Goal: Information Seeking & Learning: Learn about a topic

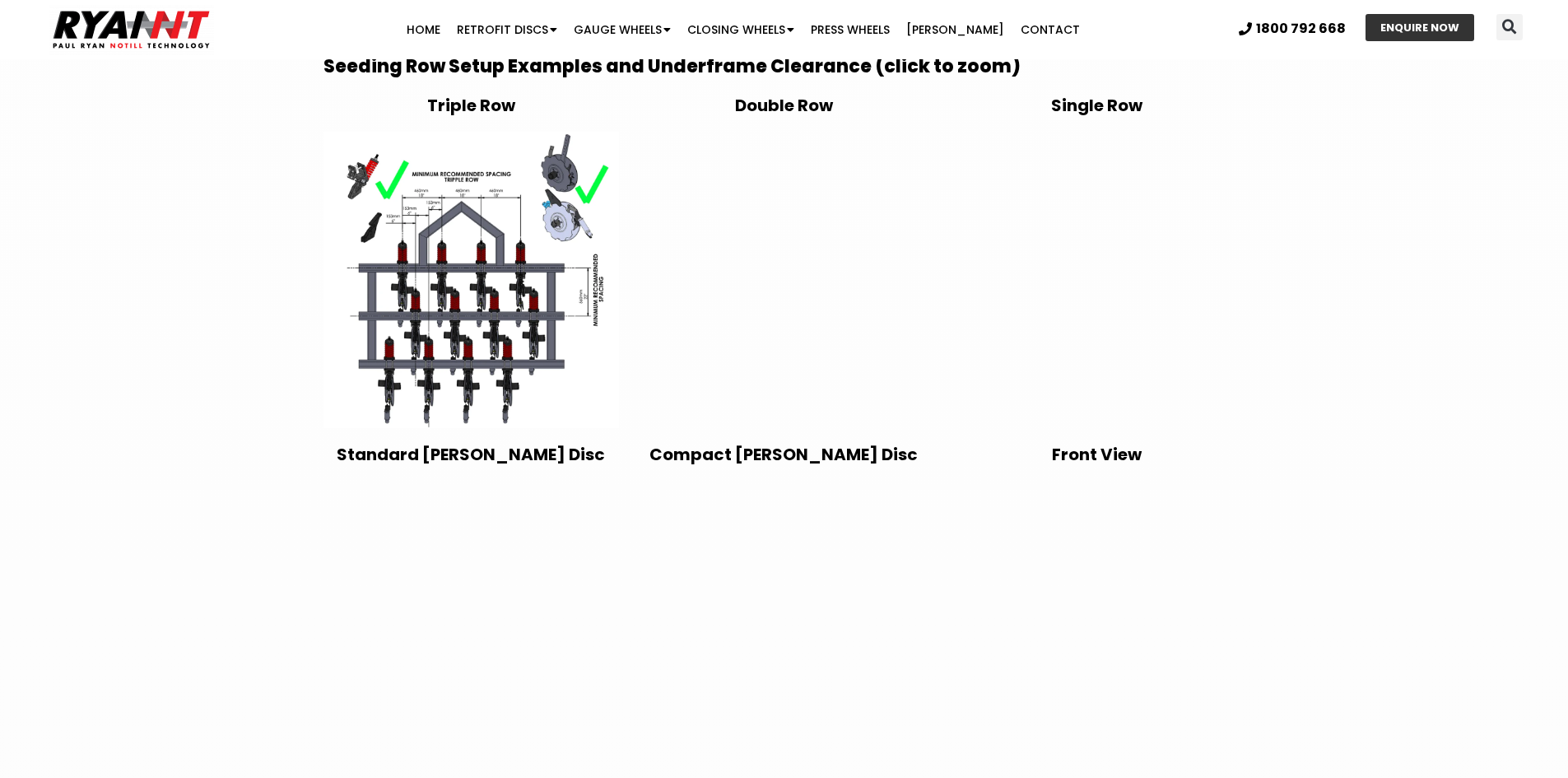
scroll to position [2715, 0]
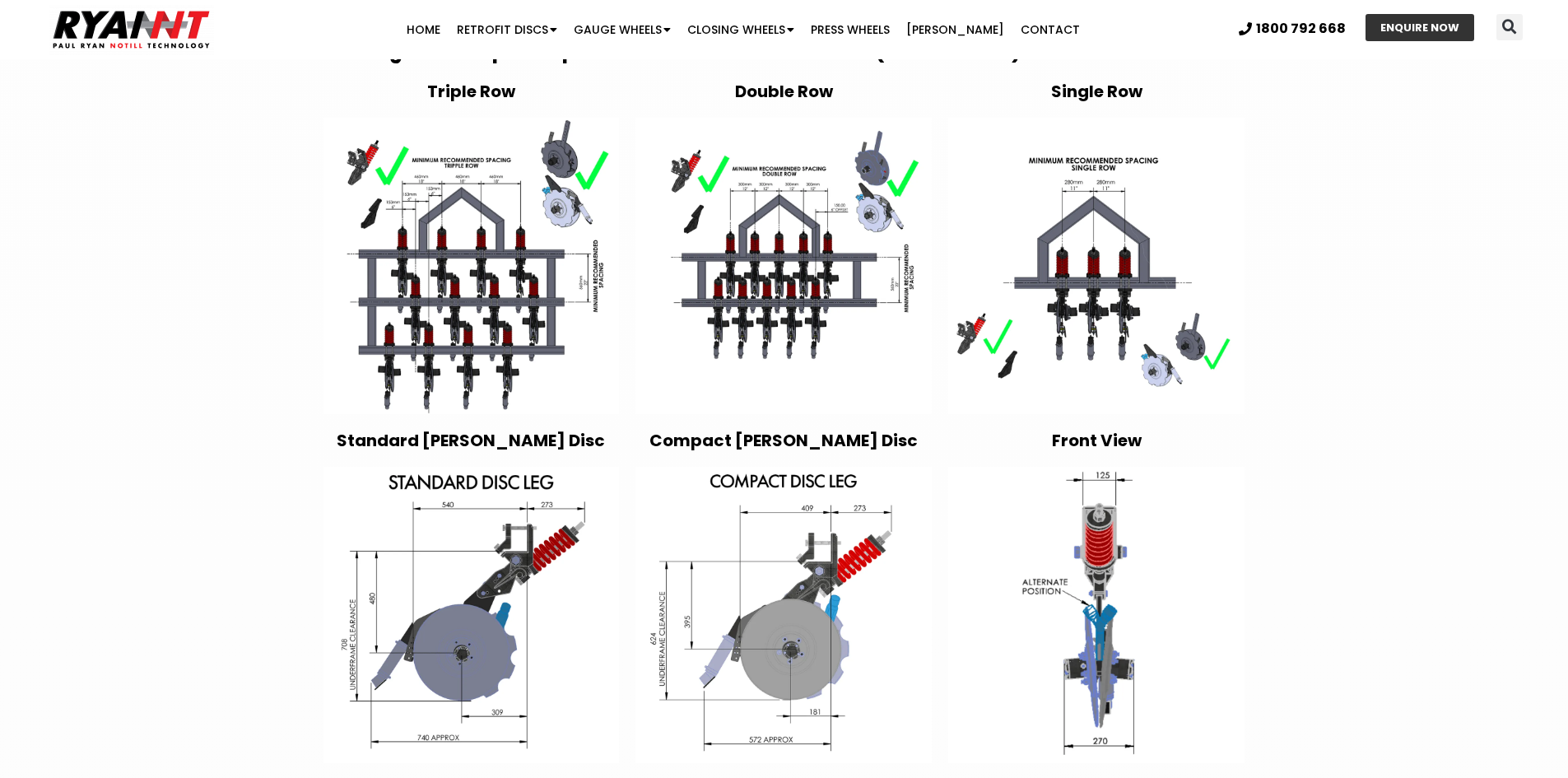
click at [1104, 622] on img at bounding box center [1096, 615] width 296 height 296
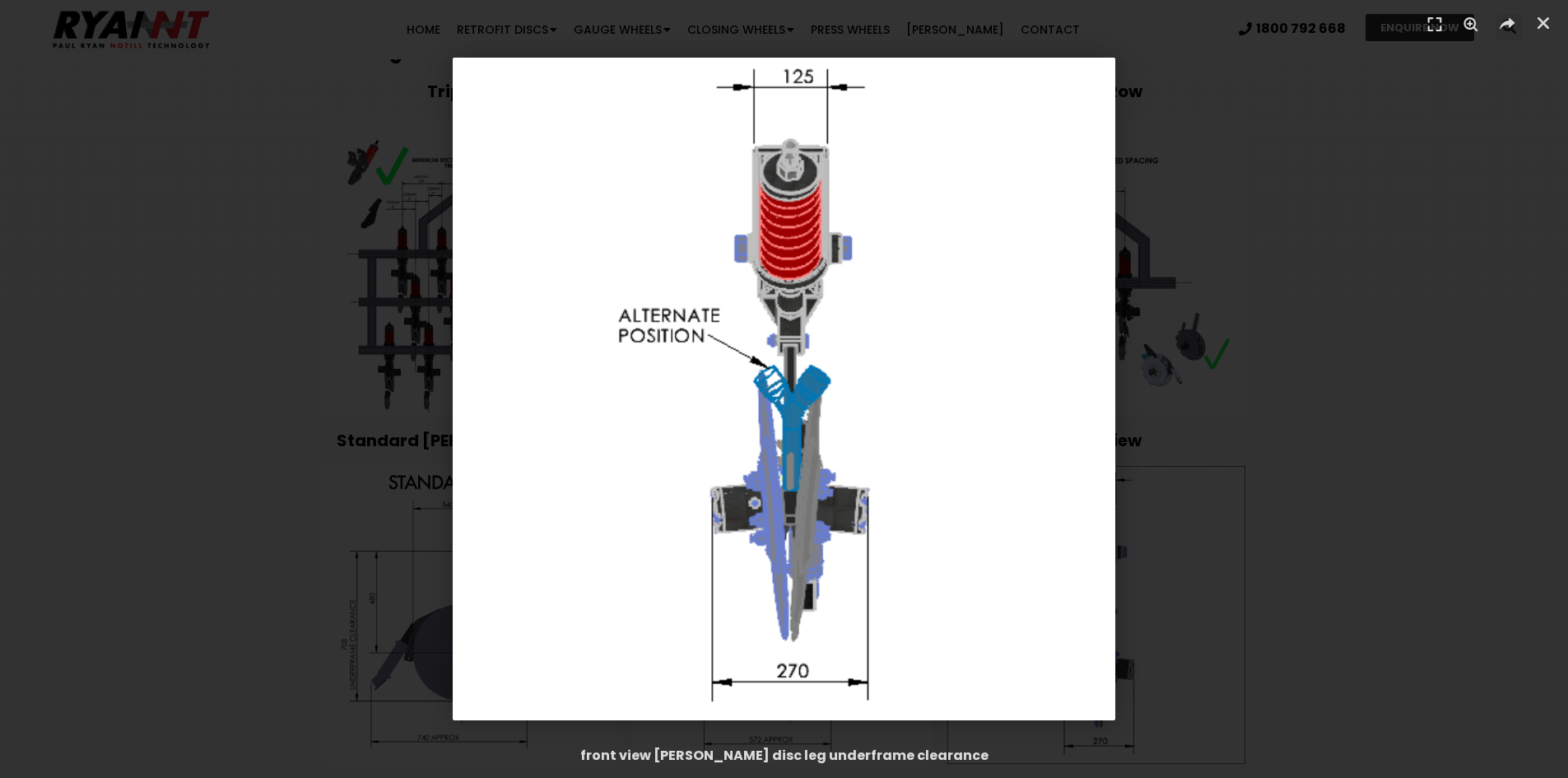
click at [1214, 427] on div "1 / 1" at bounding box center [783, 388] width 1452 height 662
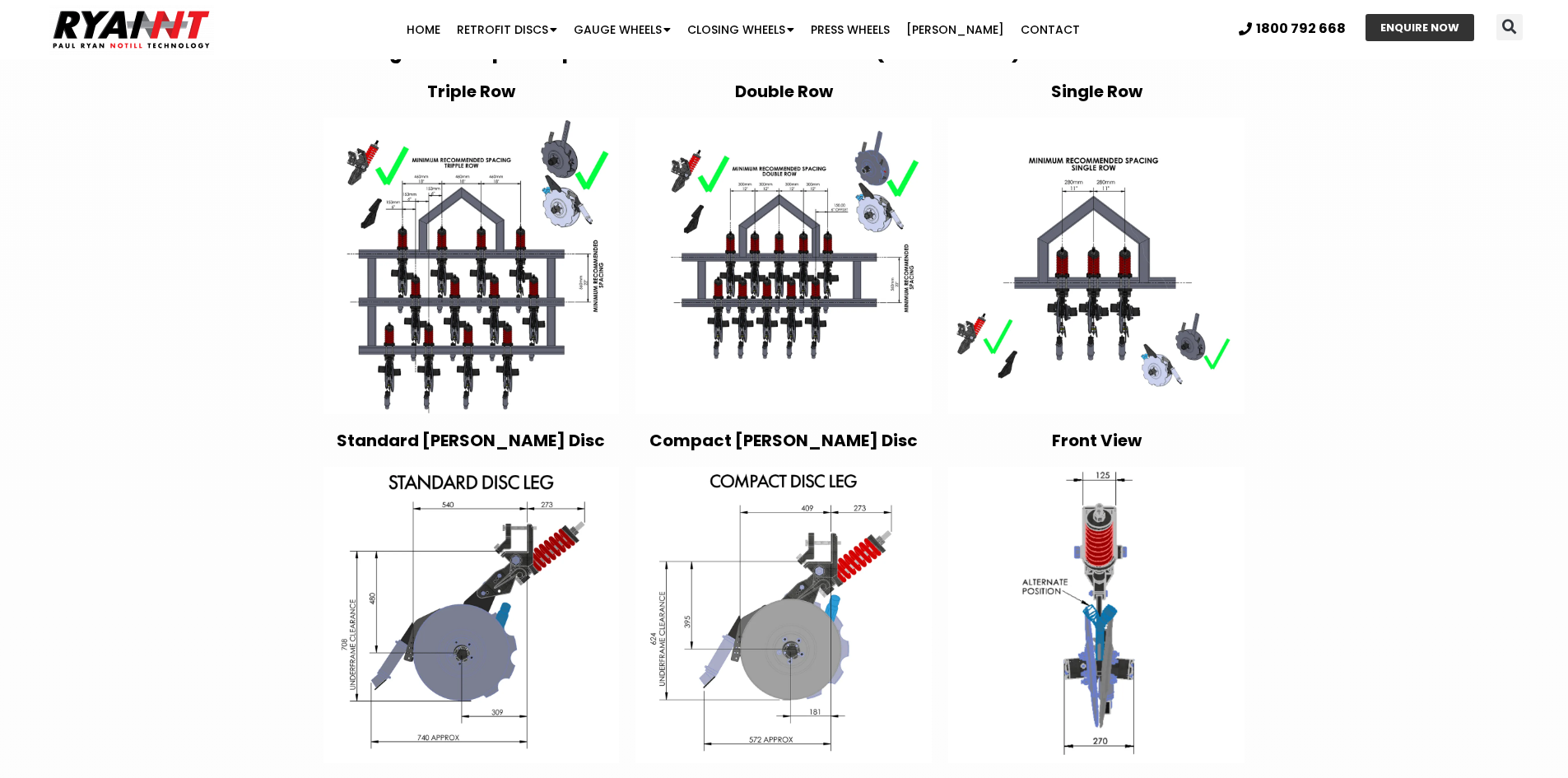
click at [821, 625] on img at bounding box center [783, 615] width 296 height 296
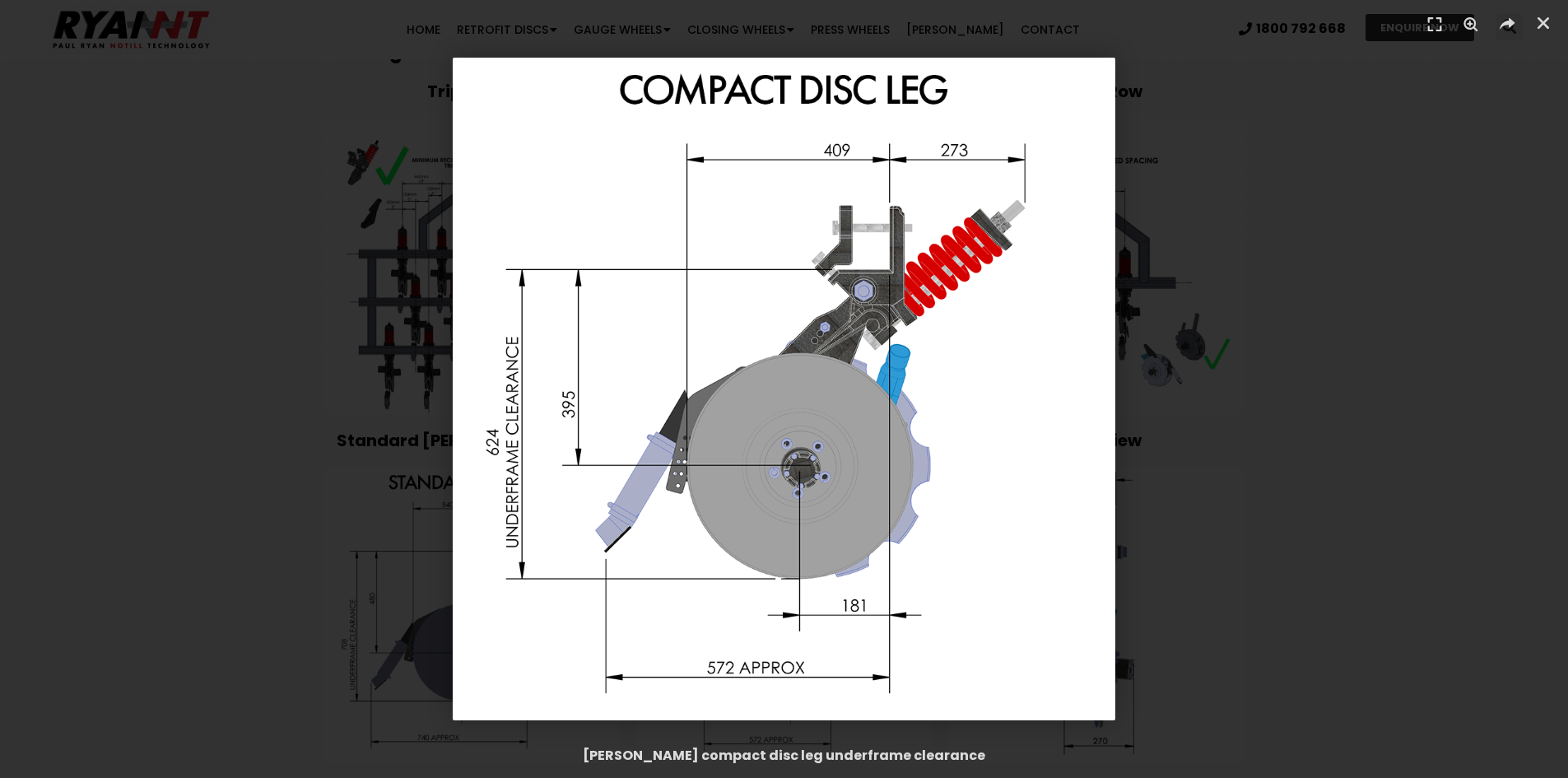
click at [1354, 329] on div "1 / 1" at bounding box center [783, 388] width 1452 height 662
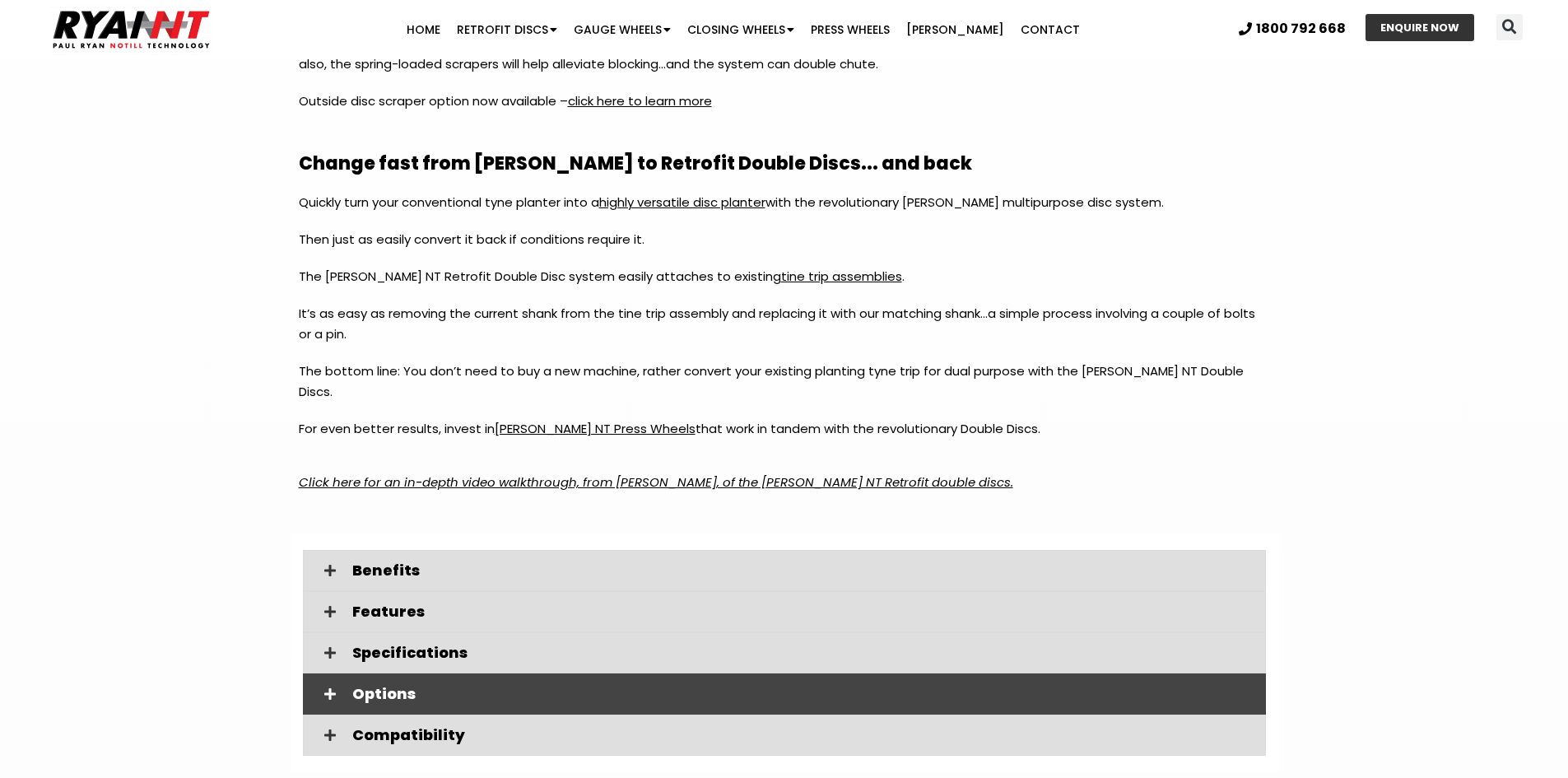
scroll to position [2057, 0]
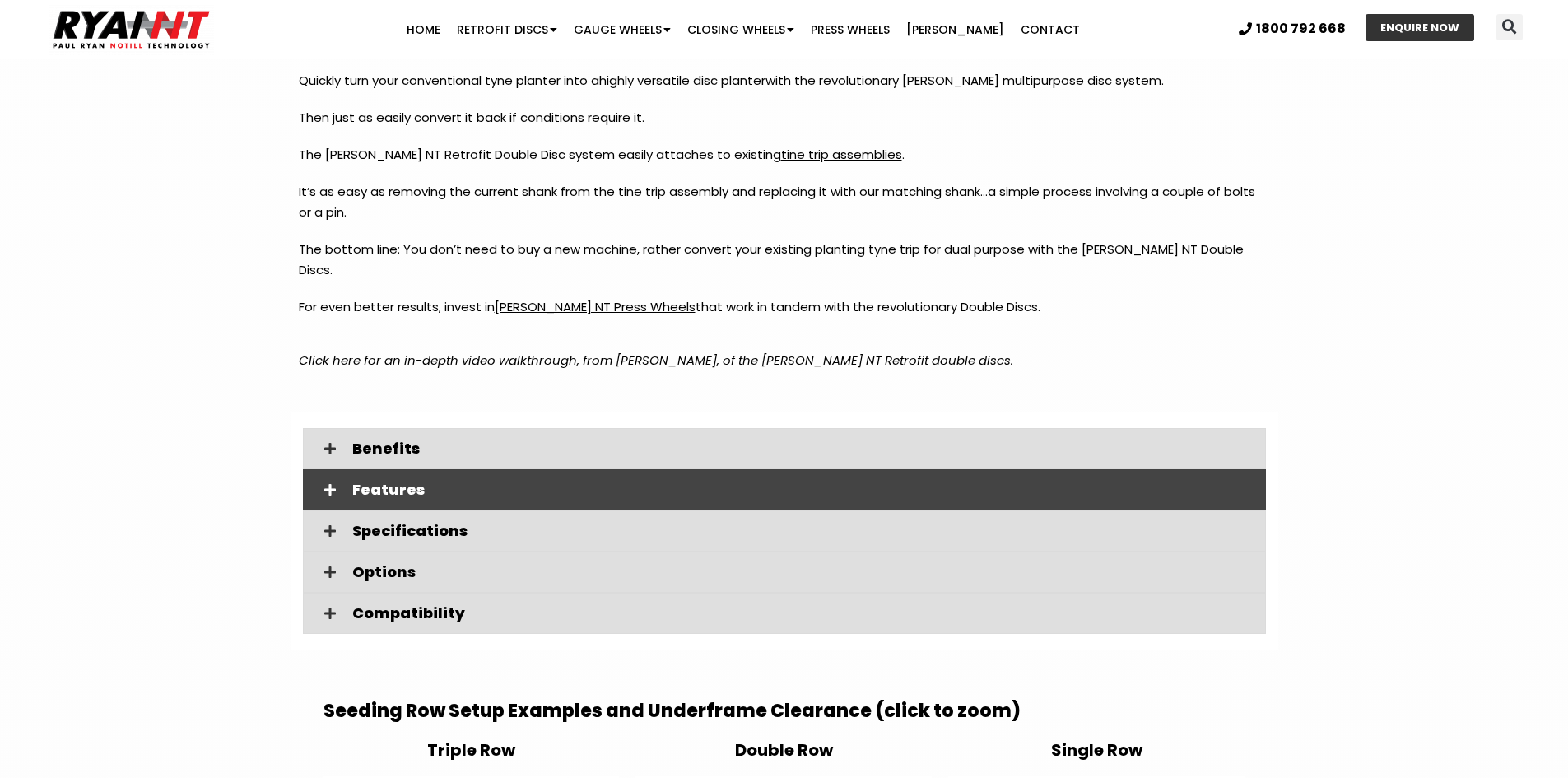
click at [398, 482] on span "Features" at bounding box center [803, 489] width 901 height 15
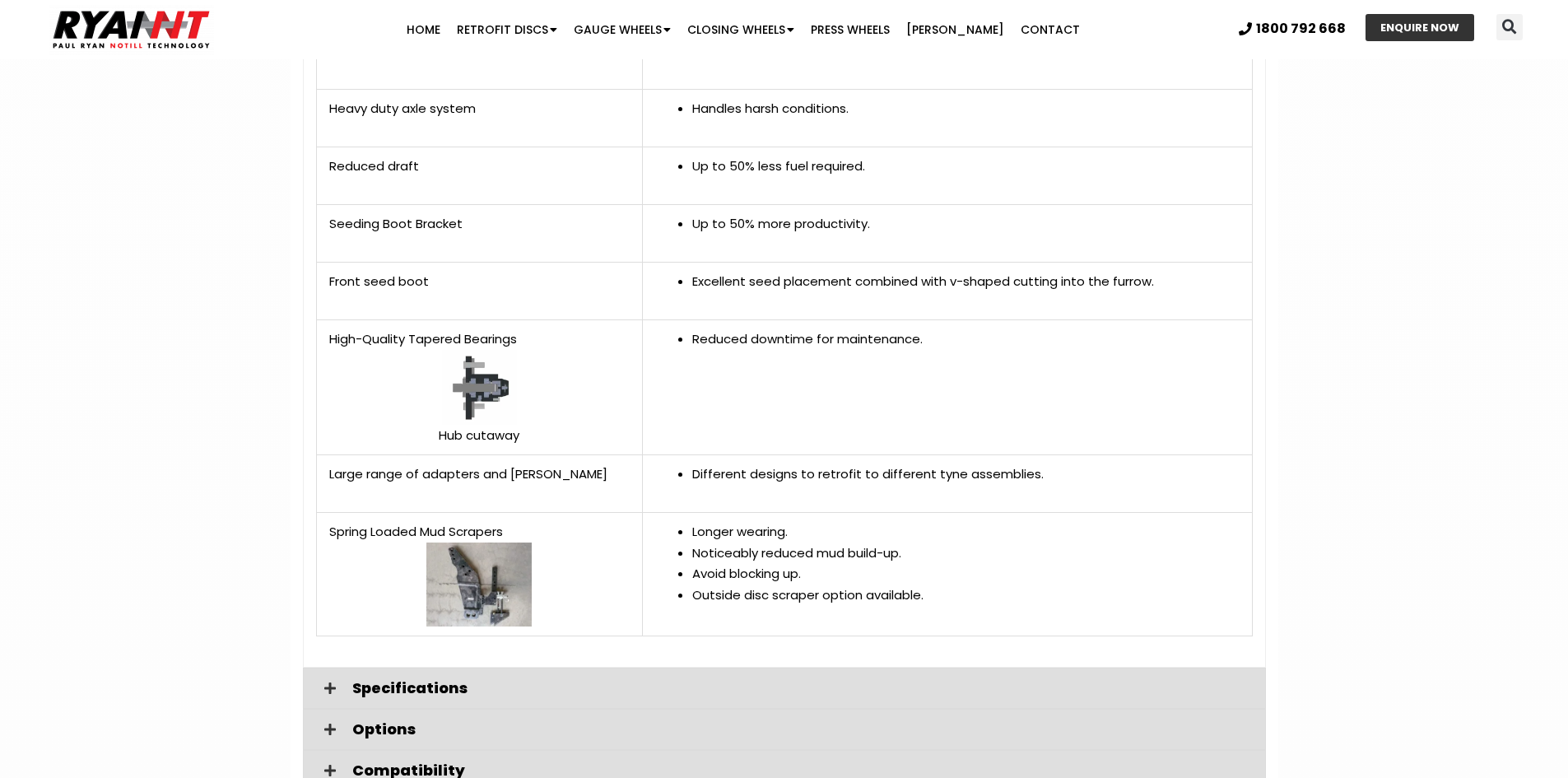
scroll to position [3044, 0]
click at [483, 546] on img at bounding box center [479, 582] width 106 height 84
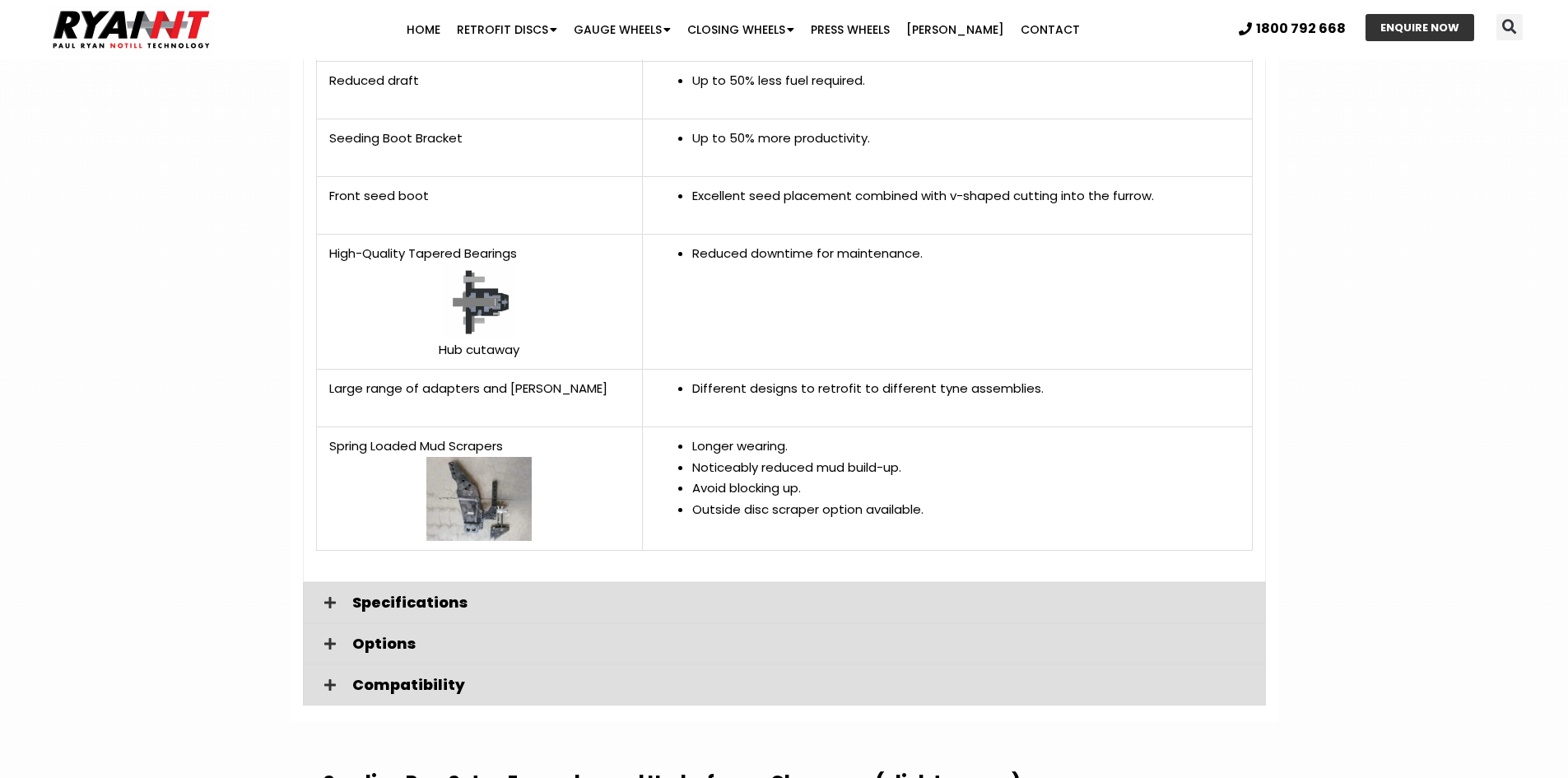
scroll to position [3127, 0]
click at [464, 506] on img at bounding box center [479, 499] width 106 height 84
click at [466, 485] on img at bounding box center [479, 499] width 106 height 84
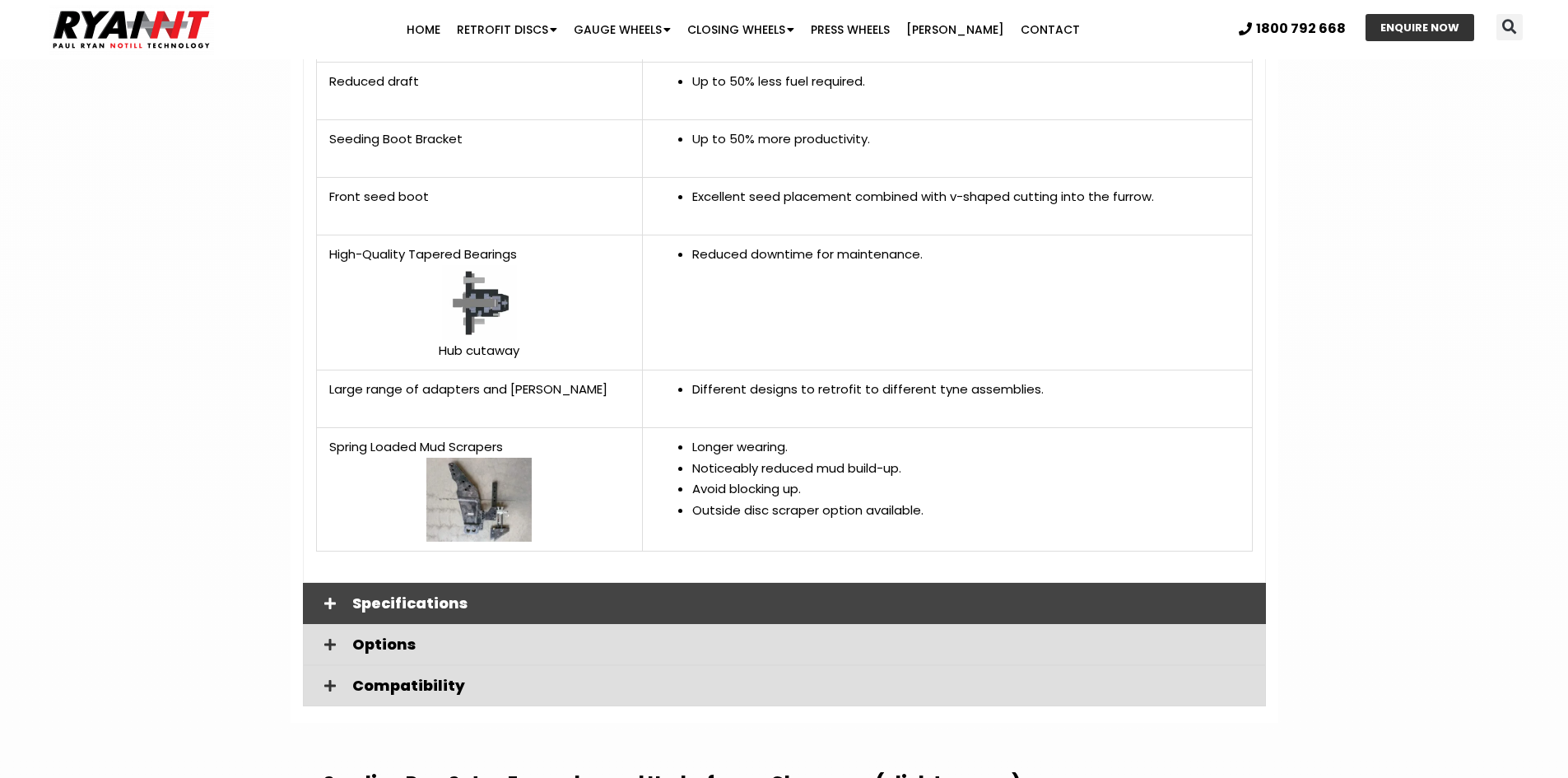
click at [433, 583] on div "Specifications" at bounding box center [784, 603] width 963 height 41
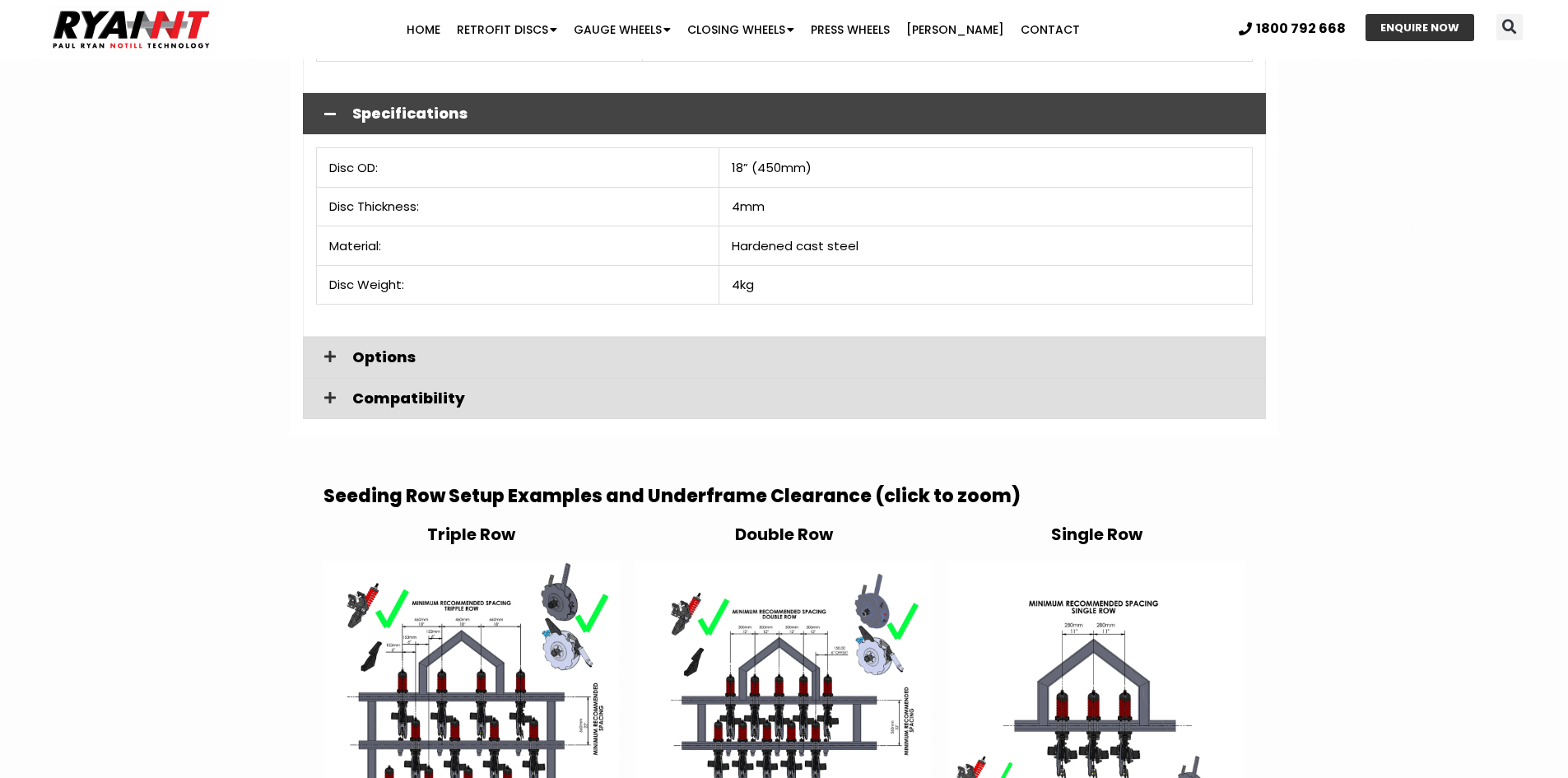
scroll to position [3620, 0]
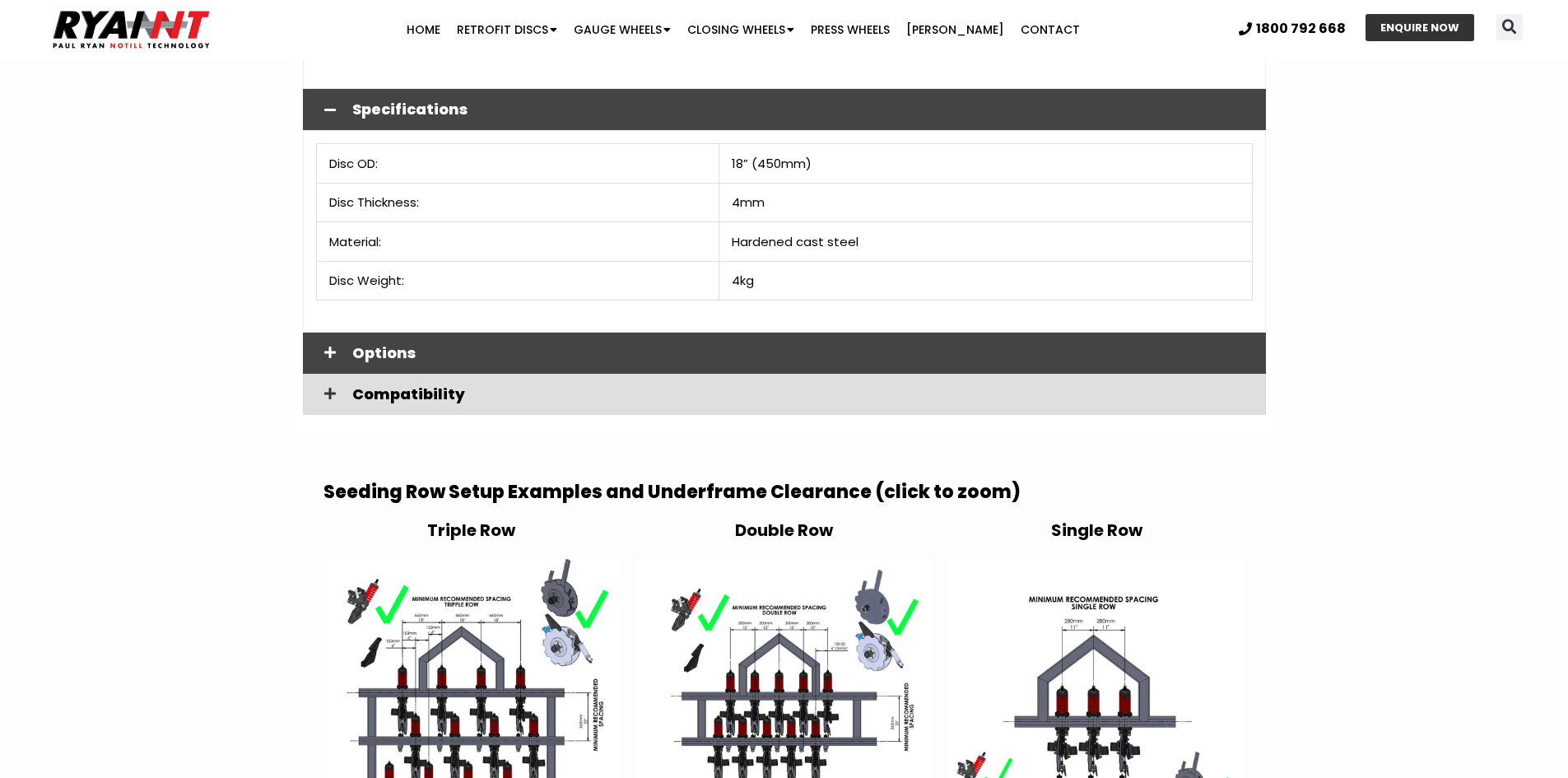
click at [402, 346] on span "Options" at bounding box center [803, 352] width 901 height 15
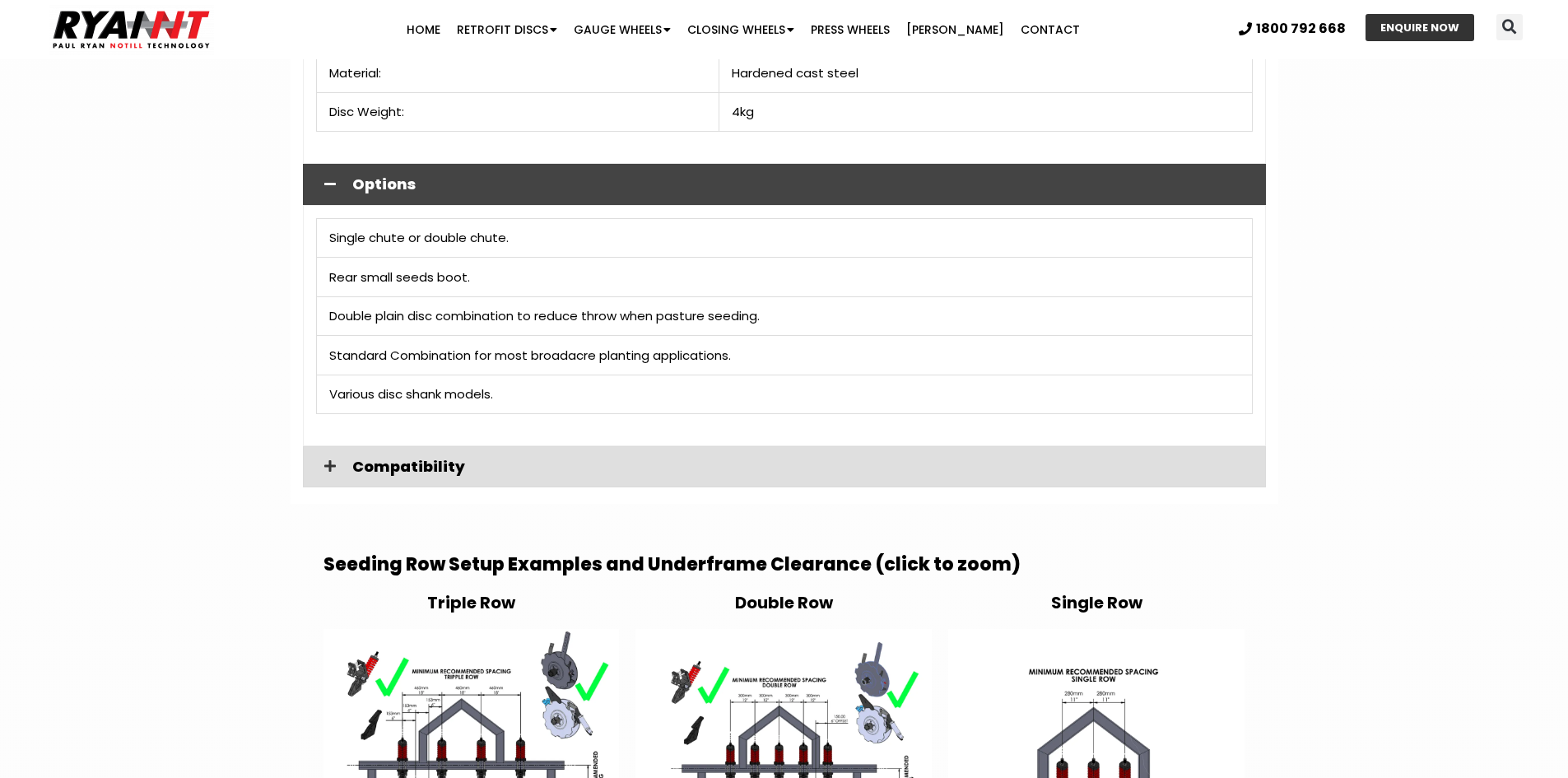
scroll to position [3949, 0]
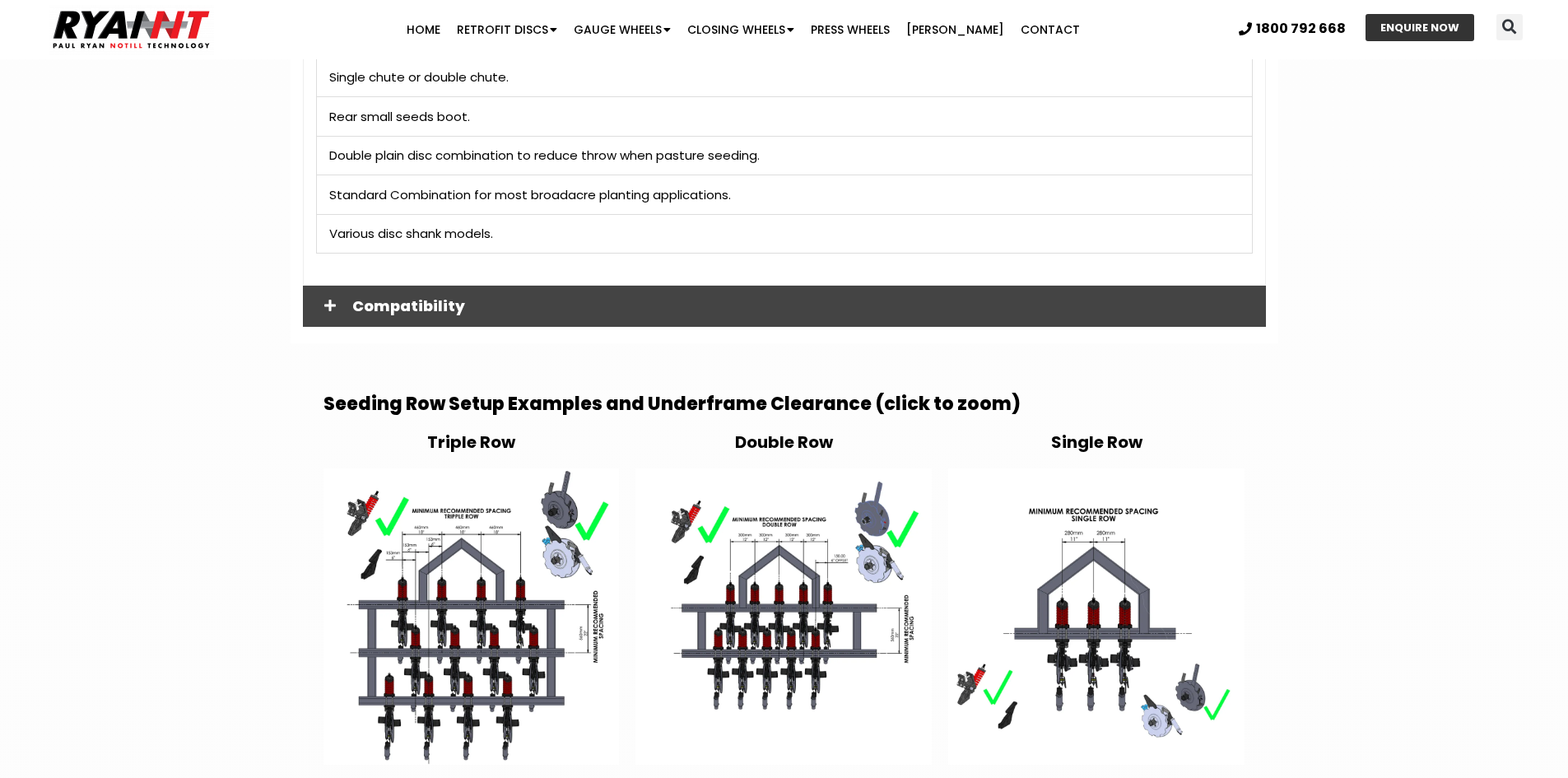
click at [418, 299] on span "Compatibility" at bounding box center [803, 306] width 901 height 15
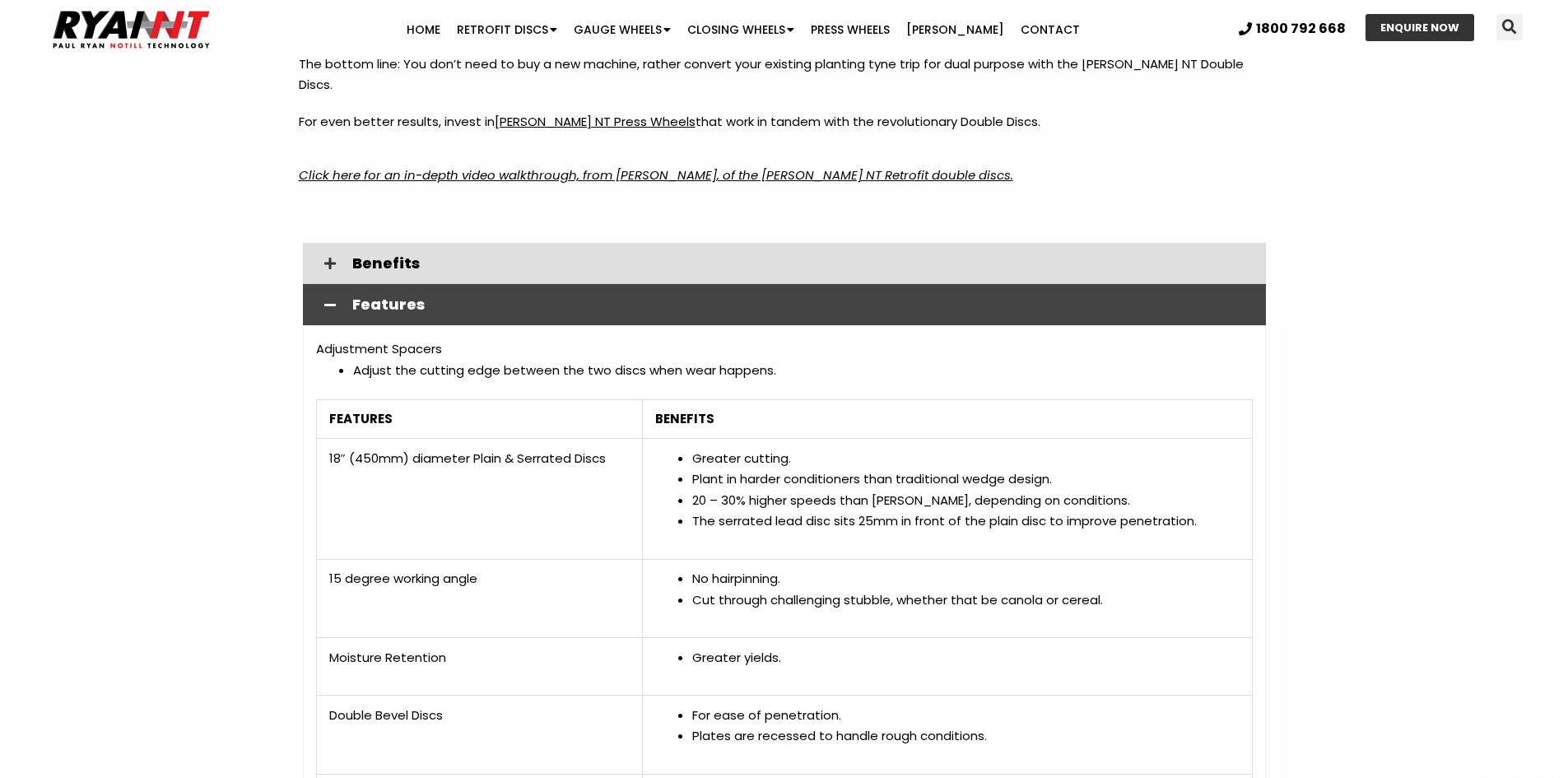
scroll to position [2140, 0]
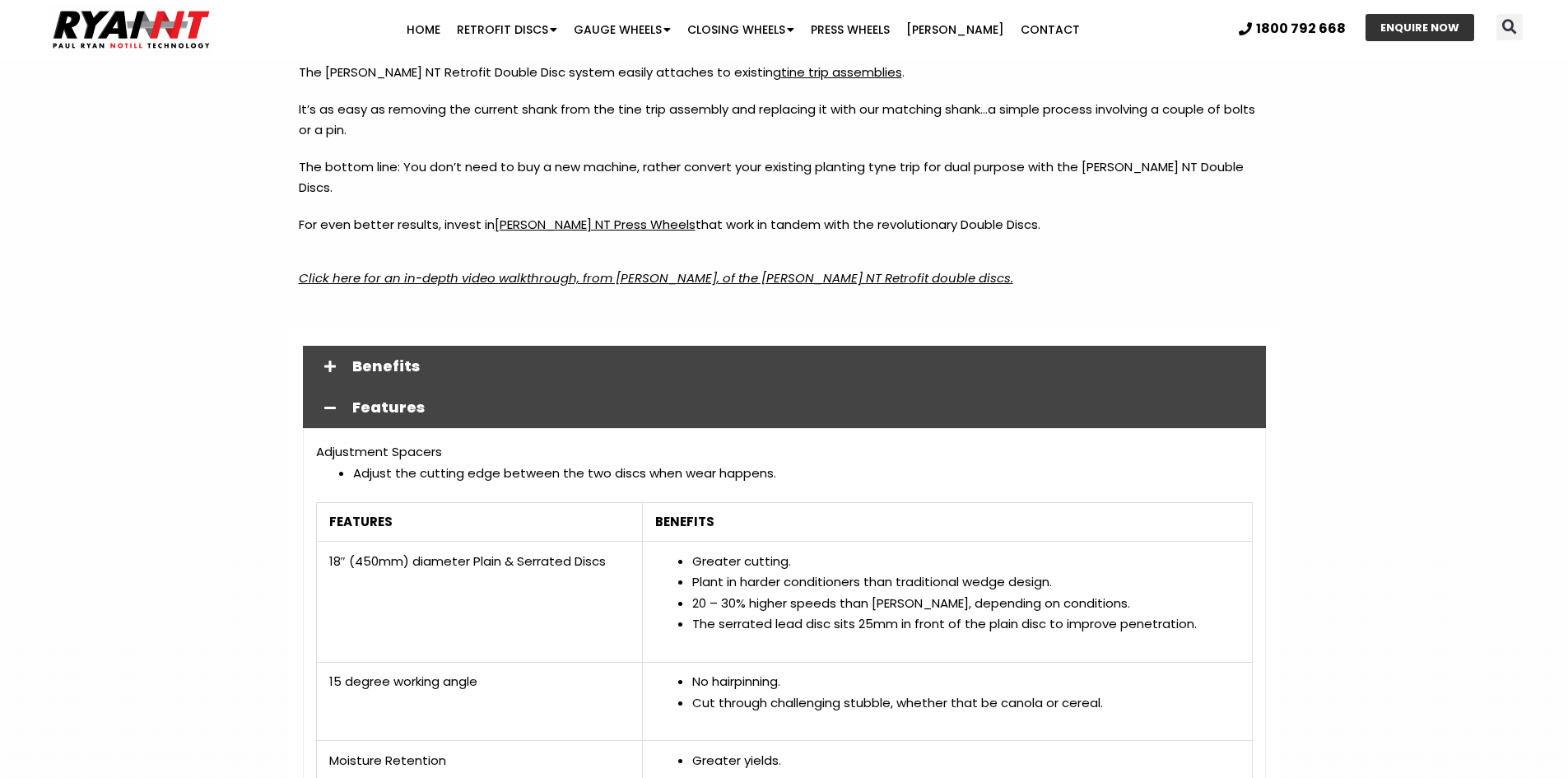
click at [374, 346] on div "Benefits" at bounding box center [784, 366] width 963 height 41
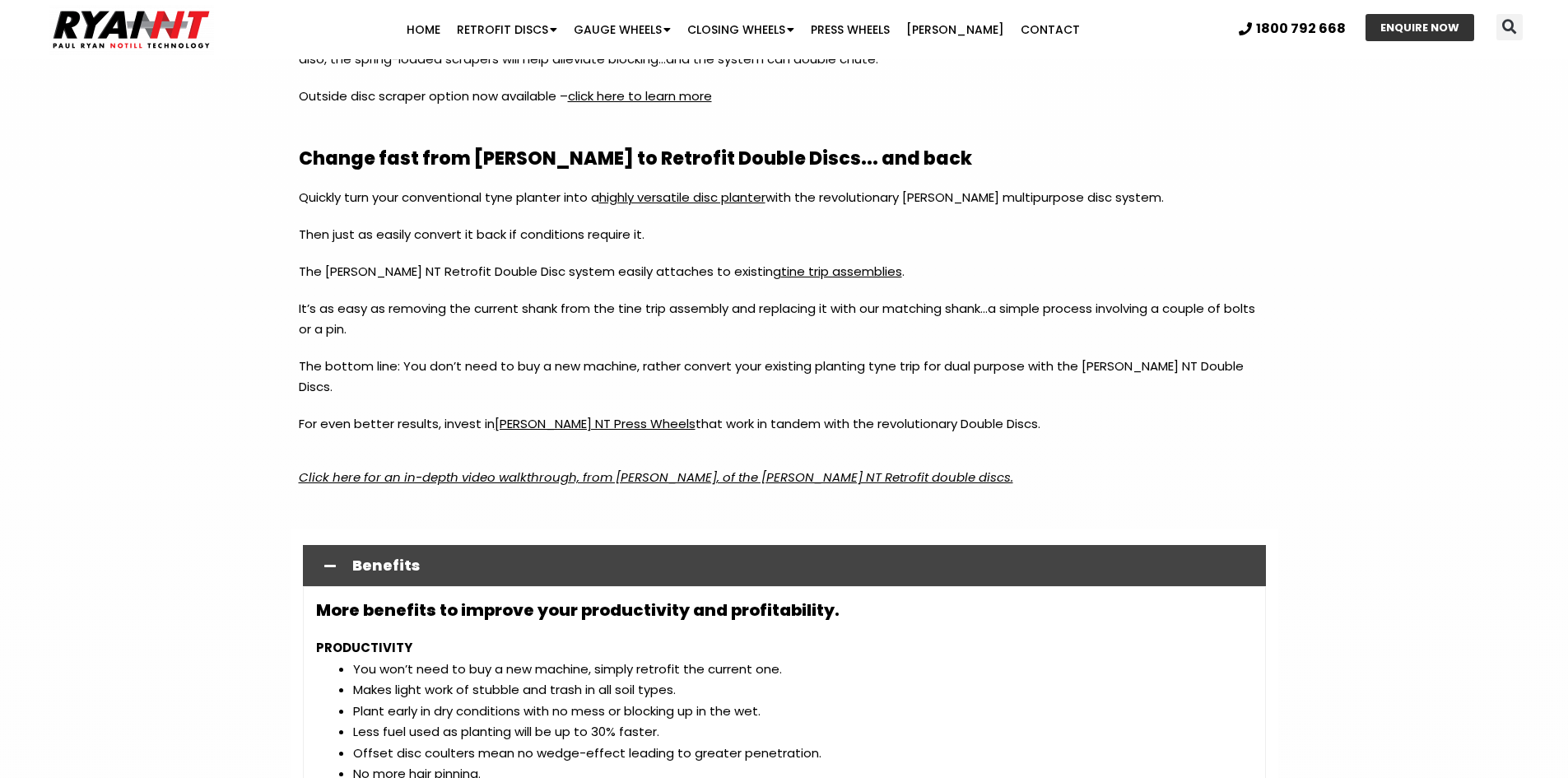
scroll to position [1893, 0]
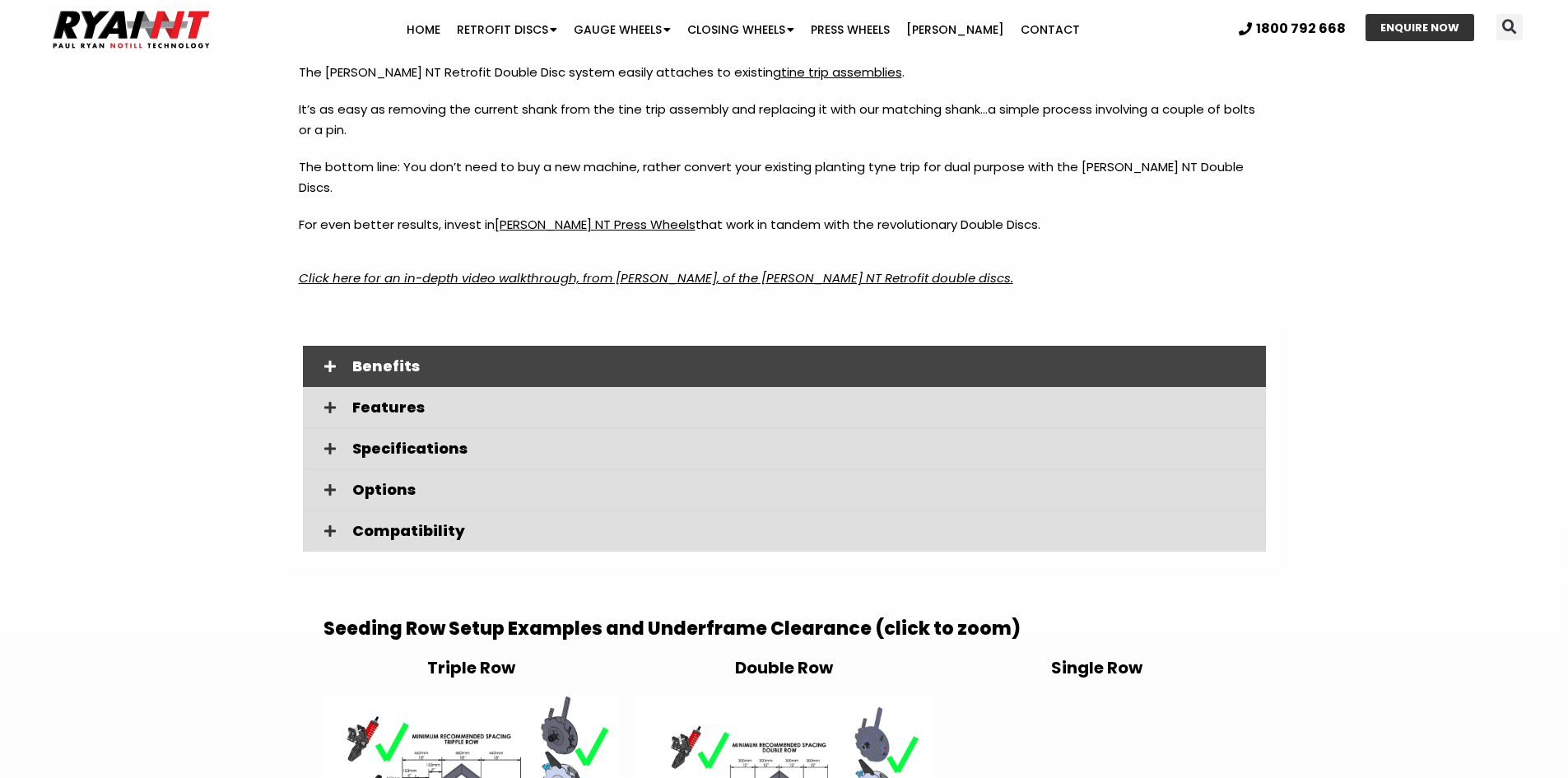
scroll to position [2468, 0]
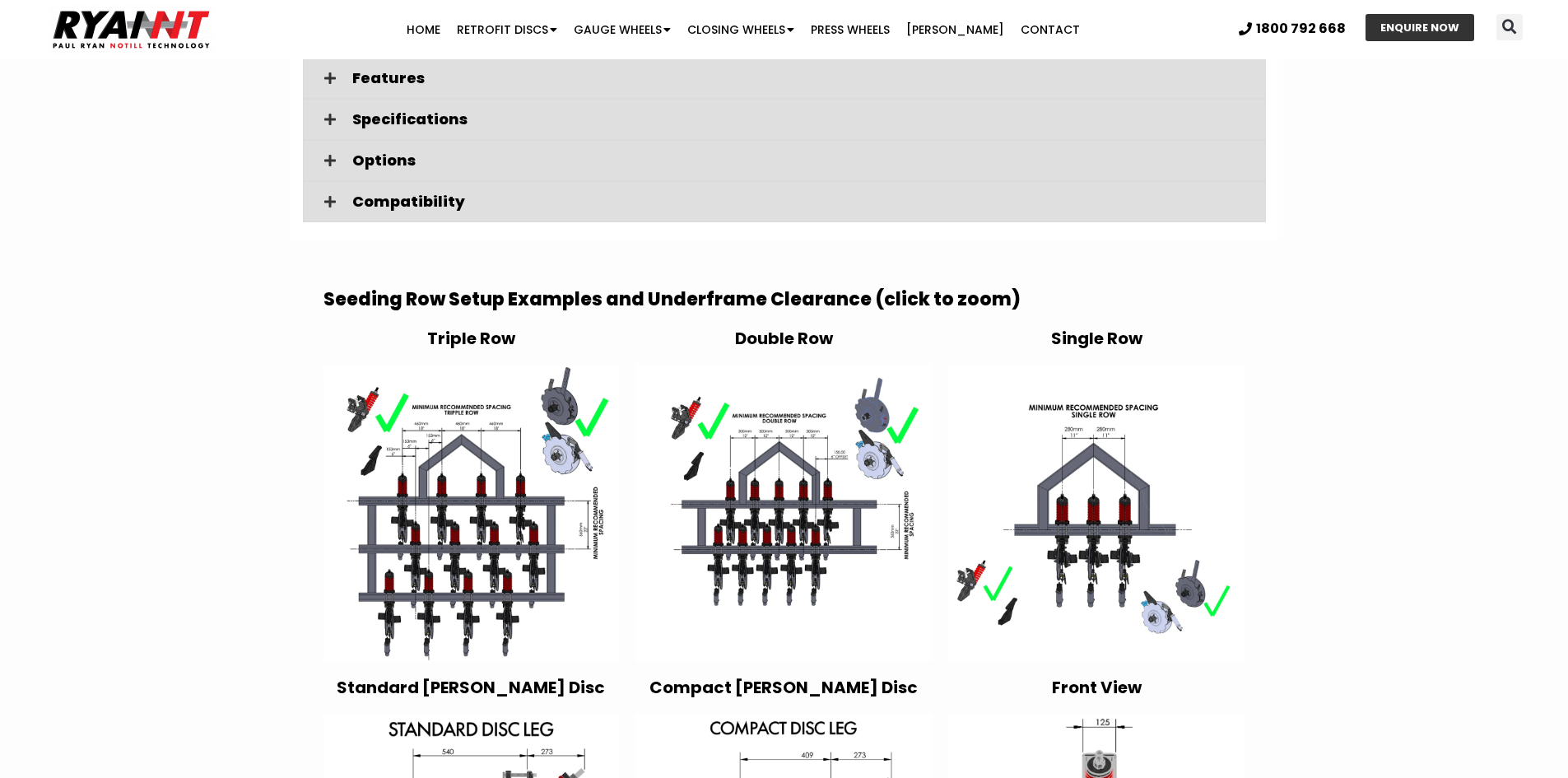
click at [379, 379] on img at bounding box center [472, 512] width 296 height 296
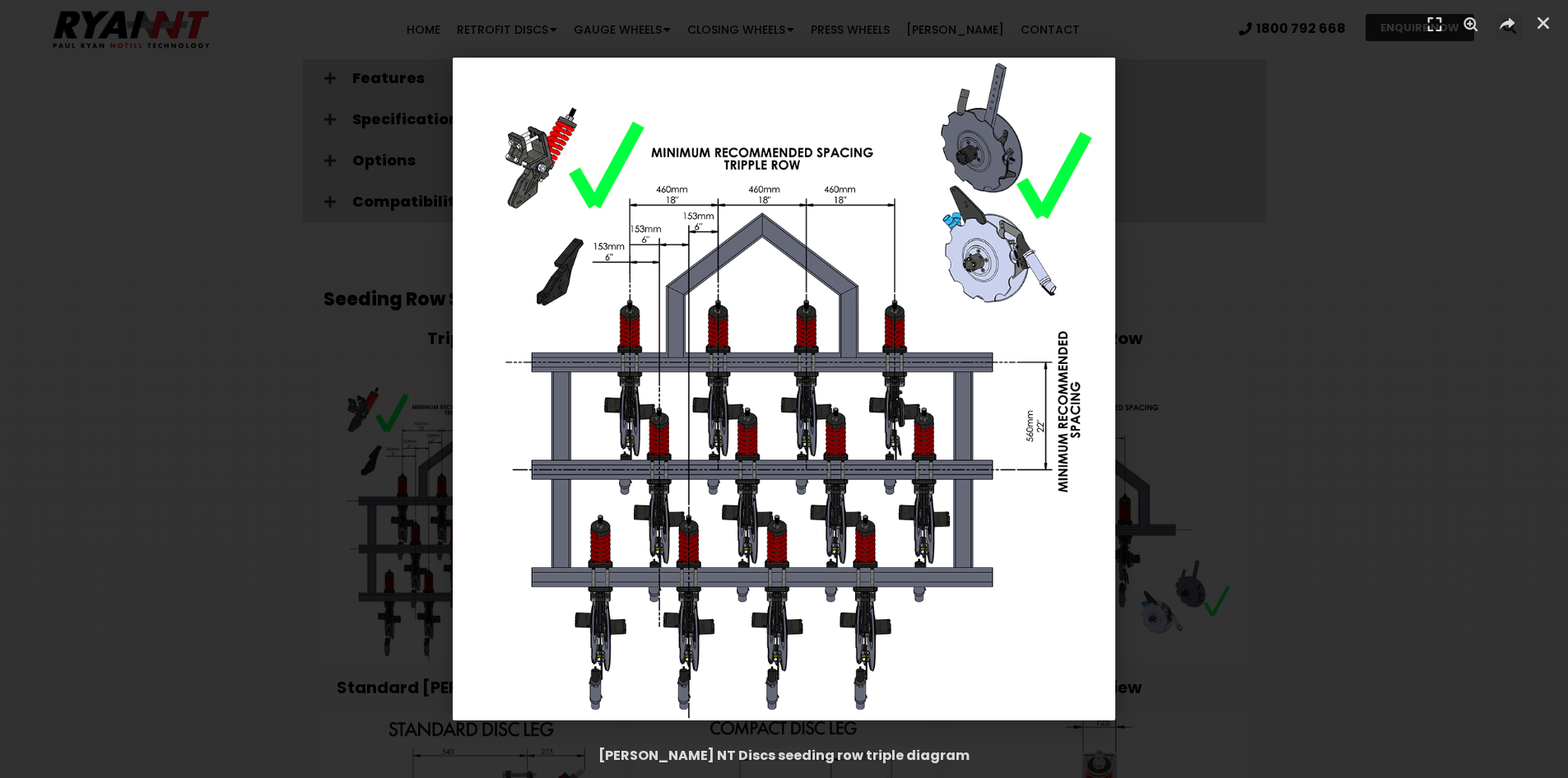
click at [1380, 458] on div "1 / 1" at bounding box center [783, 388] width 1452 height 662
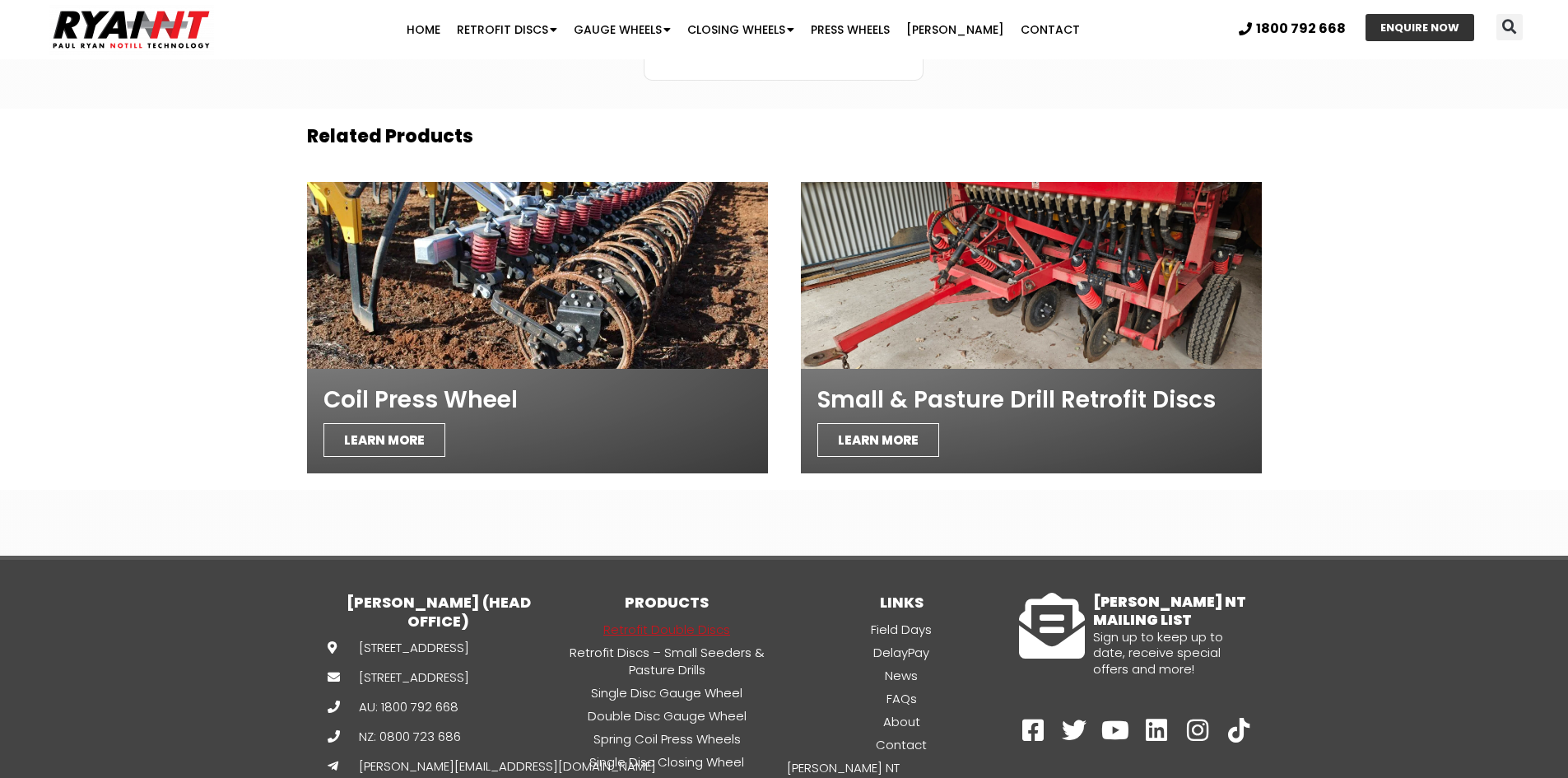
scroll to position [5802, 0]
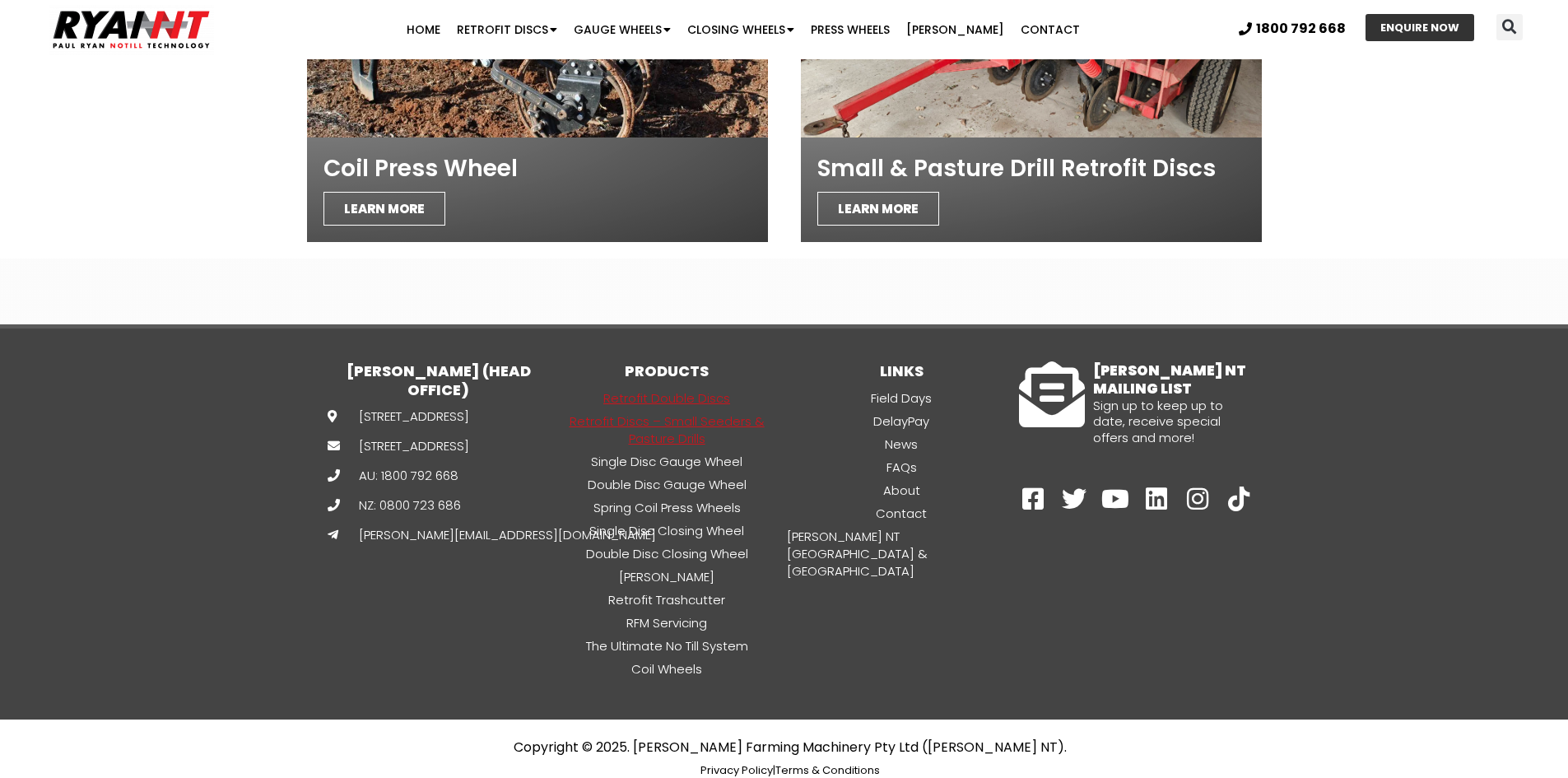
click at [684, 412] on link "Retrofit Discs – Small Seeders & Pasture Drills" at bounding box center [667, 429] width 235 height 37
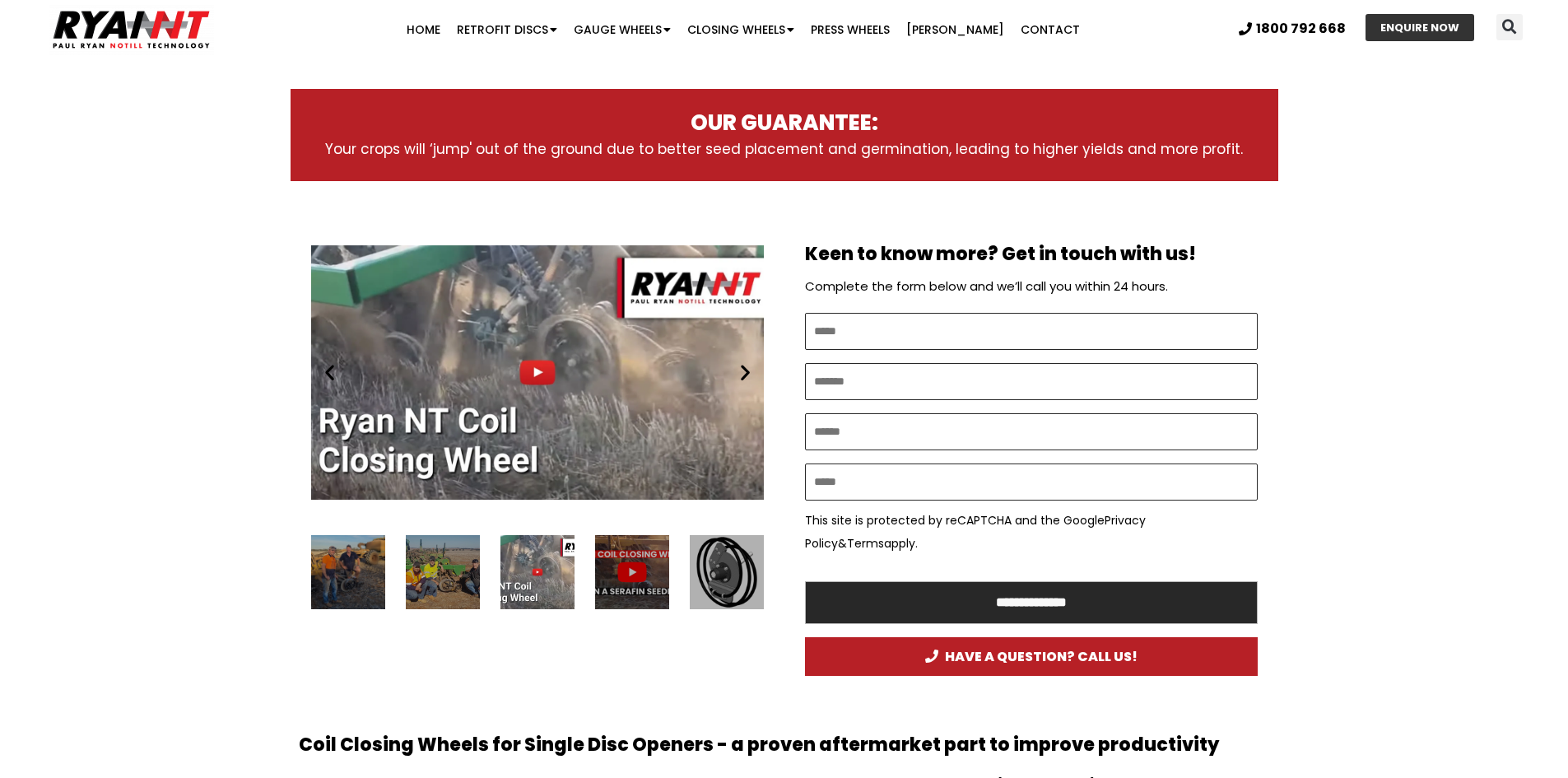
scroll to position [740, 0]
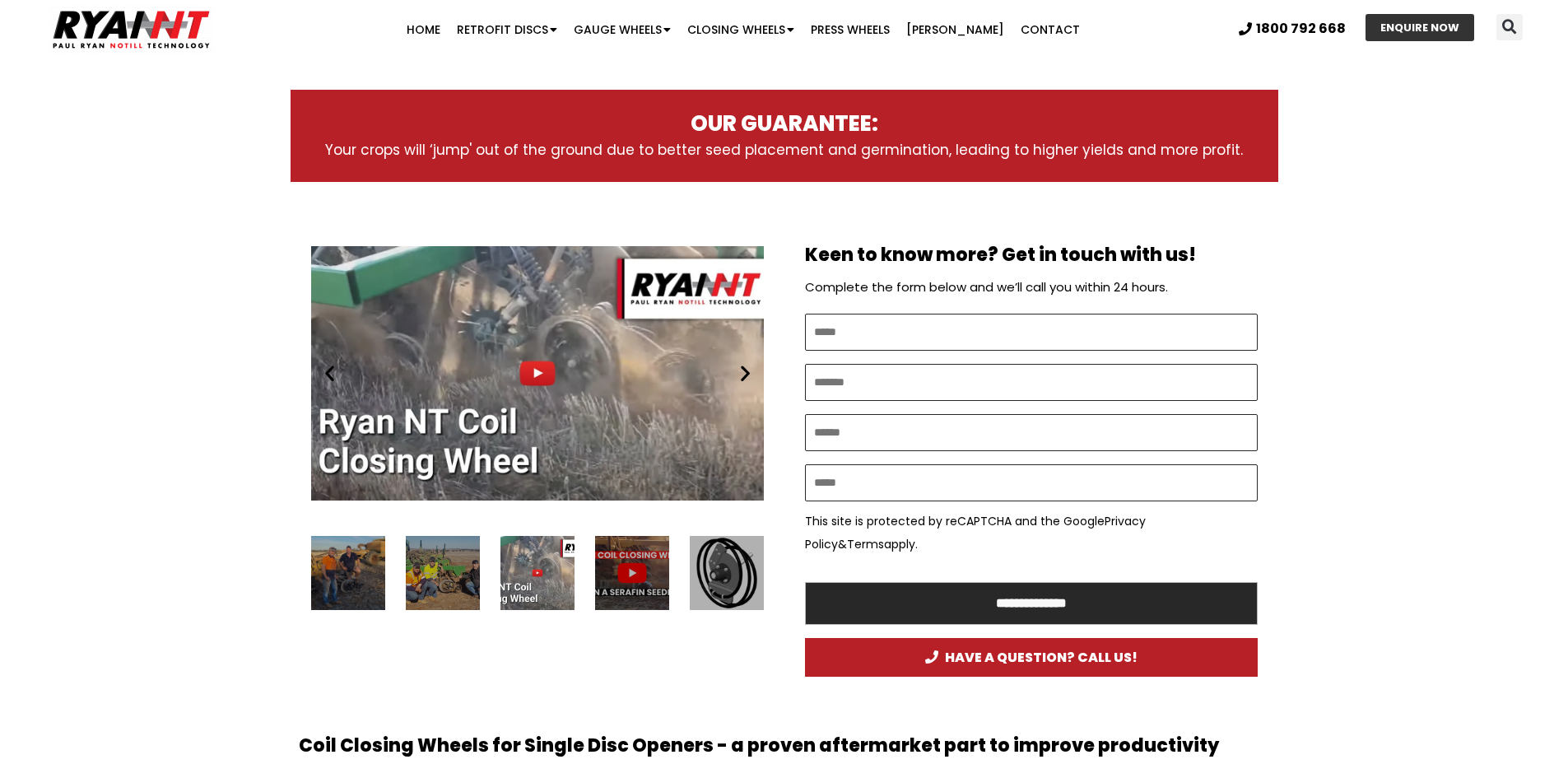
click at [441, 554] on div "12 / 12" at bounding box center [442, 573] width 74 height 74
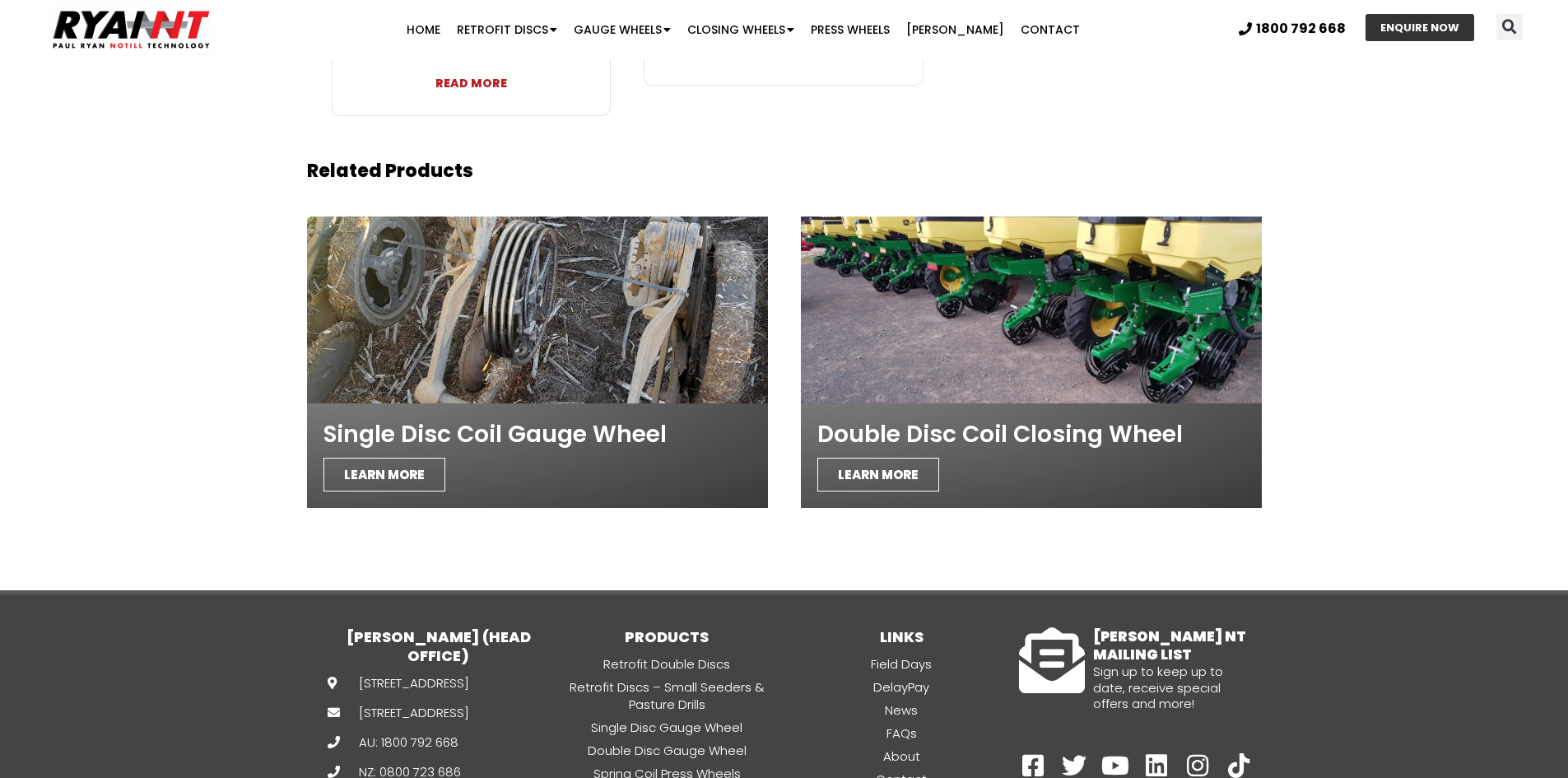
scroll to position [3923, 0]
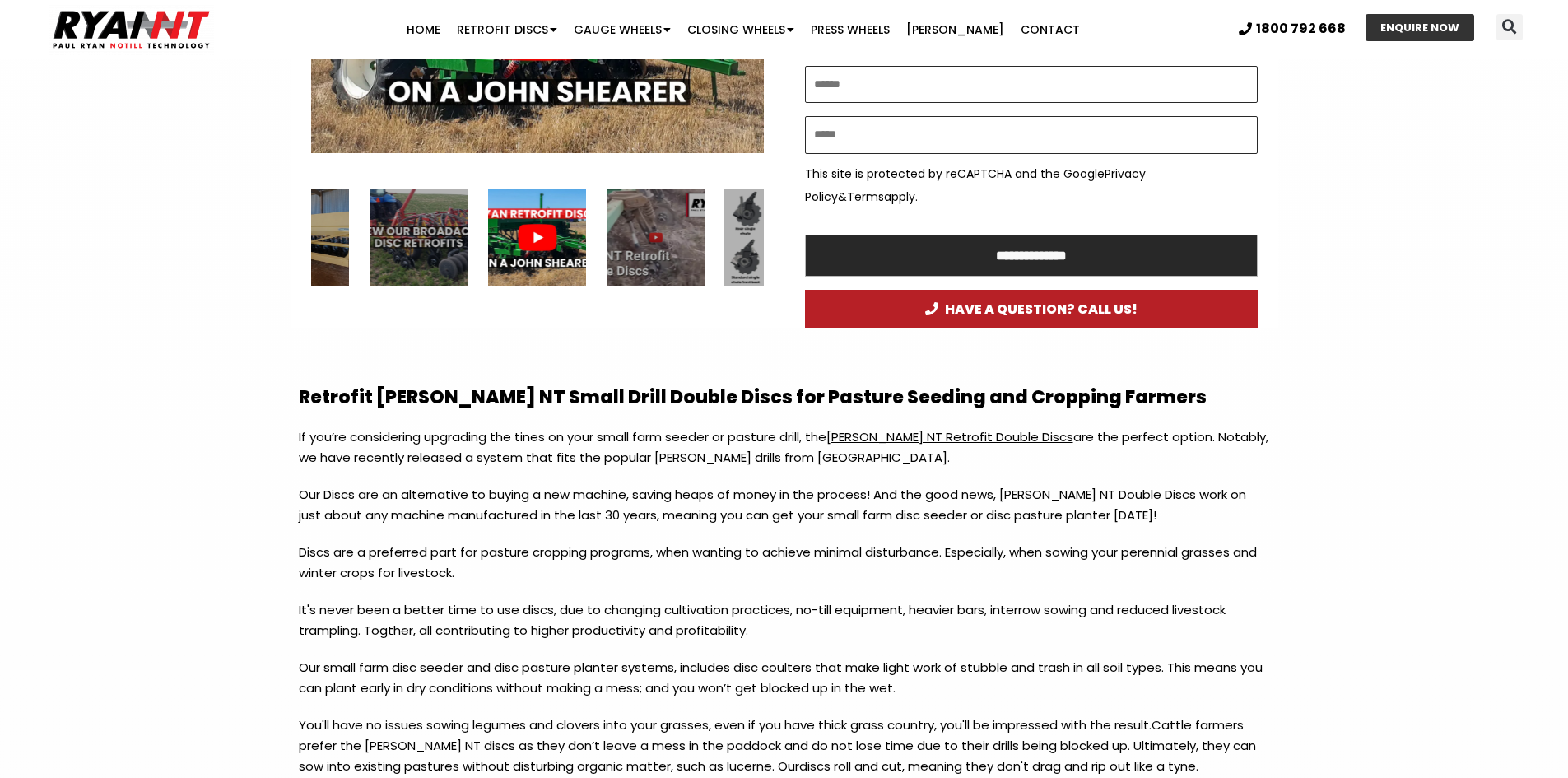
scroll to position [1069, 0]
click at [767, 232] on div "Play Play Play Play Play Play" at bounding box center [537, 99] width 494 height 462
click at [754, 236] on div "3 / 15" at bounding box center [773, 237] width 98 height 98
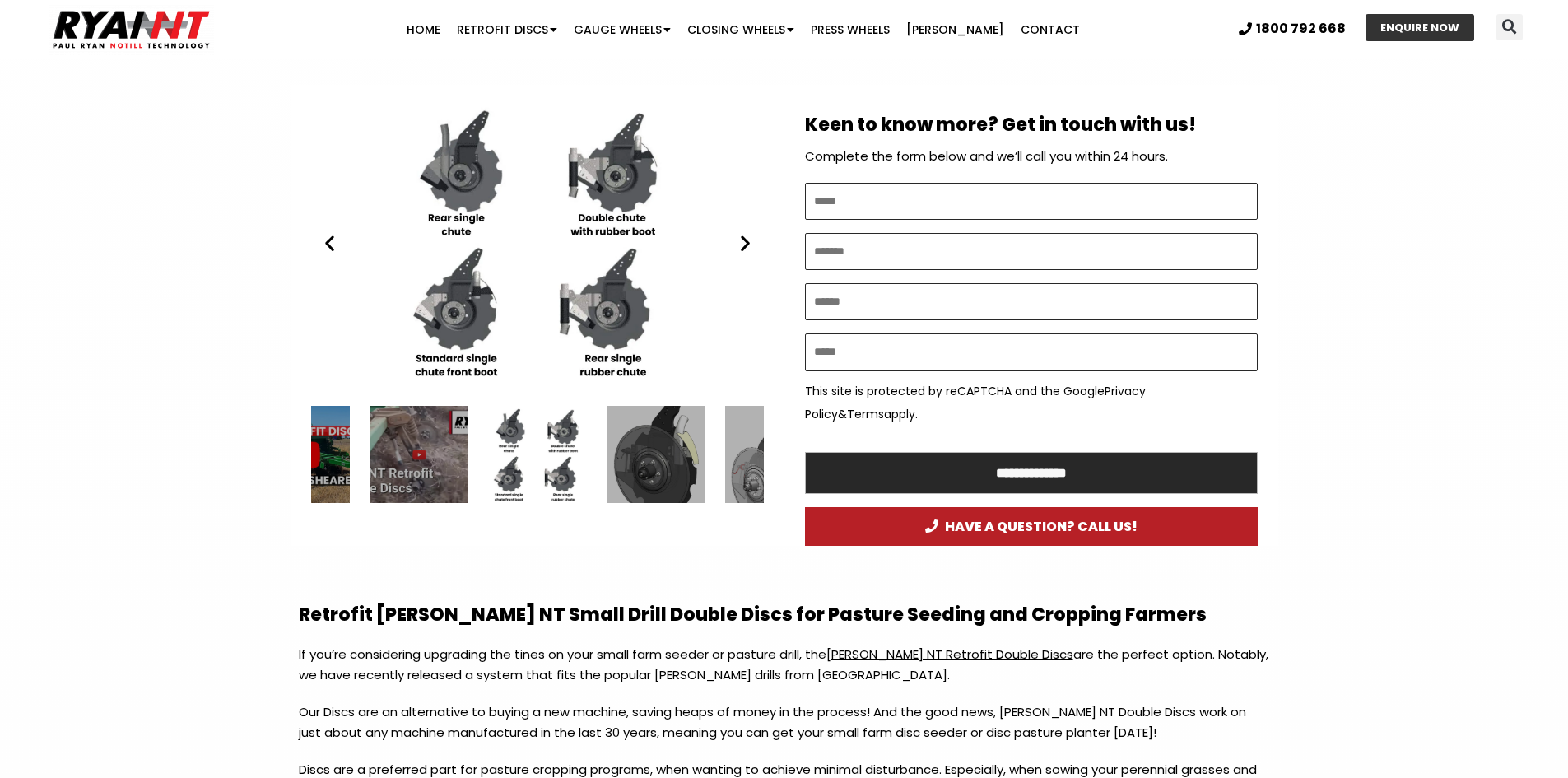
scroll to position [822, 0]
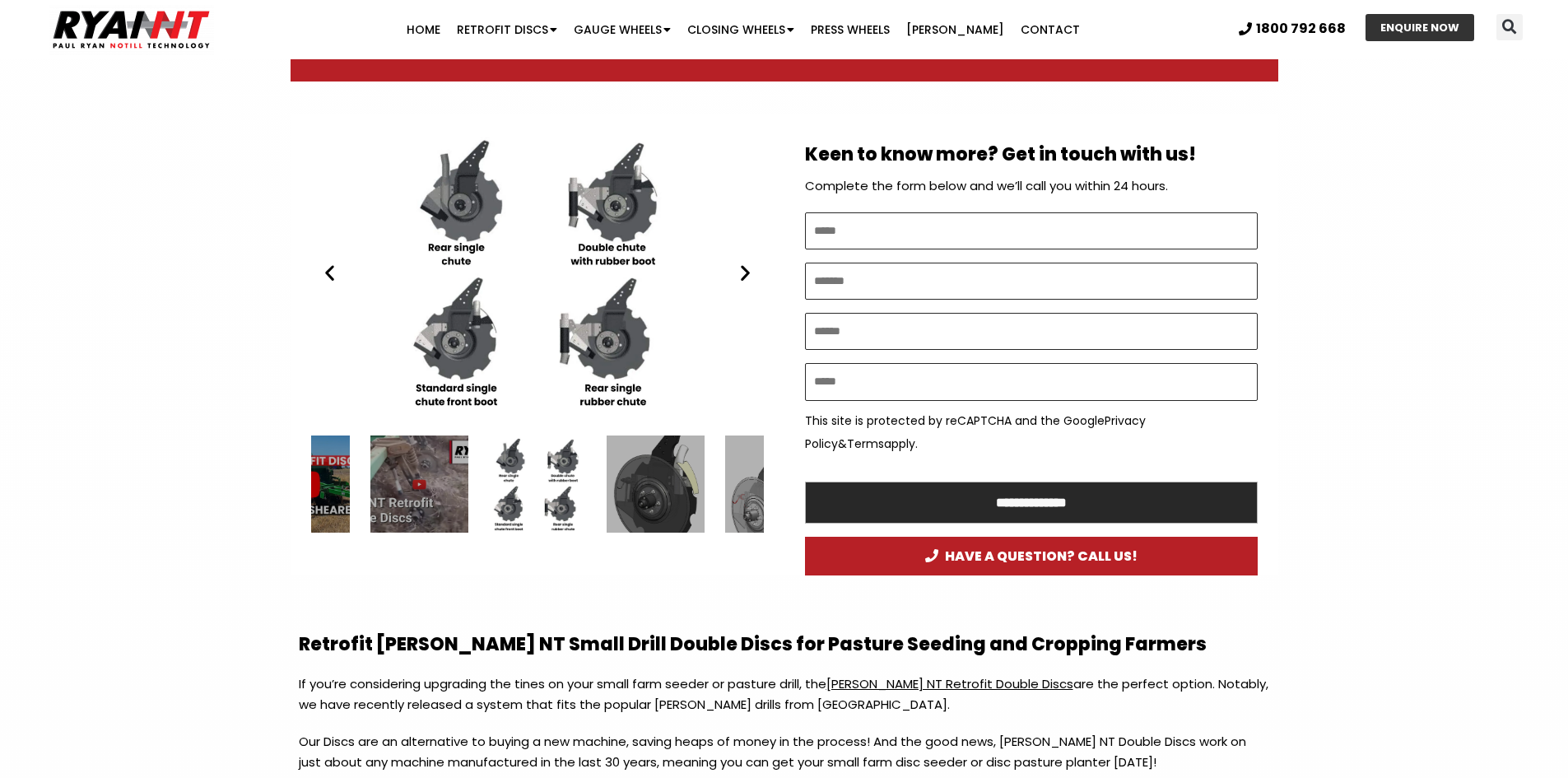
click at [640, 493] on div "4 / 15" at bounding box center [655, 484] width 98 height 98
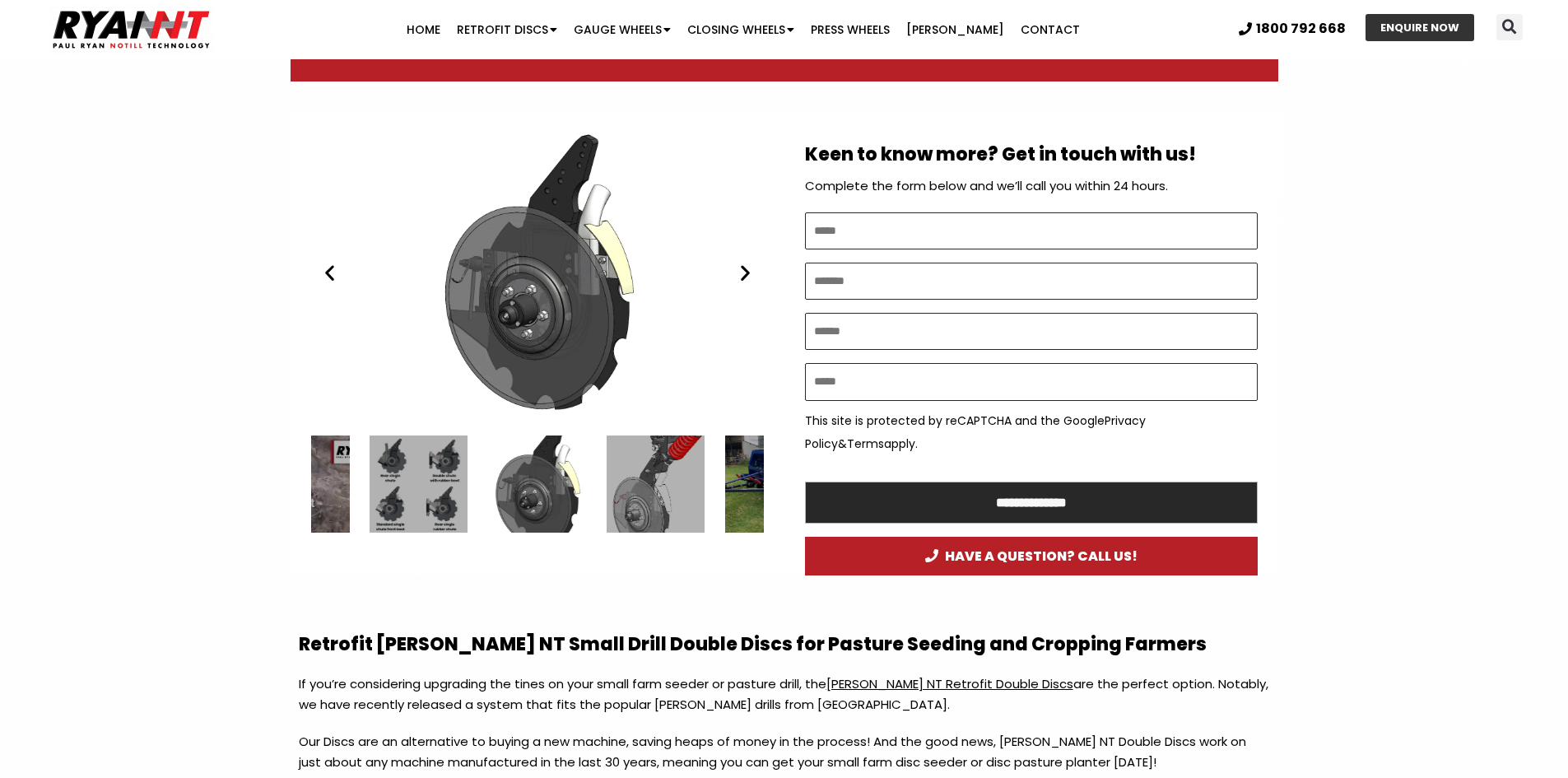
click at [529, 293] on div "Ryan NT (RFM NT) double disc 2020" at bounding box center [537, 273] width 452 height 284
click at [565, 289] on div "Ryan NT (RFM NT) double disc 2020" at bounding box center [537, 273] width 452 height 284
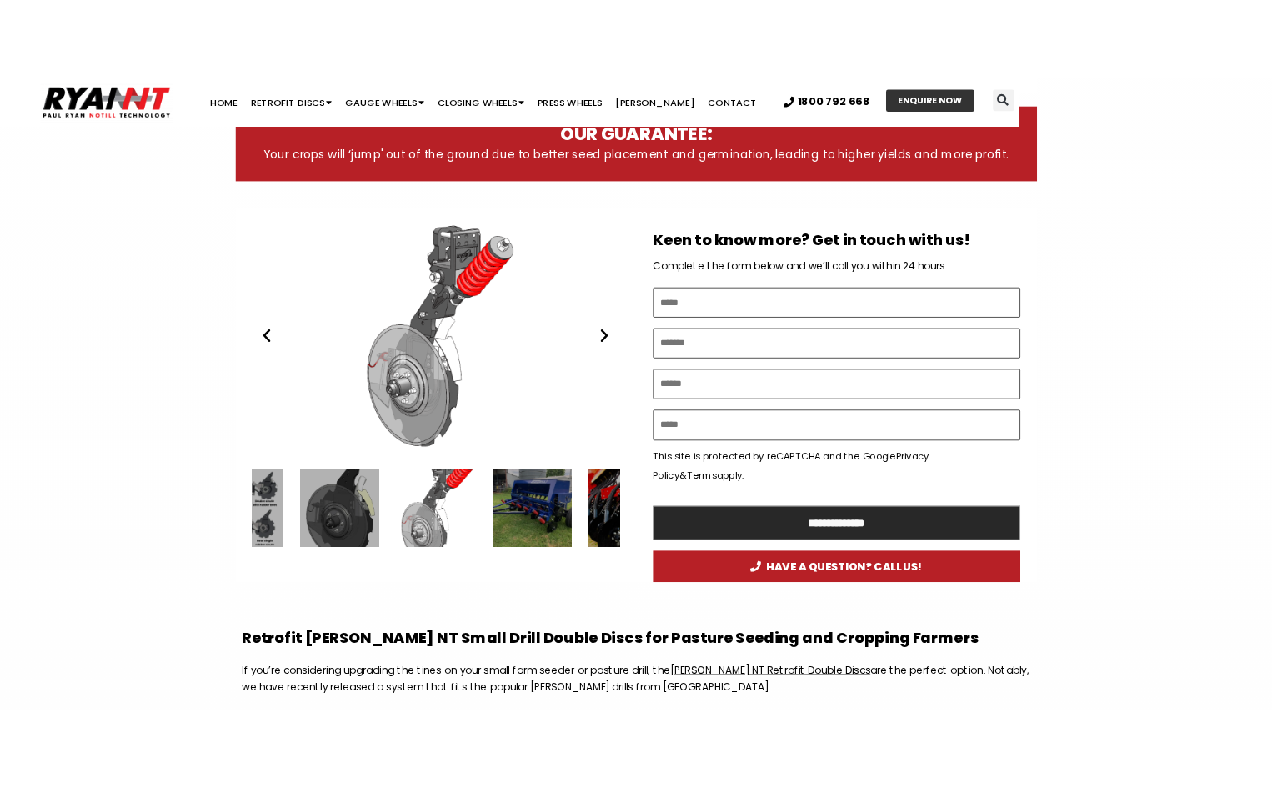
scroll to position [879, 0]
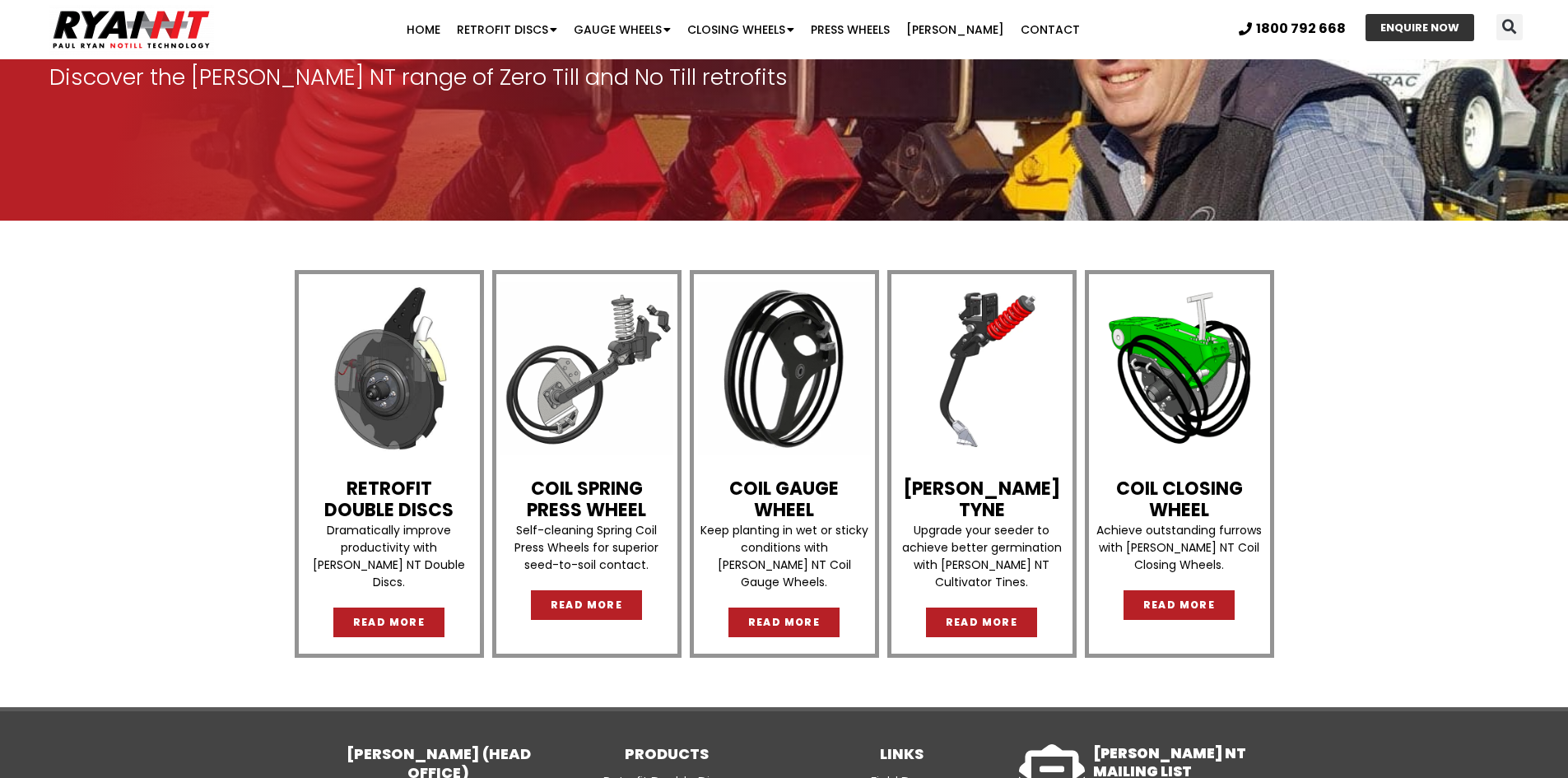
click at [399, 408] on img at bounding box center [389, 368] width 173 height 173
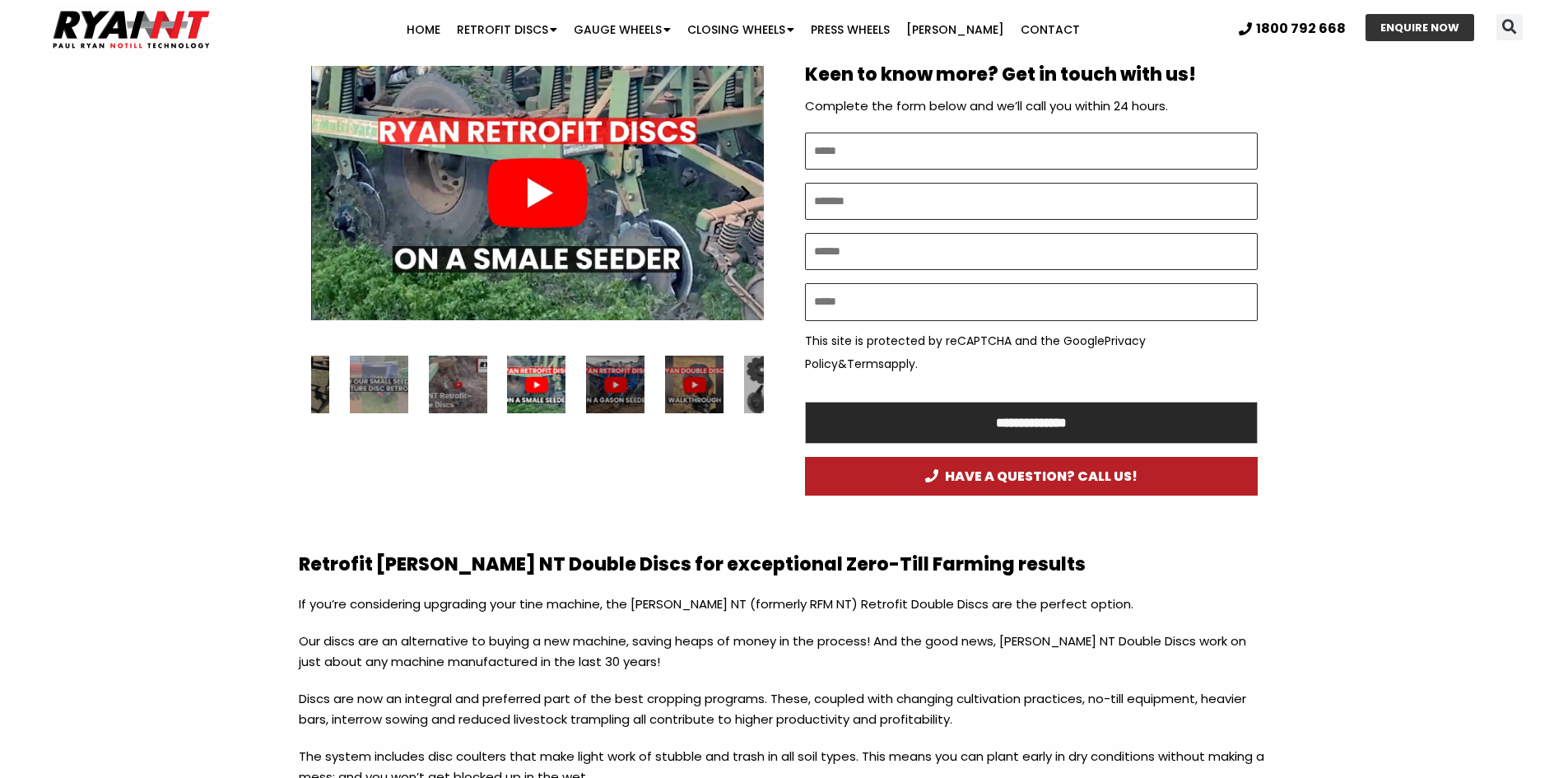
scroll to position [905, 0]
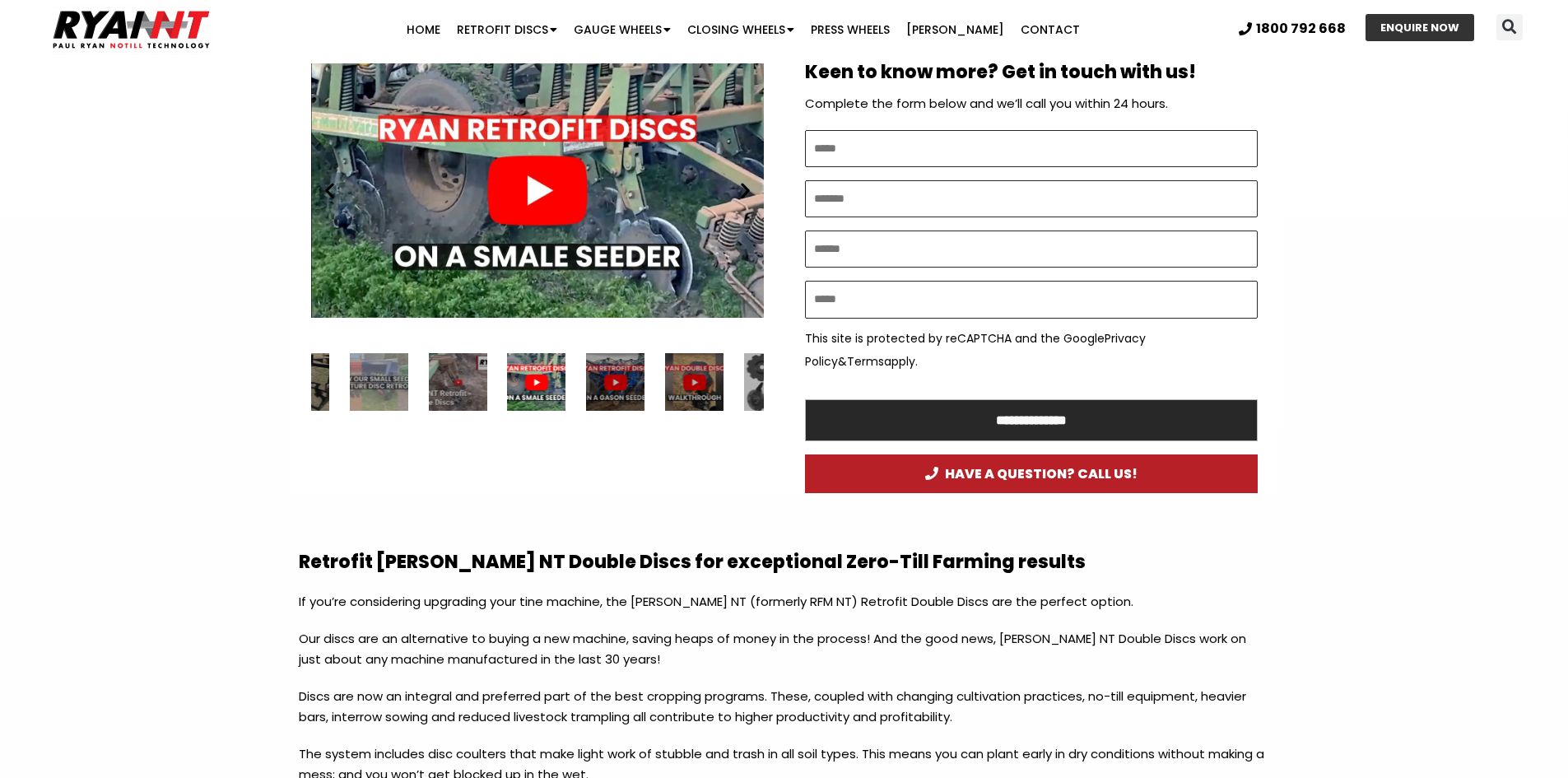
click at [743, 380] on div "Slides Slides" at bounding box center [537, 382] width 452 height 58
click at [748, 379] on div "5 / 34" at bounding box center [772, 382] width 58 height 58
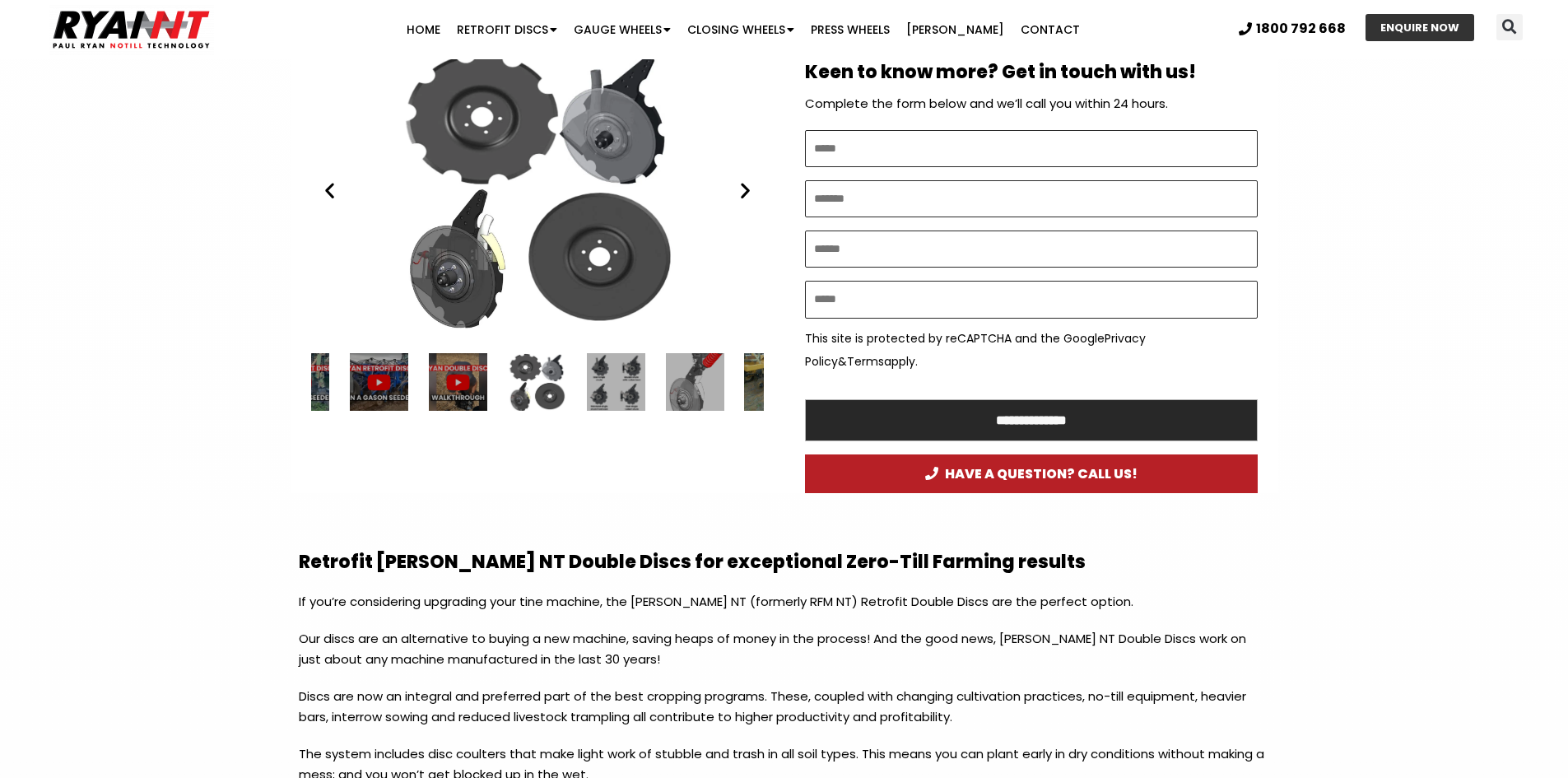
click at [562, 379] on div "RYAN NT Double Discs plates (RFM)" at bounding box center [536, 382] width 58 height 58
click at [610, 379] on div "6 / 34" at bounding box center [615, 382] width 58 height 58
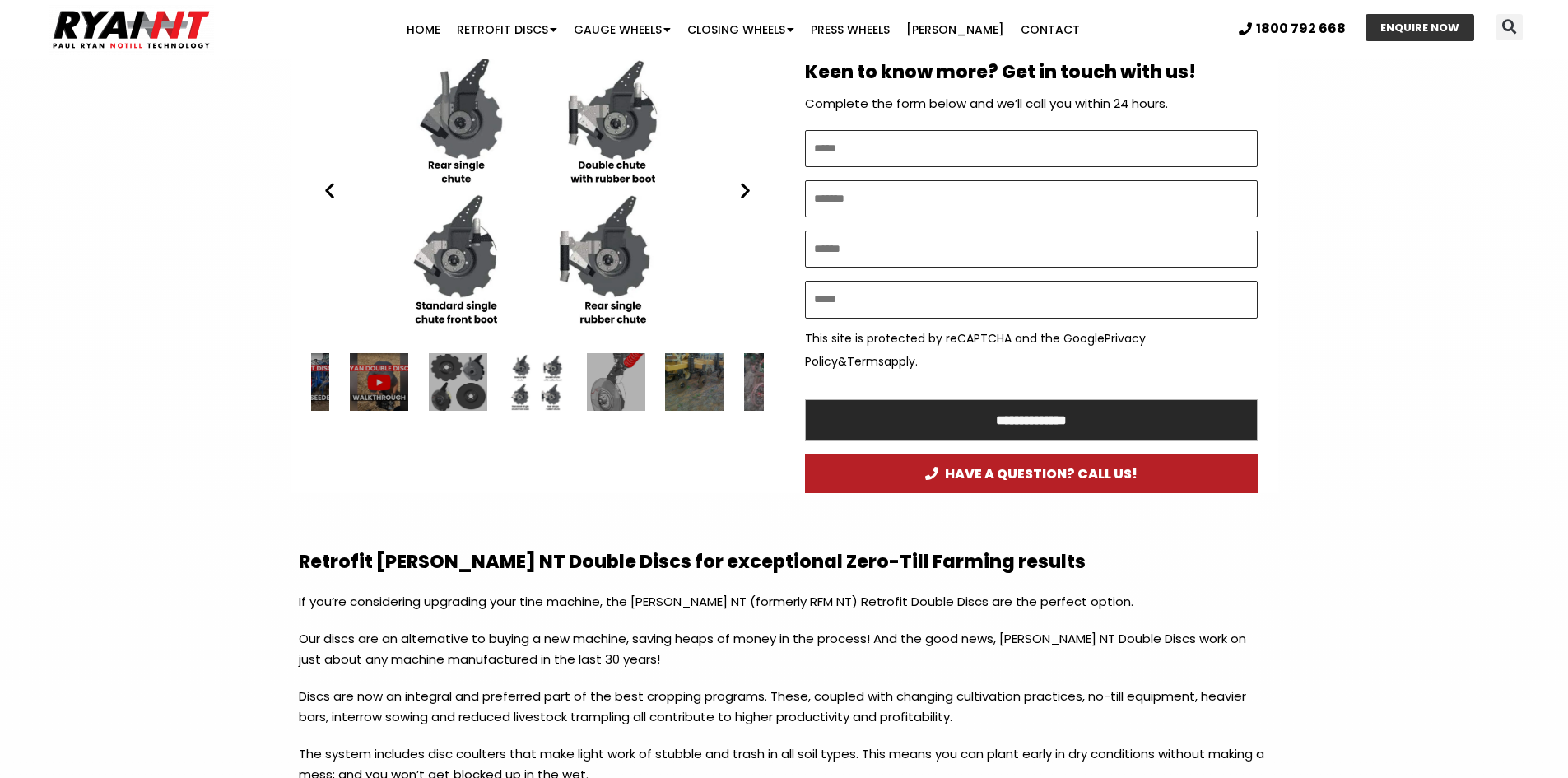
click at [620, 383] on div "7 / 34" at bounding box center [615, 382] width 58 height 58
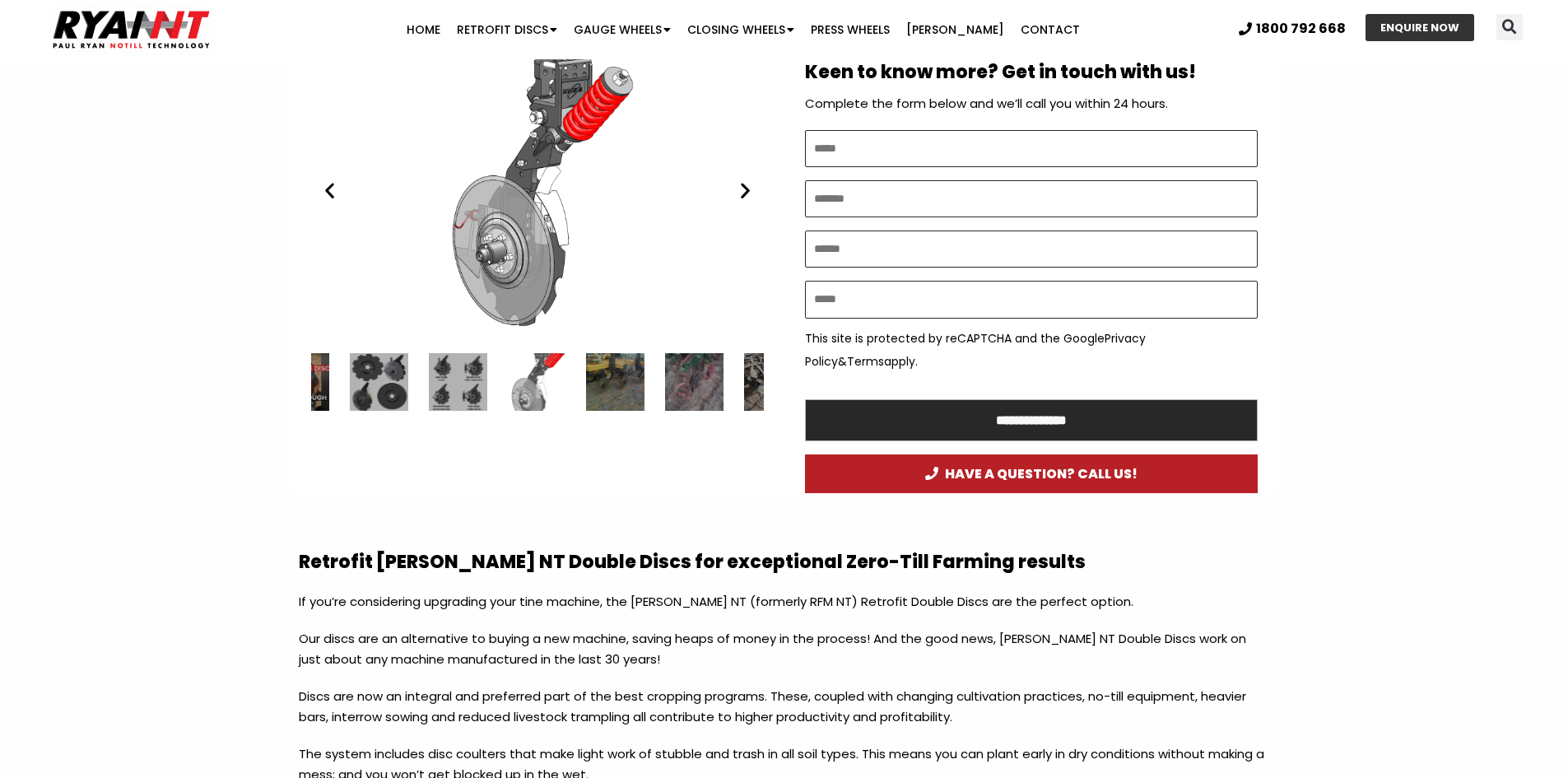
click at [512, 180] on div "Ryan NT (RFM NT) Double Disc on on Ryan Tyne Cultivator Tine. no till cropping" at bounding box center [537, 191] width 452 height 284
click at [527, 252] on div "Ryan NT (RFM NT) Double Disc on on Ryan Tyne Cultivator Tine. no till cropping" at bounding box center [537, 191] width 452 height 284
drag, startPoint x: 534, startPoint y: 226, endPoint x: 502, endPoint y: 225, distance: 32.0
drag, startPoint x: 502, startPoint y: 225, endPoint x: 505, endPoint y: 208, distance: 17.3
click at [456, 390] on div "6 / 34" at bounding box center [457, 382] width 58 height 58
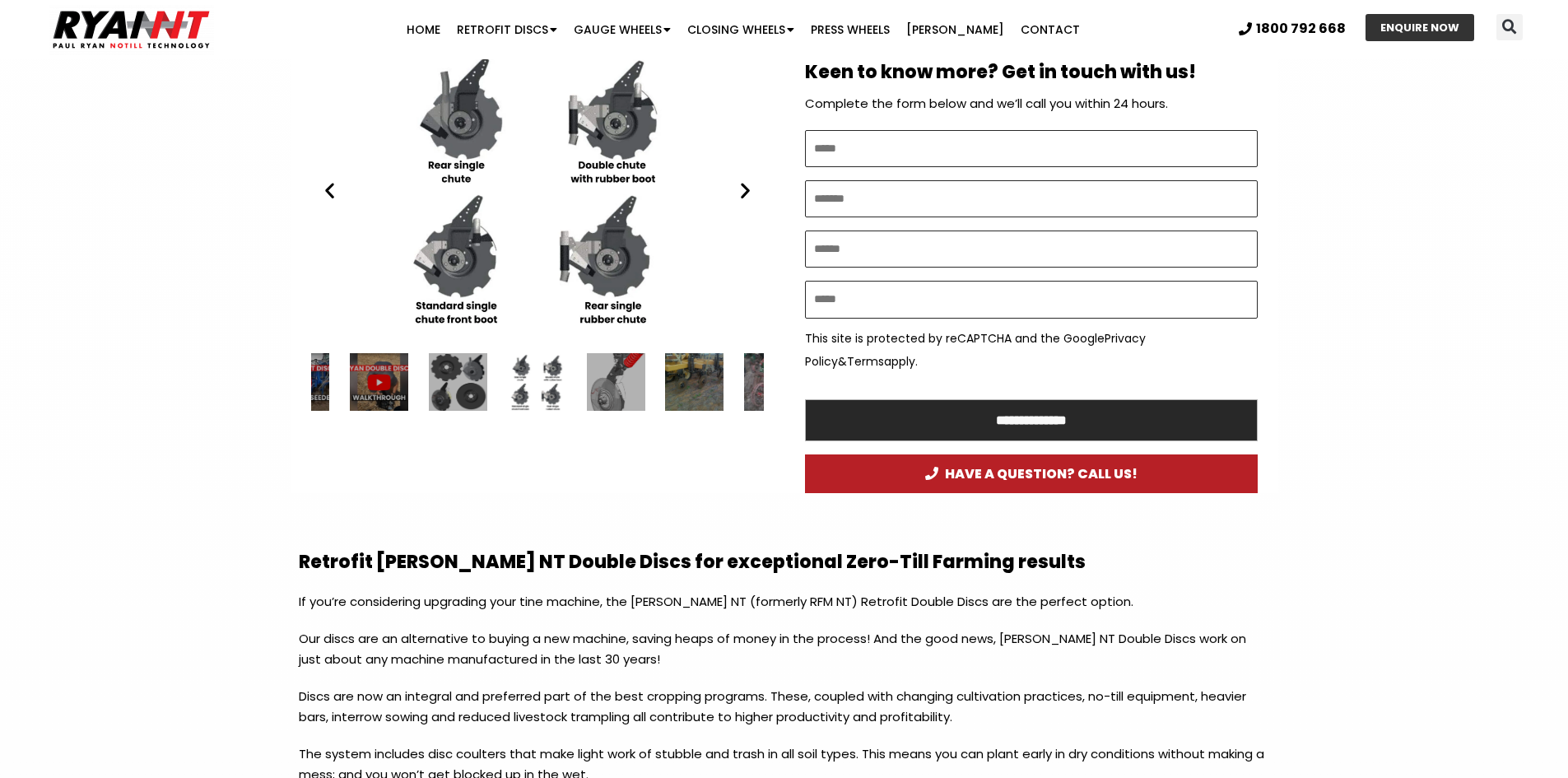
click at [447, 390] on div "5 / 34" at bounding box center [457, 382] width 58 height 58
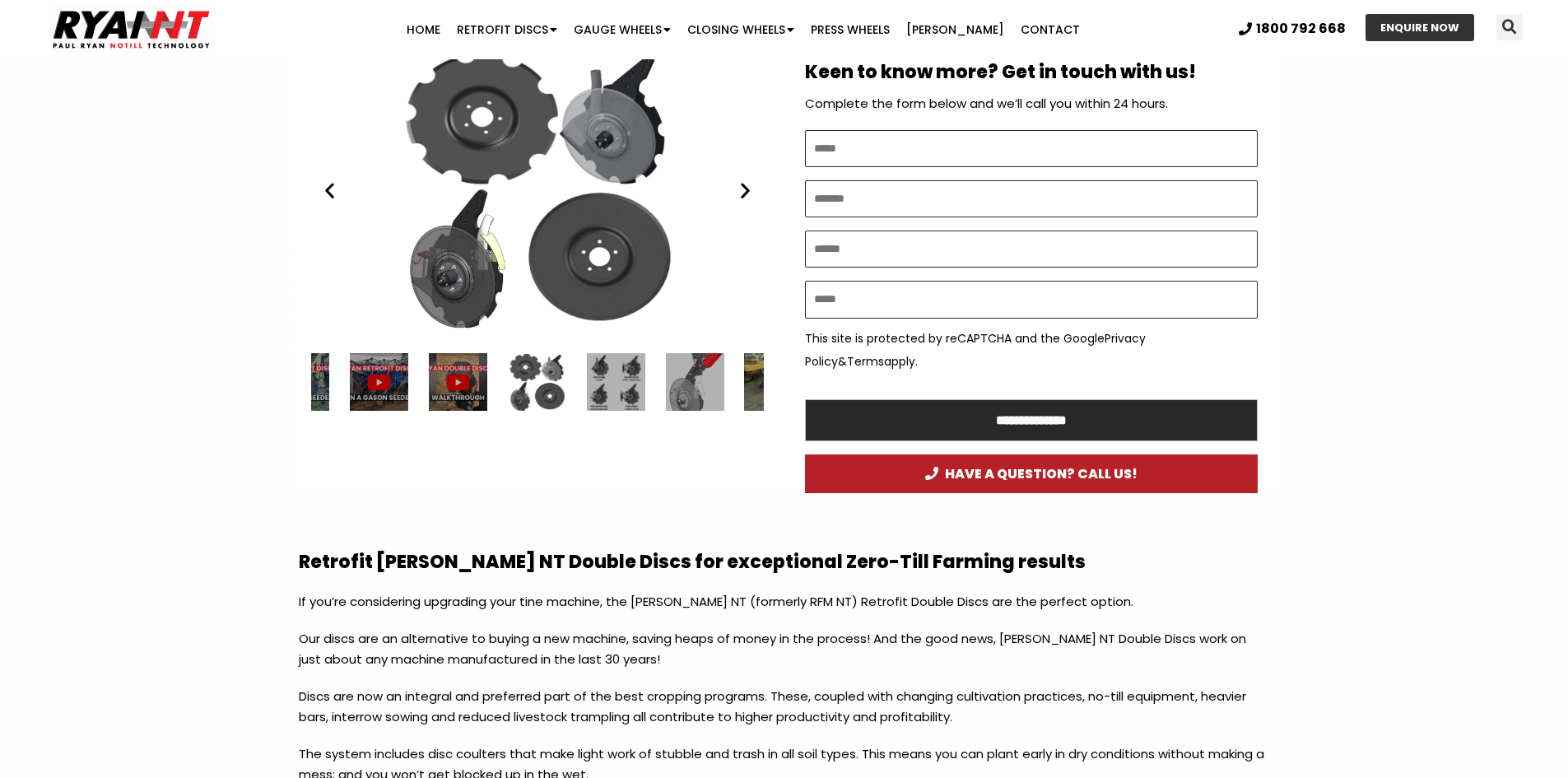
click at [456, 269] on div "RYAN NT Double Discs plates (RFM)" at bounding box center [537, 191] width 452 height 284
click at [621, 383] on div "6 / 34" at bounding box center [615, 382] width 58 height 58
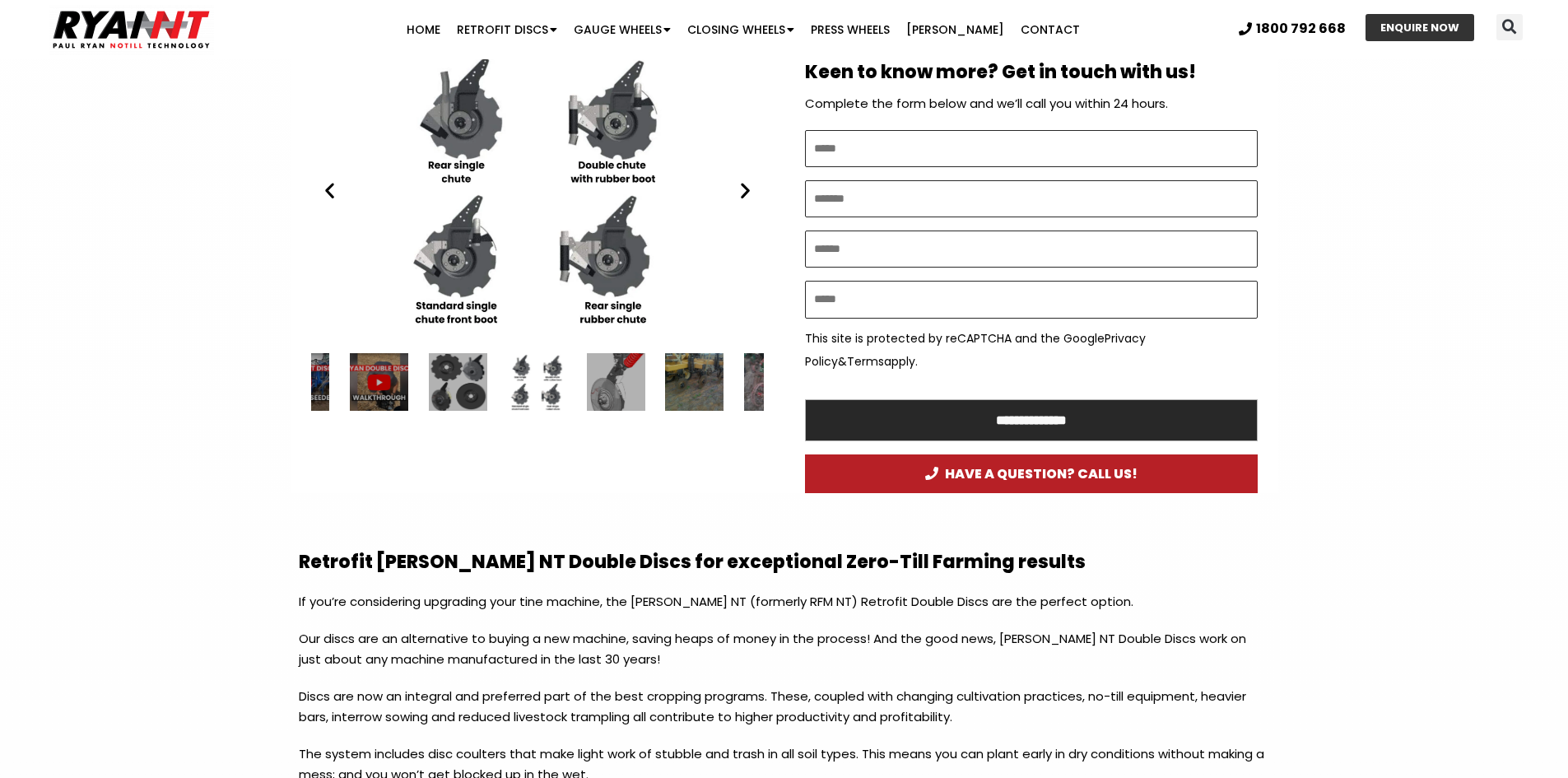
click at [538, 386] on div "RYAN NT Different Double Disc Conversions" at bounding box center [536, 382] width 58 height 58
click at [616, 398] on div "7 / 34" at bounding box center [615, 382] width 58 height 58
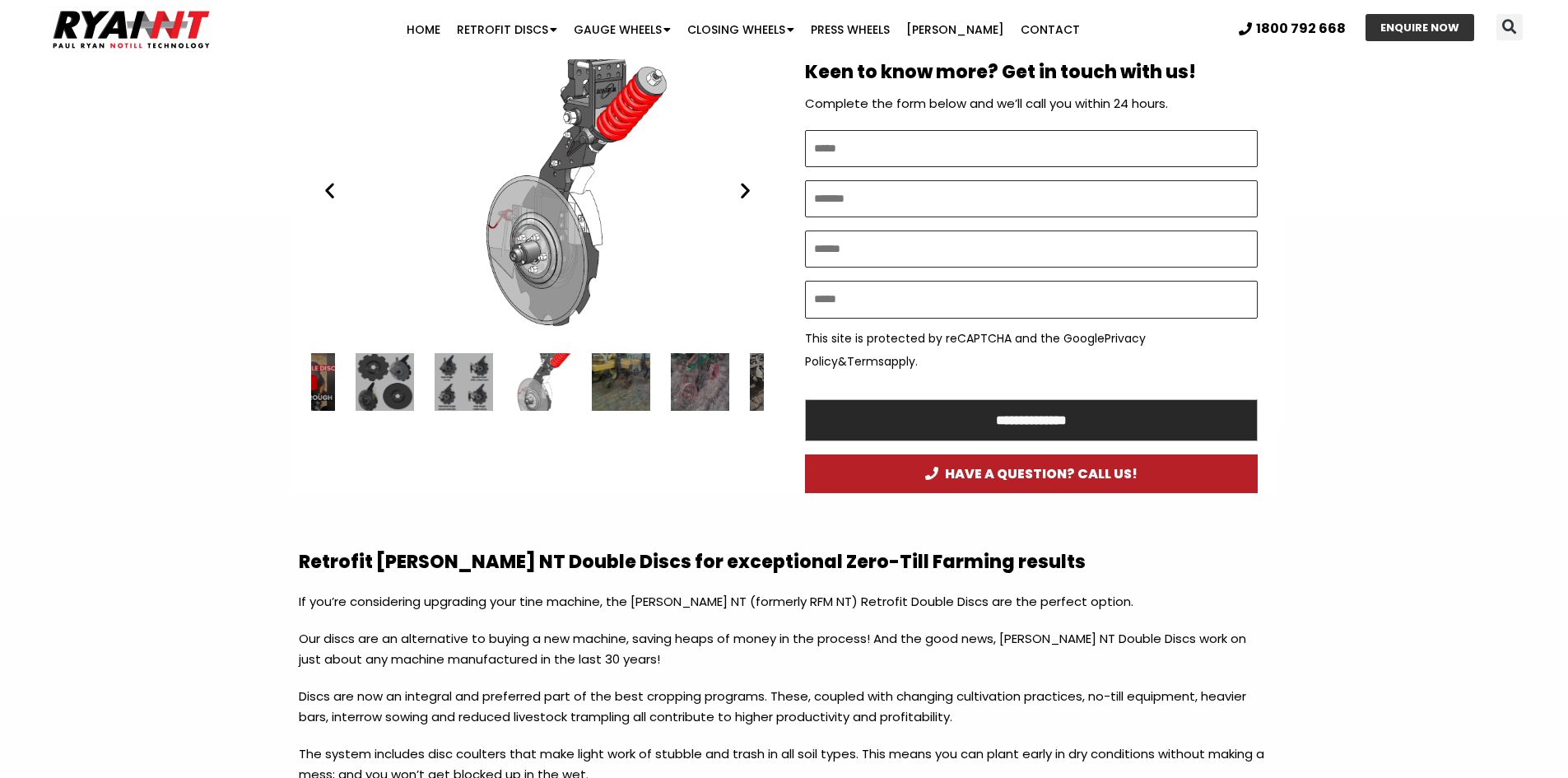
click at [586, 222] on div "Ryan NT (RFM NT) Double Disc on on Ryan Tyne Cultivator Tine. no till cropping" at bounding box center [571, 191] width 452 height 284
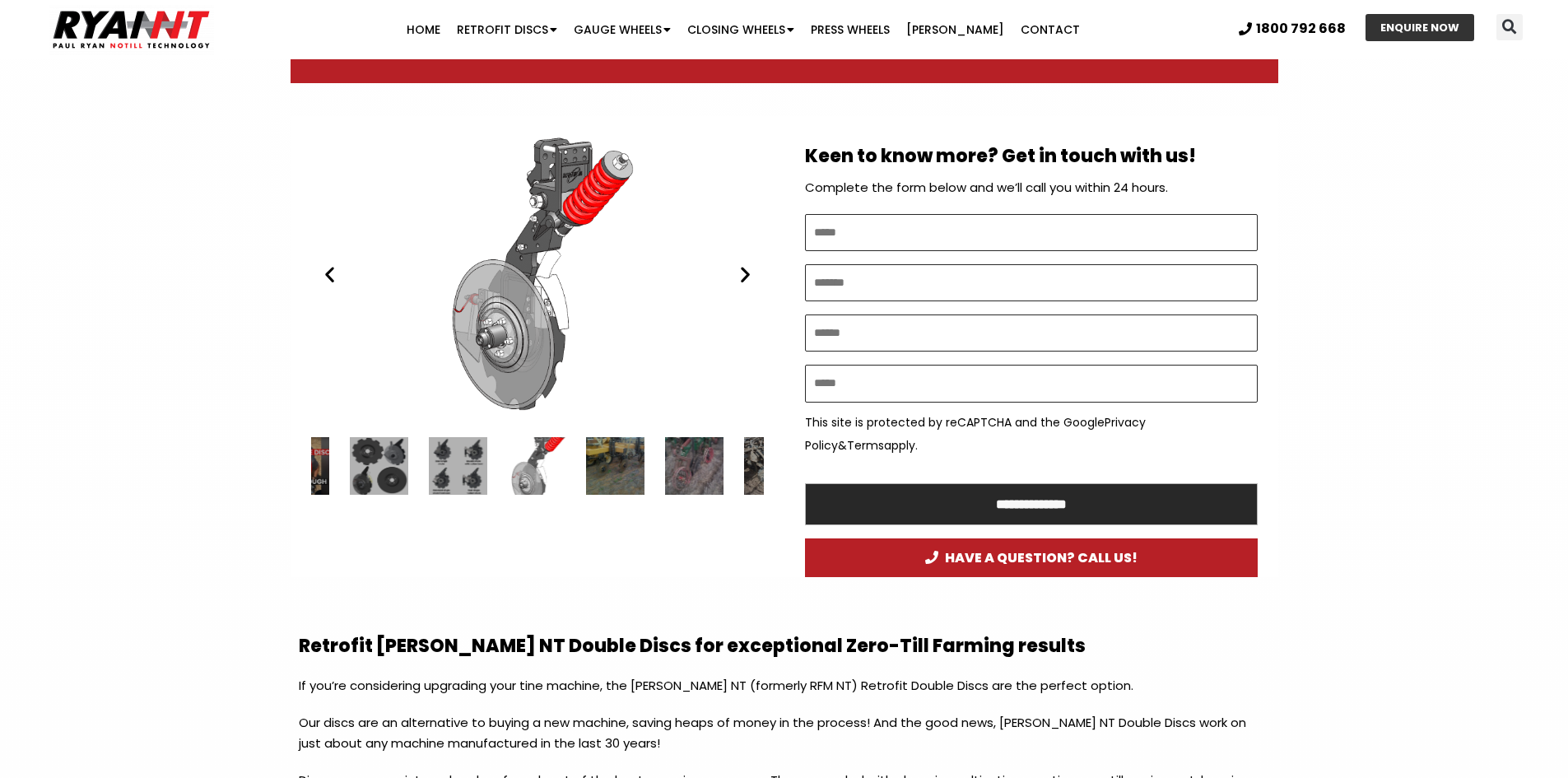
scroll to position [740, 0]
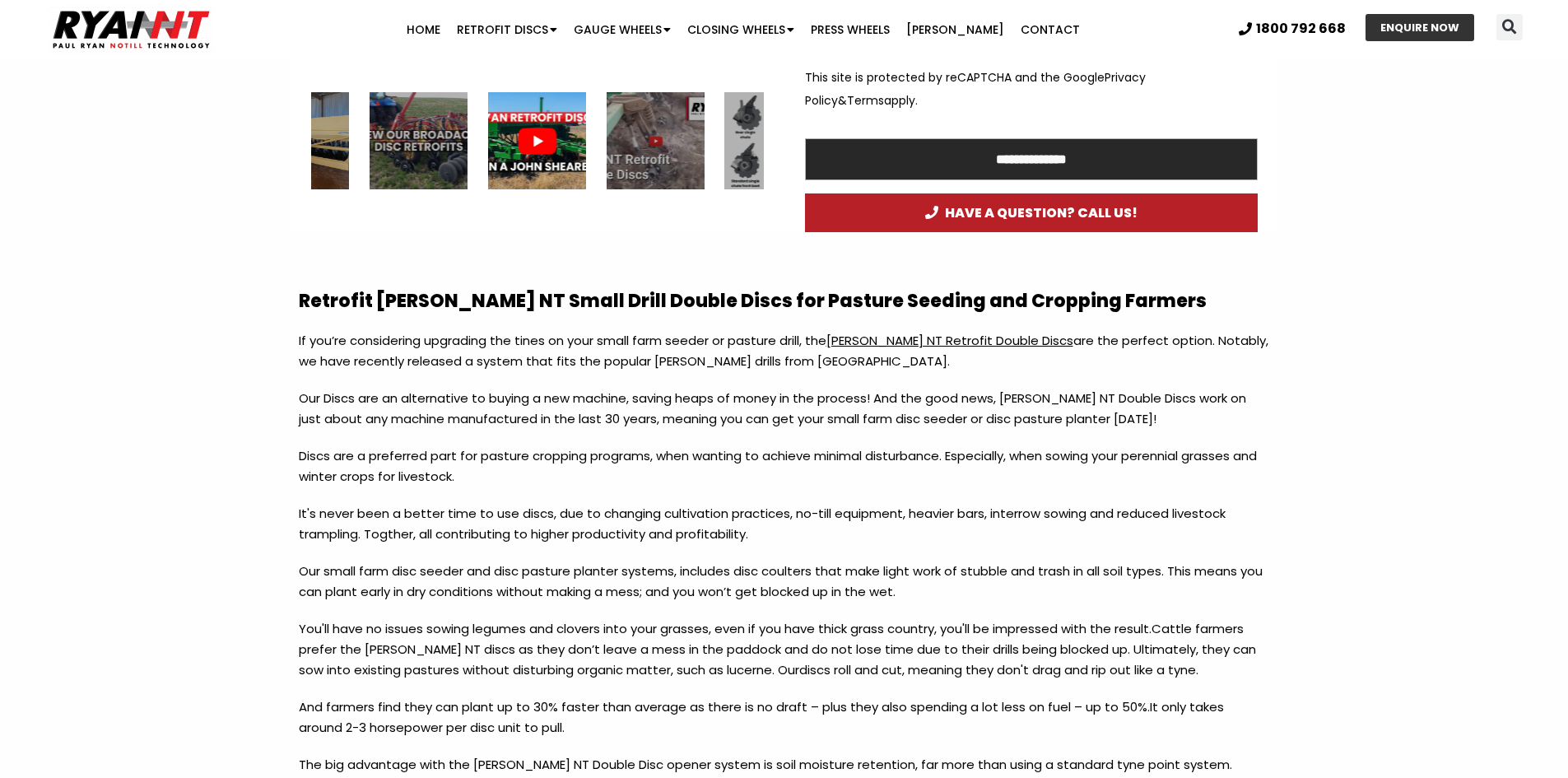
scroll to position [1055, 0]
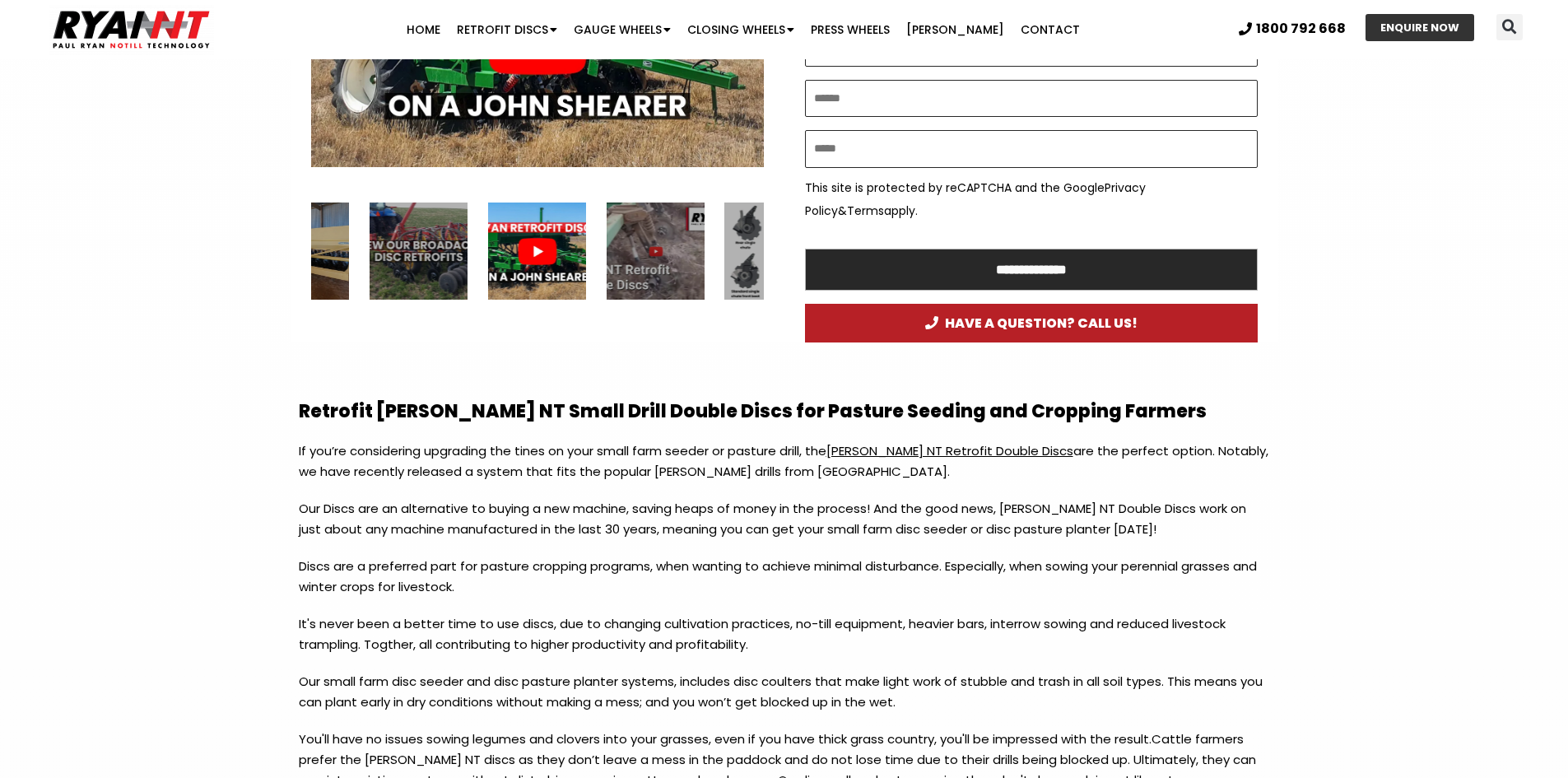
click at [758, 228] on div "3 / 15" at bounding box center [773, 251] width 98 height 98
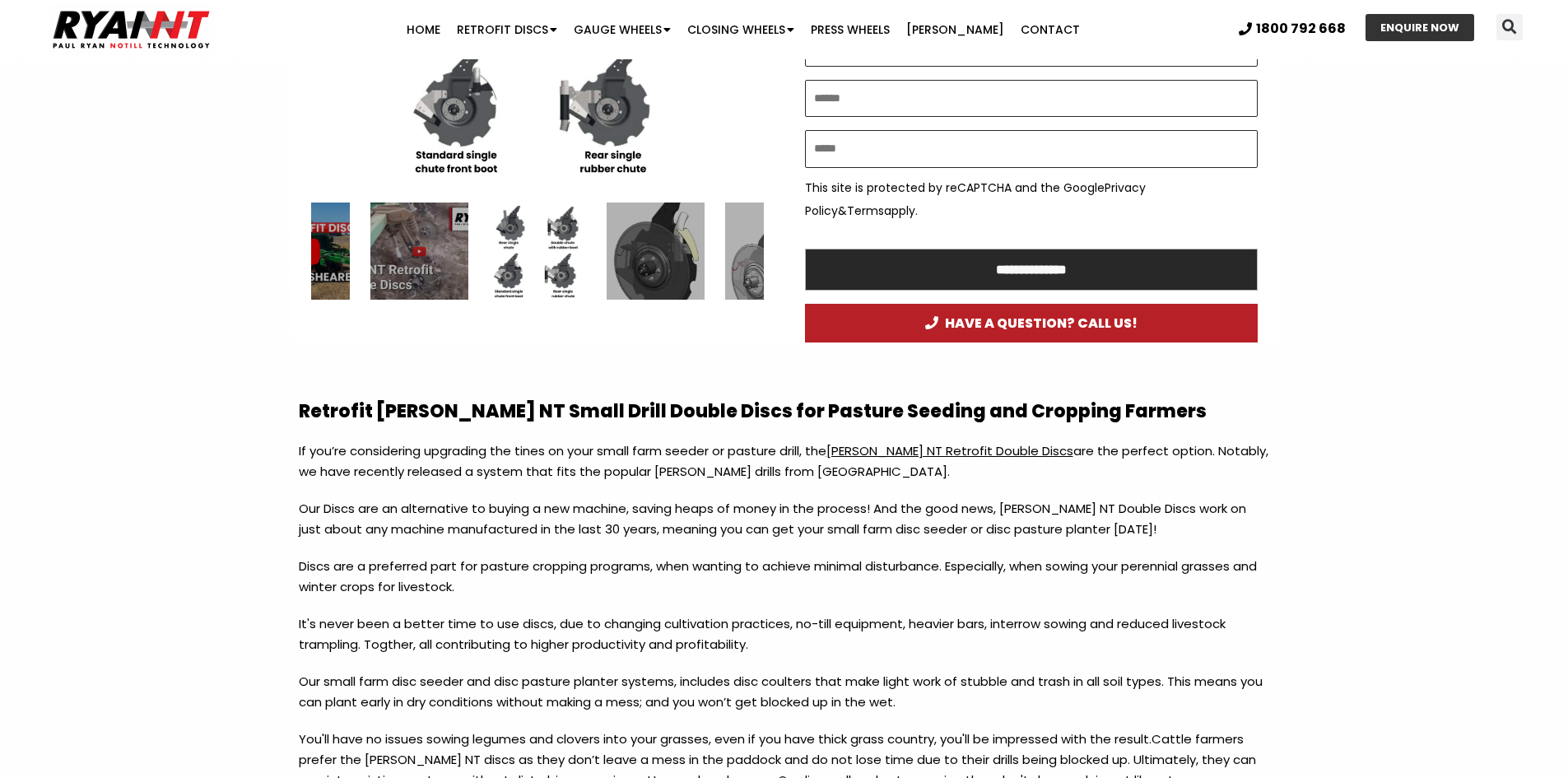
click at [525, 238] on div "RYAN NT Different Drill Disc Conversions RYAN NT John Shearer Retrofit Double D…" at bounding box center [536, 251] width 98 height 98
drag, startPoint x: 525, startPoint y: 238, endPoint x: 454, endPoint y: 333, distance: 118.6
click at [454, 333] on div "Play Play Play Play Play Play" at bounding box center [537, 113] width 494 height 462
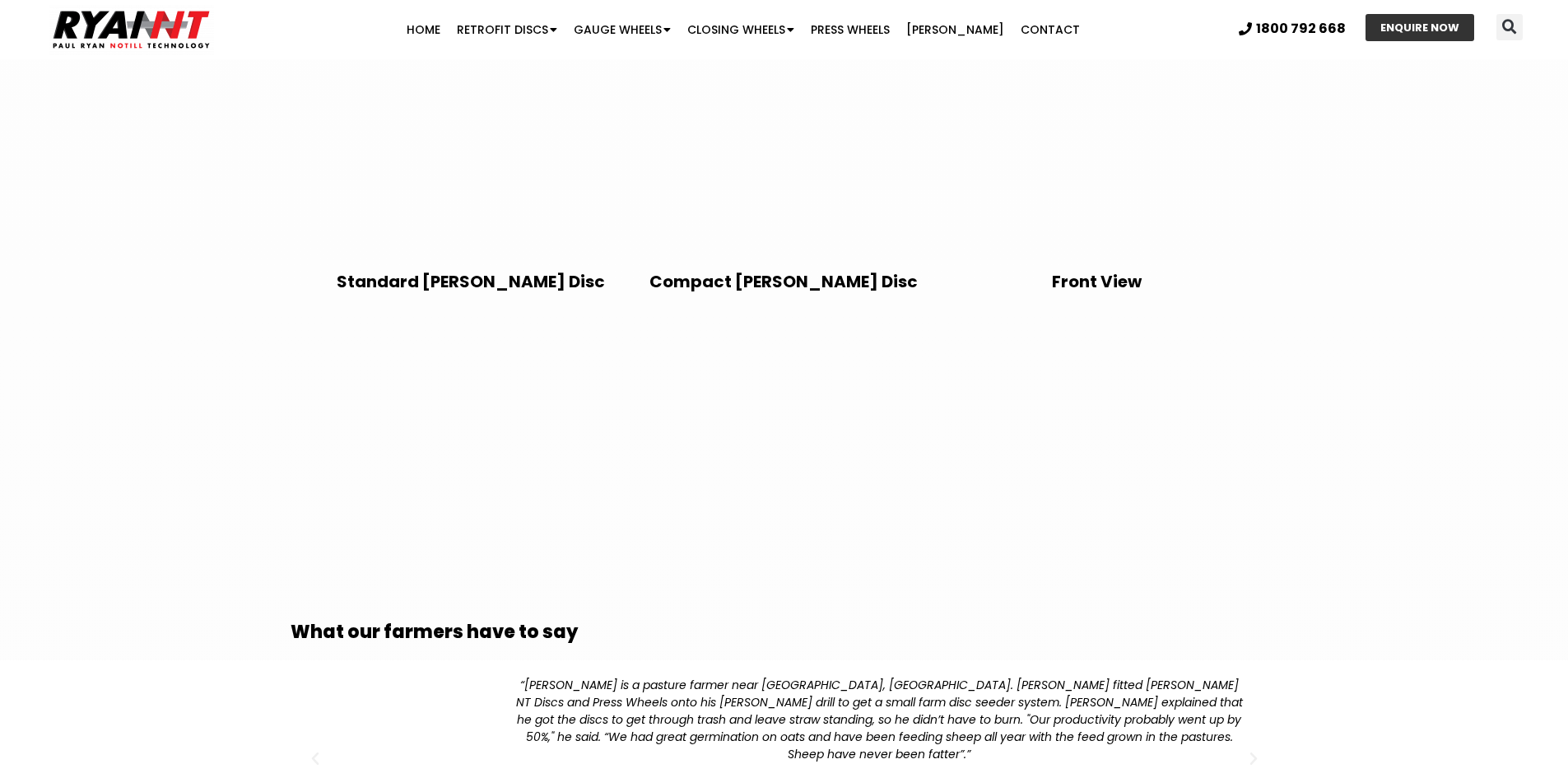
scroll to position [2783, 0]
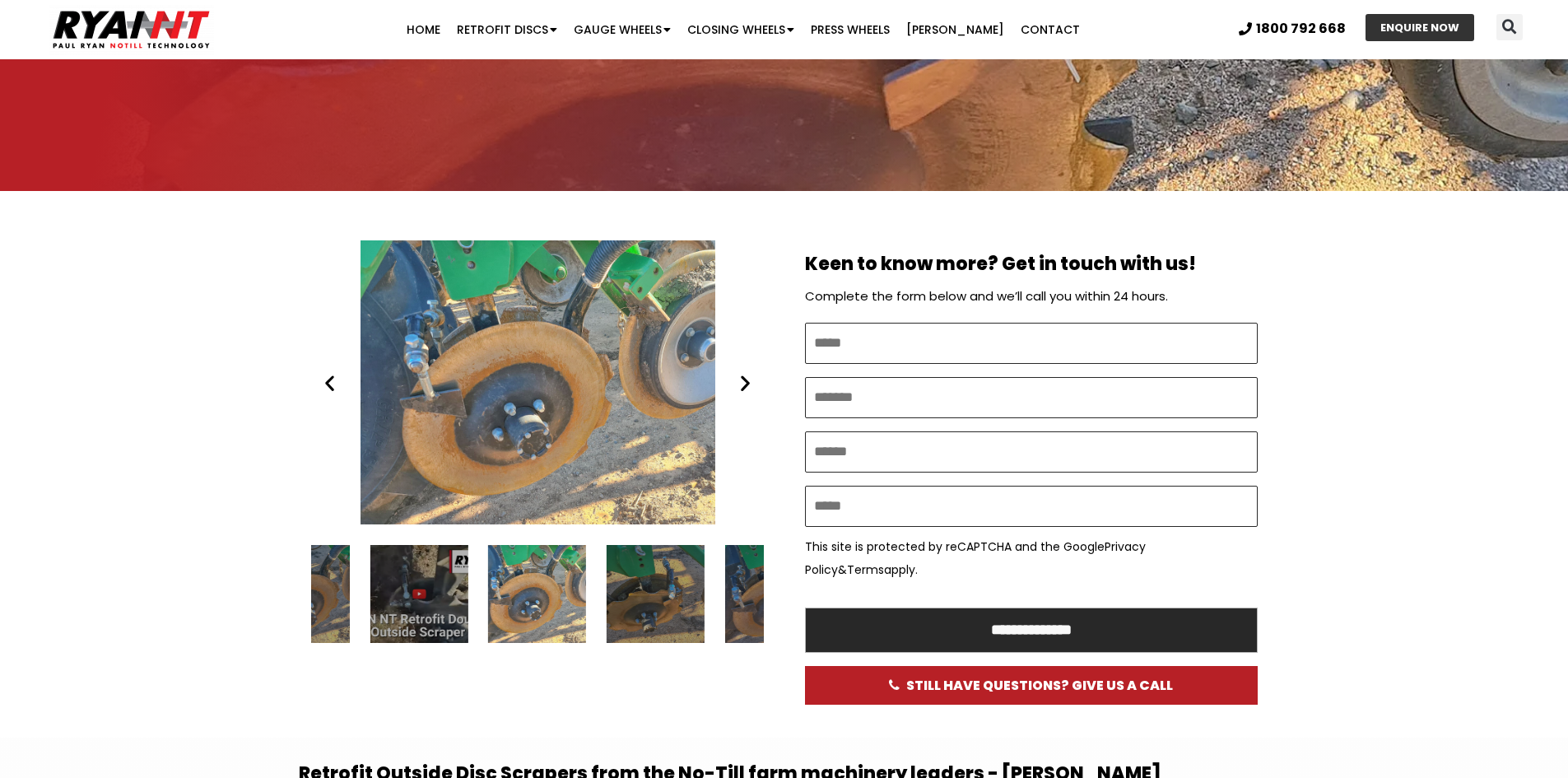
scroll to position [378, 0]
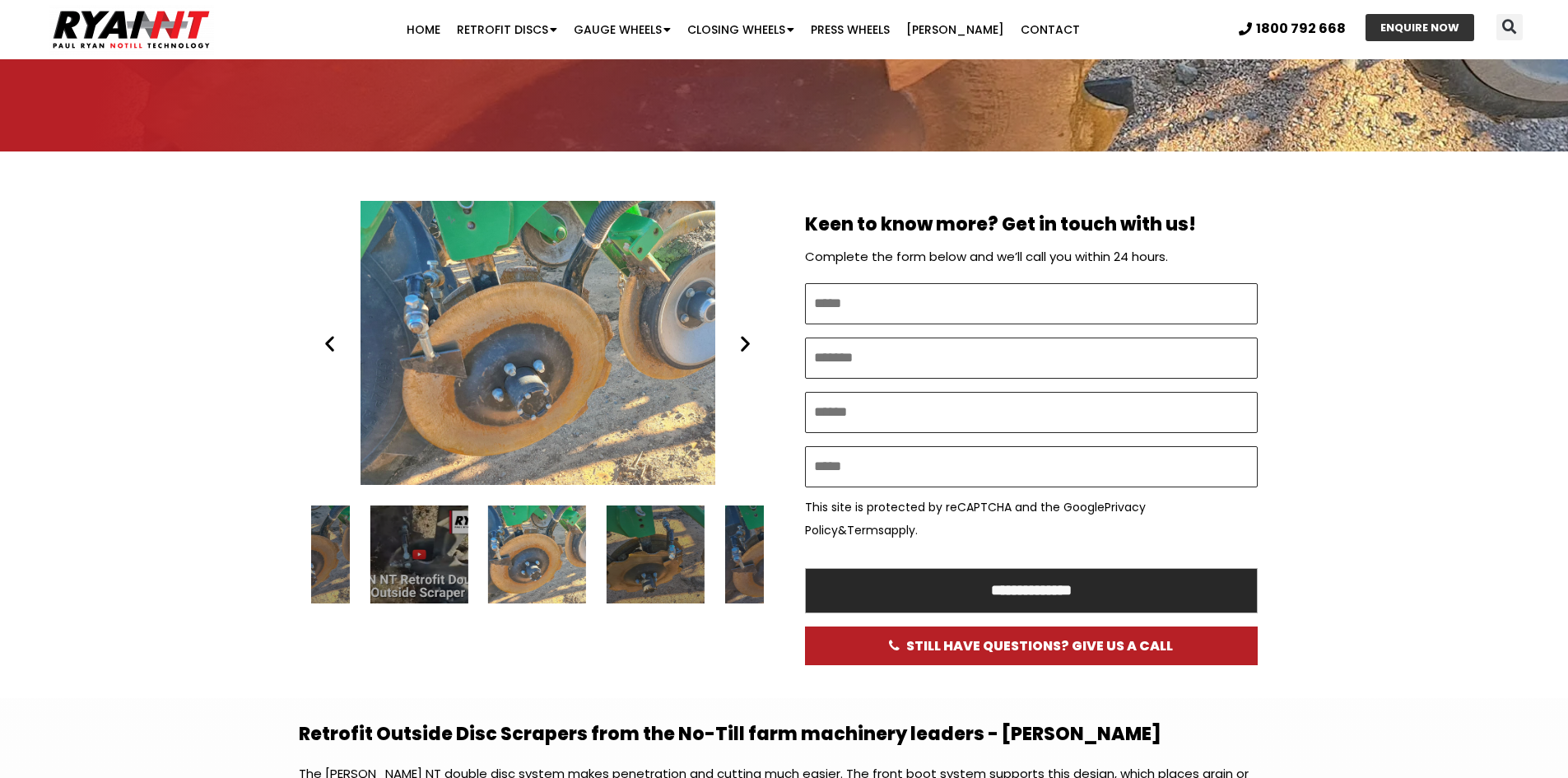
click at [566, 566] on div "RYANNT straight leg outside disc scraper 2" at bounding box center [536, 554] width 98 height 98
click at [734, 353] on div "RYANNT straight leg outside disc scraper 2" at bounding box center [537, 343] width 452 height 284
click at [742, 350] on icon "Next slide" at bounding box center [745, 343] width 21 height 21
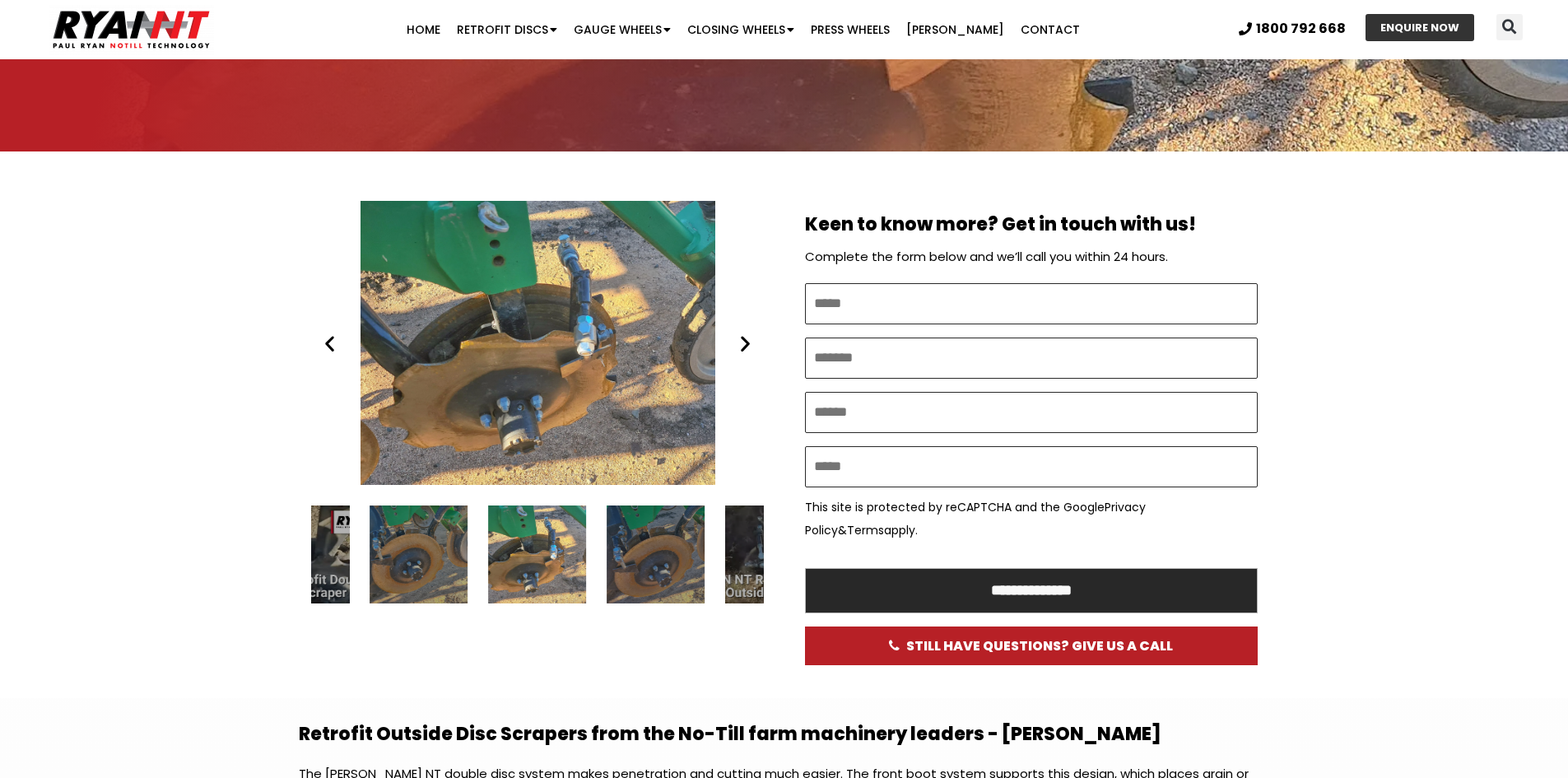
click at [516, 341] on div "RYANNT straight leg outside scraper 3" at bounding box center [537, 343] width 452 height 284
click at [747, 342] on icon "Next slide" at bounding box center [745, 343] width 21 height 21
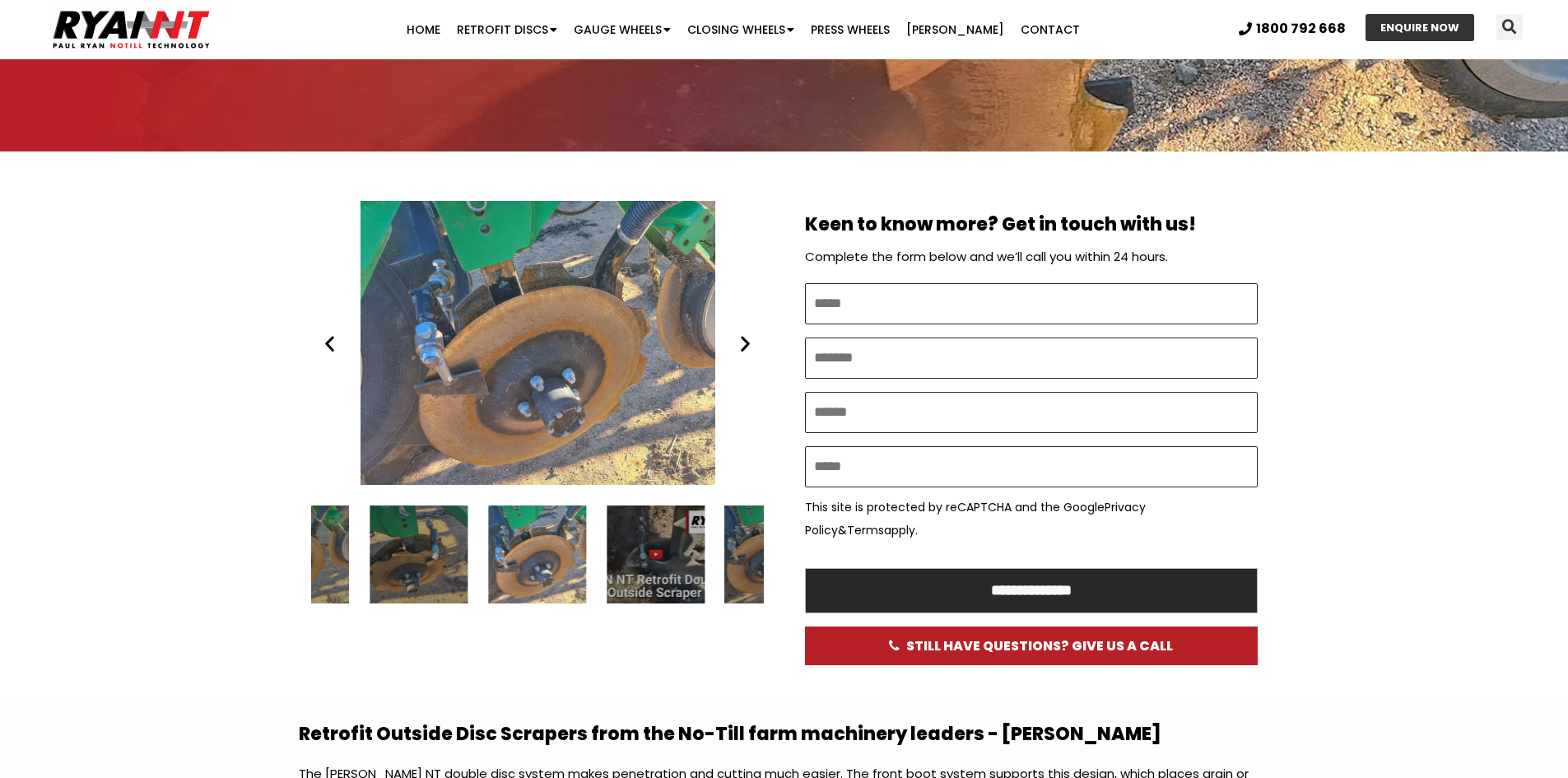
click at [747, 342] on icon "Next slide" at bounding box center [745, 343] width 21 height 21
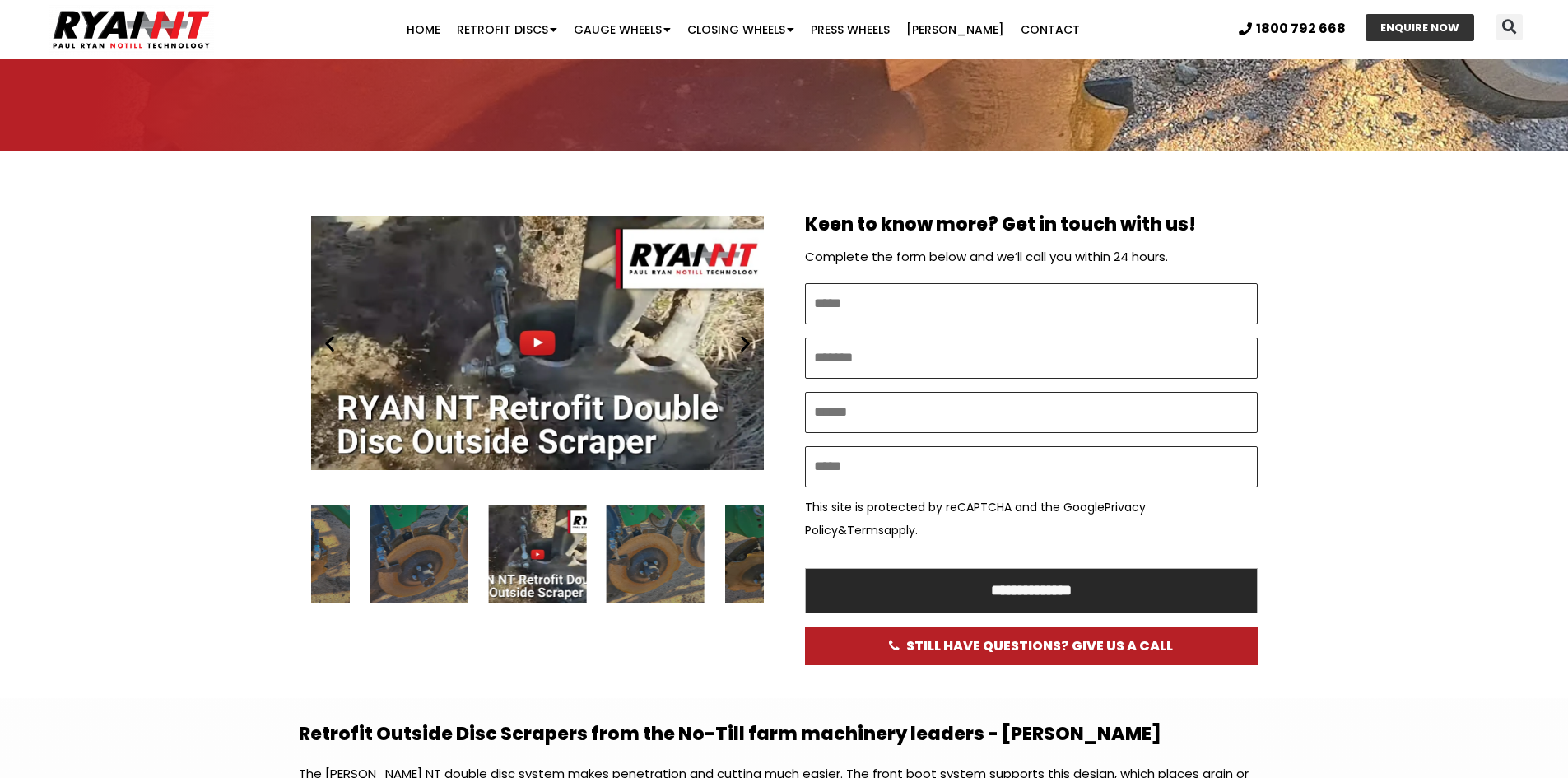
click at [747, 342] on icon "Next slide" at bounding box center [745, 343] width 21 height 21
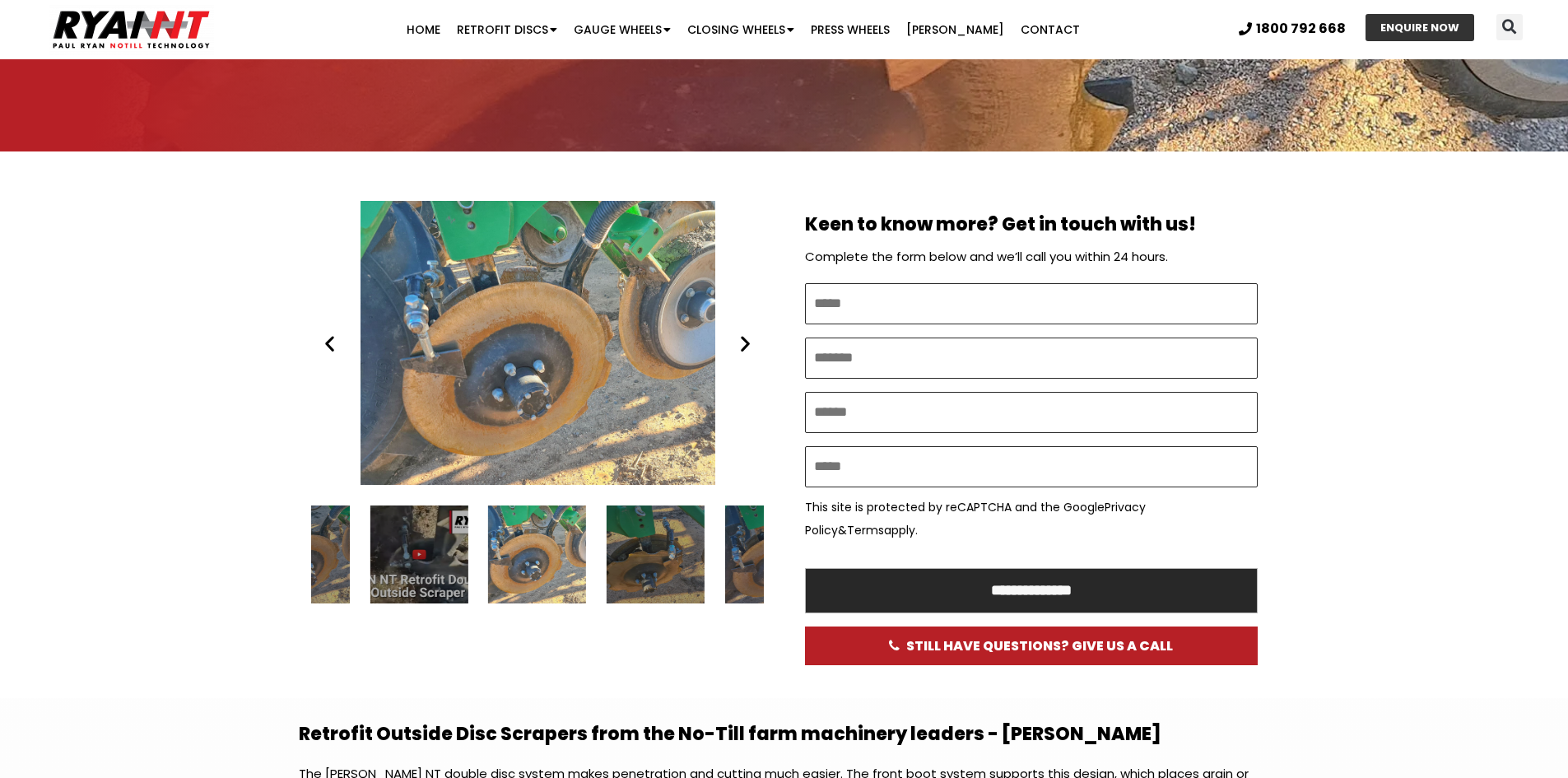
click at [747, 342] on icon "Next slide" at bounding box center [745, 343] width 21 height 21
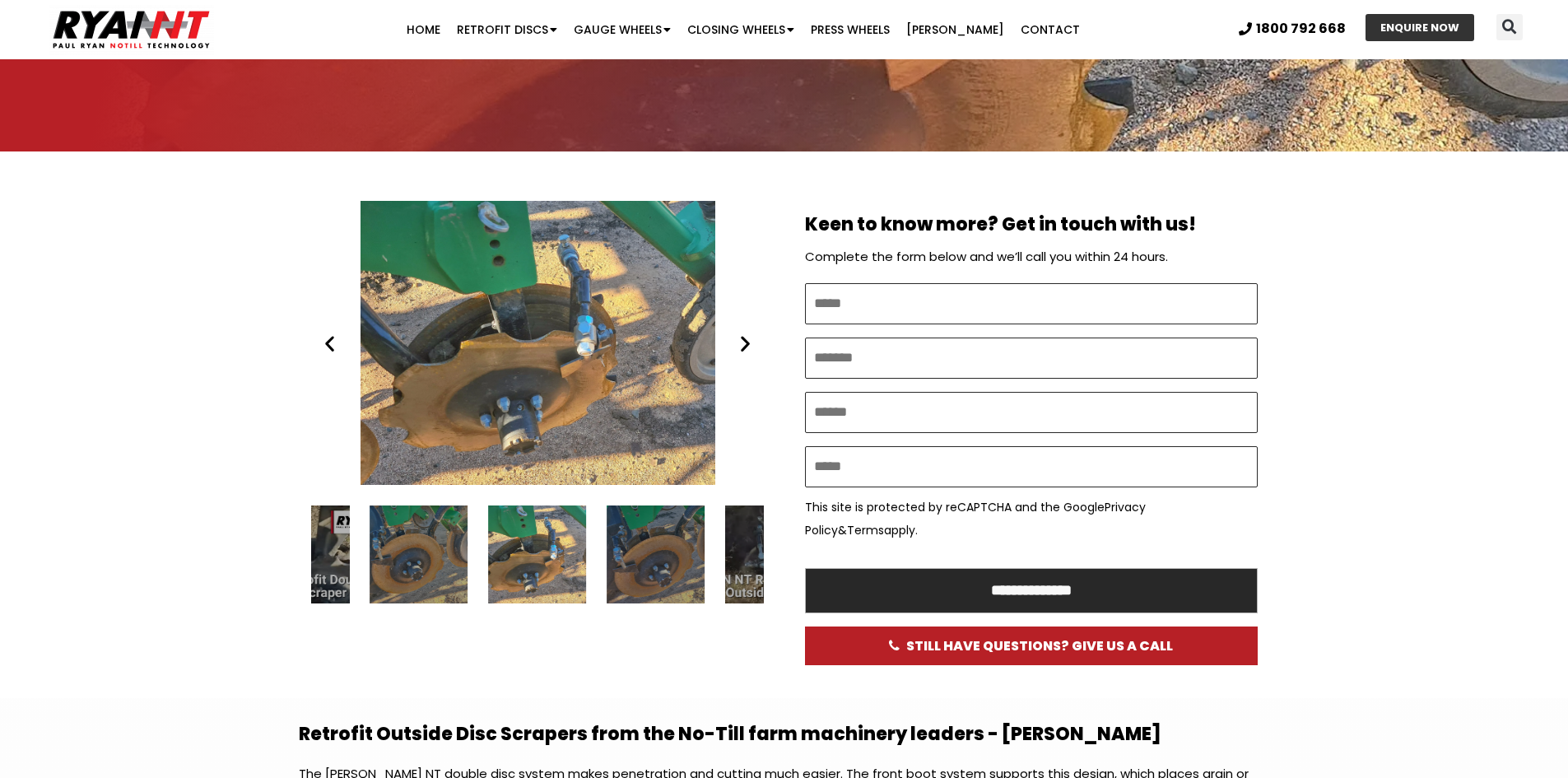
click at [747, 342] on icon "Next slide" at bounding box center [745, 343] width 21 height 21
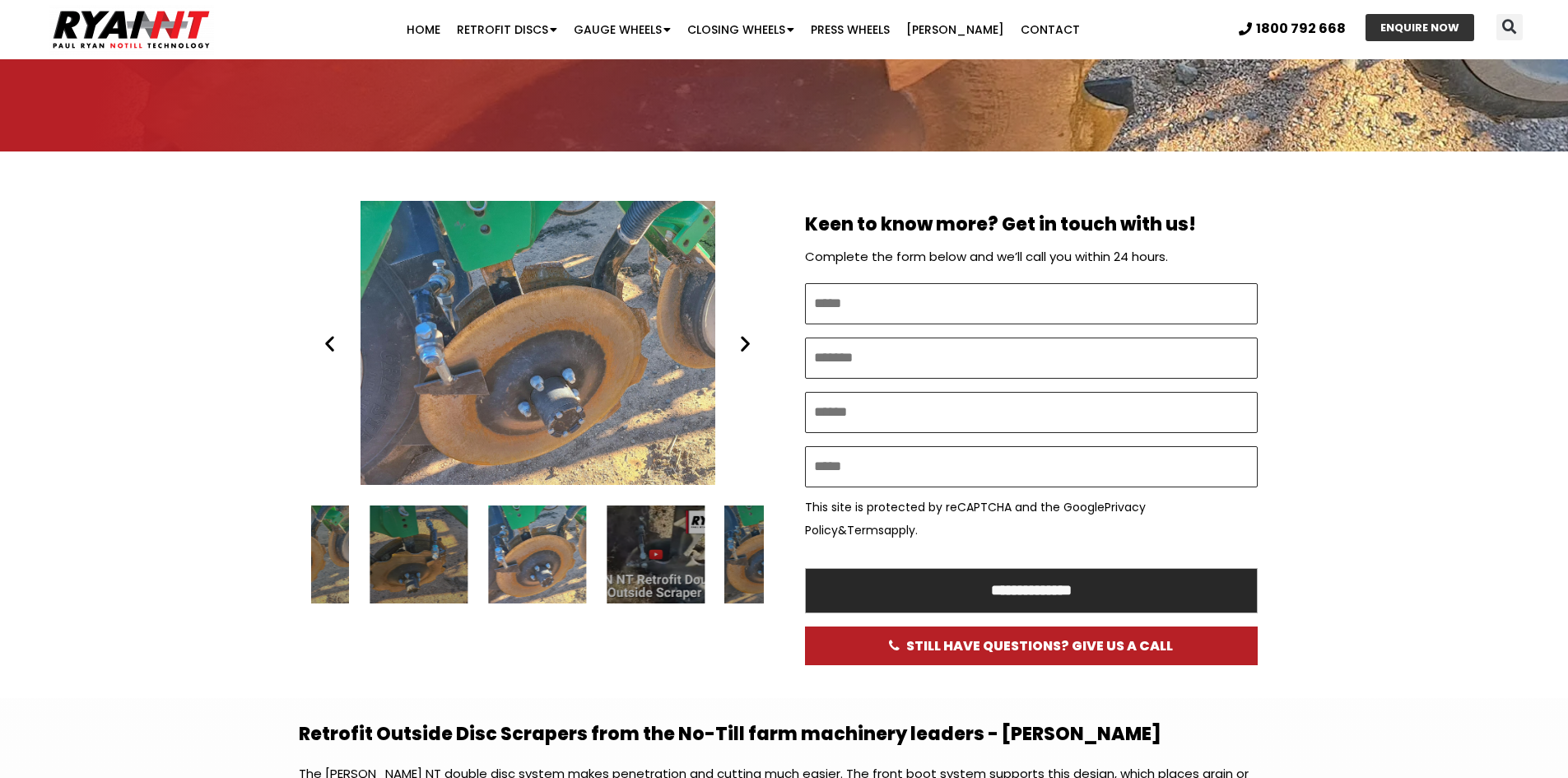
click at [747, 342] on icon "Next slide" at bounding box center [745, 343] width 21 height 21
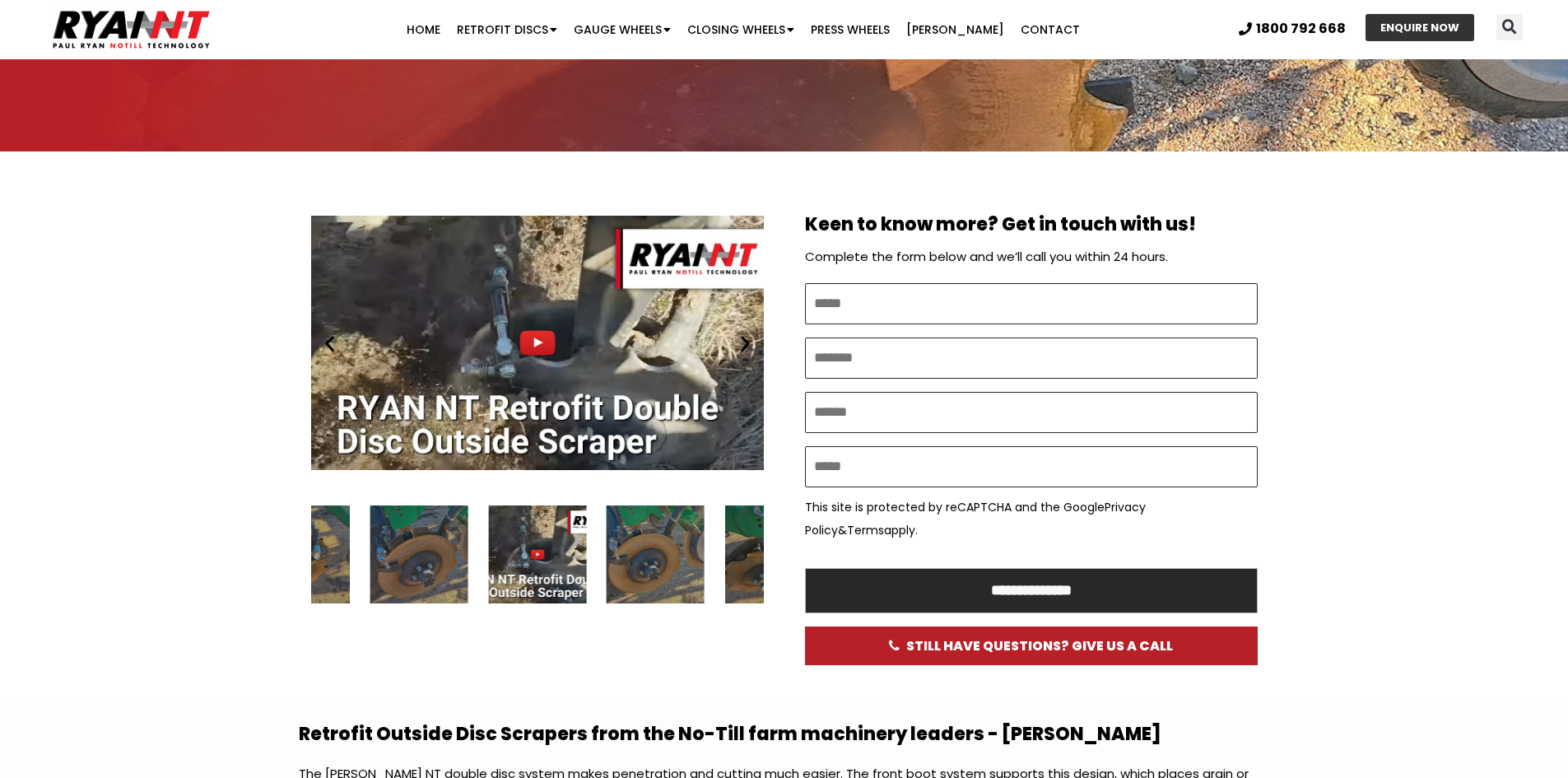
click at [747, 342] on icon "Next slide" at bounding box center [745, 343] width 21 height 21
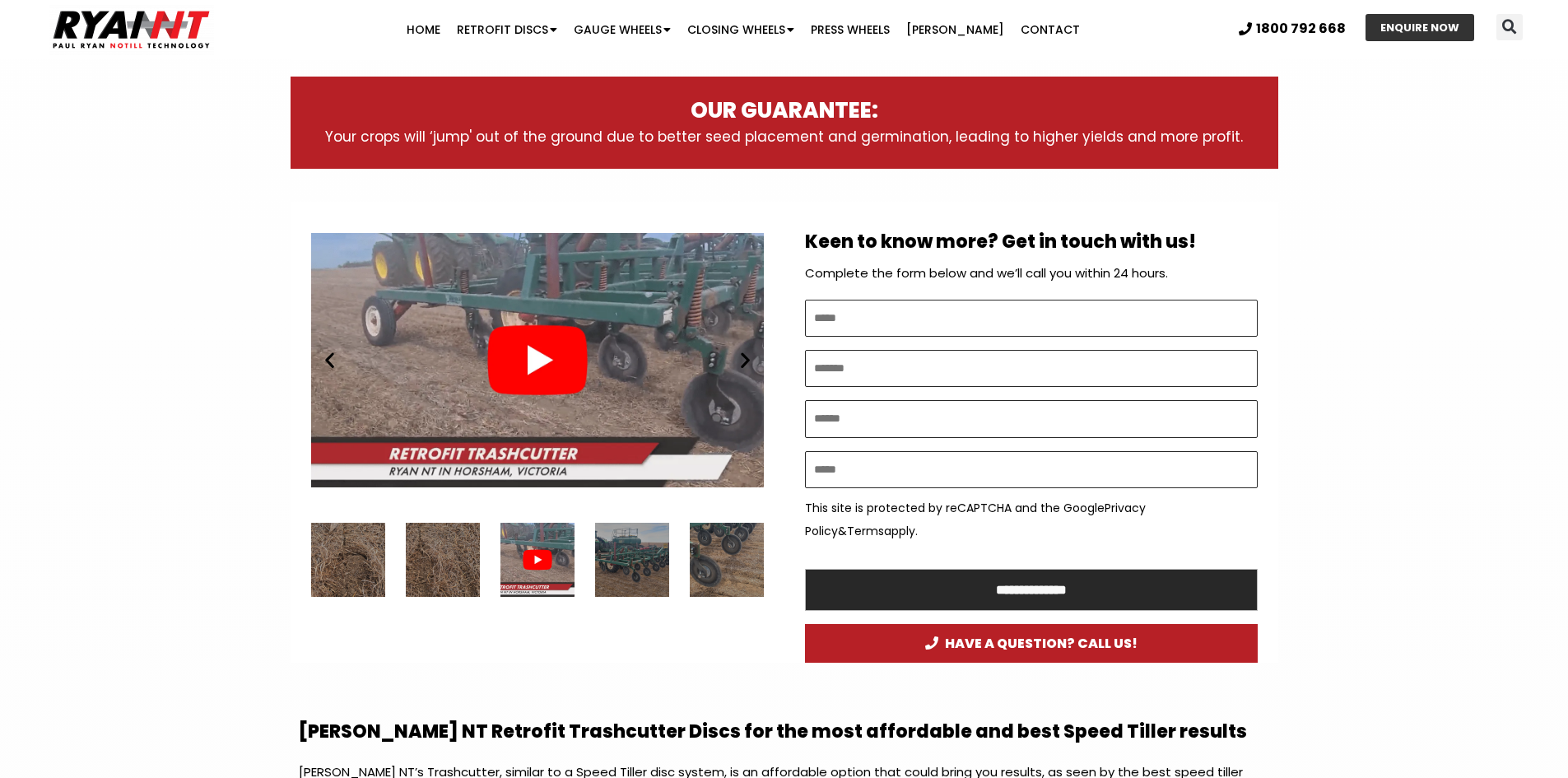
click at [655, 564] on div "2 / 7" at bounding box center [632, 559] width 74 height 74
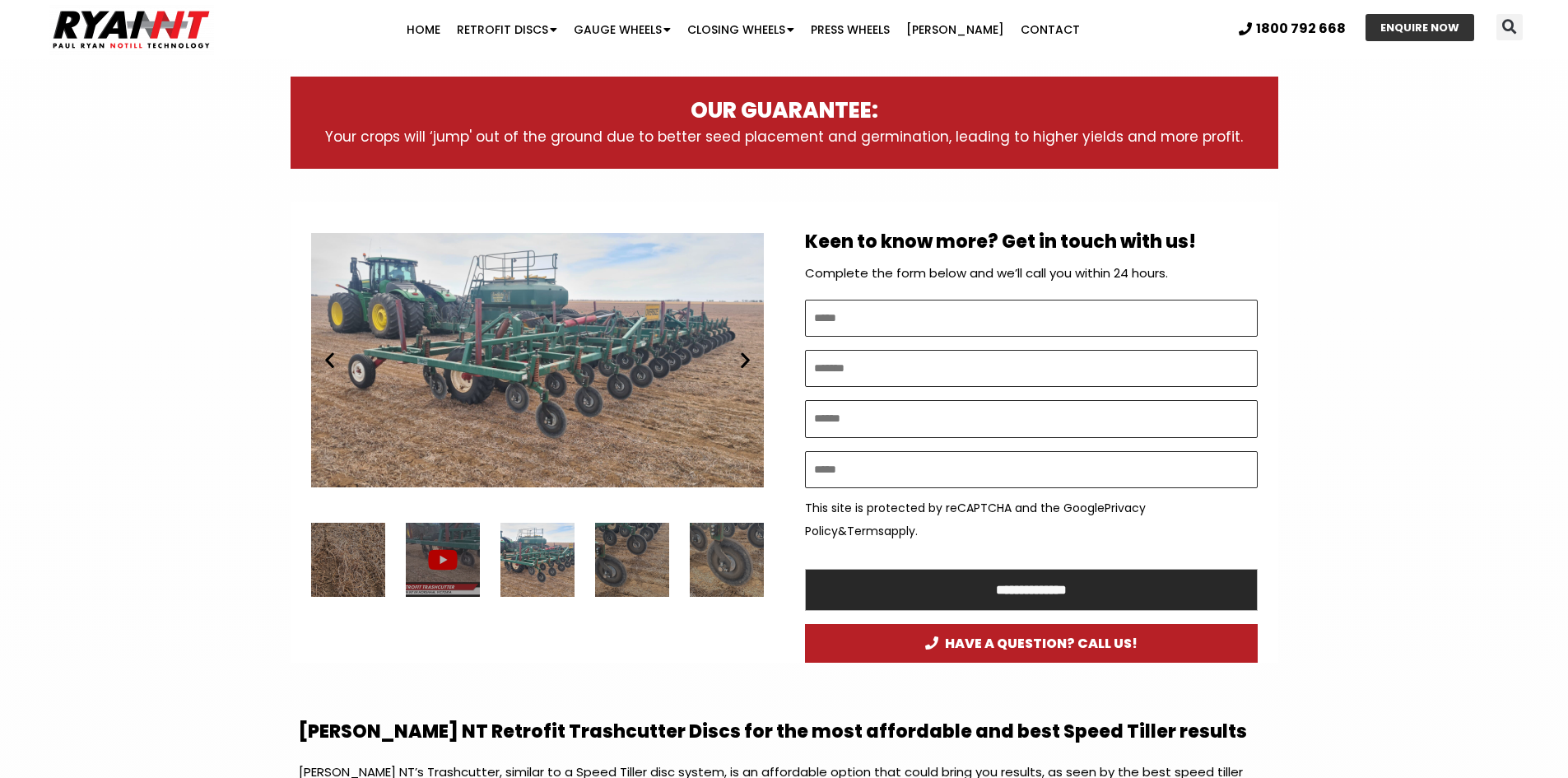
click at [629, 568] on div "3 / 7" at bounding box center [632, 559] width 74 height 74
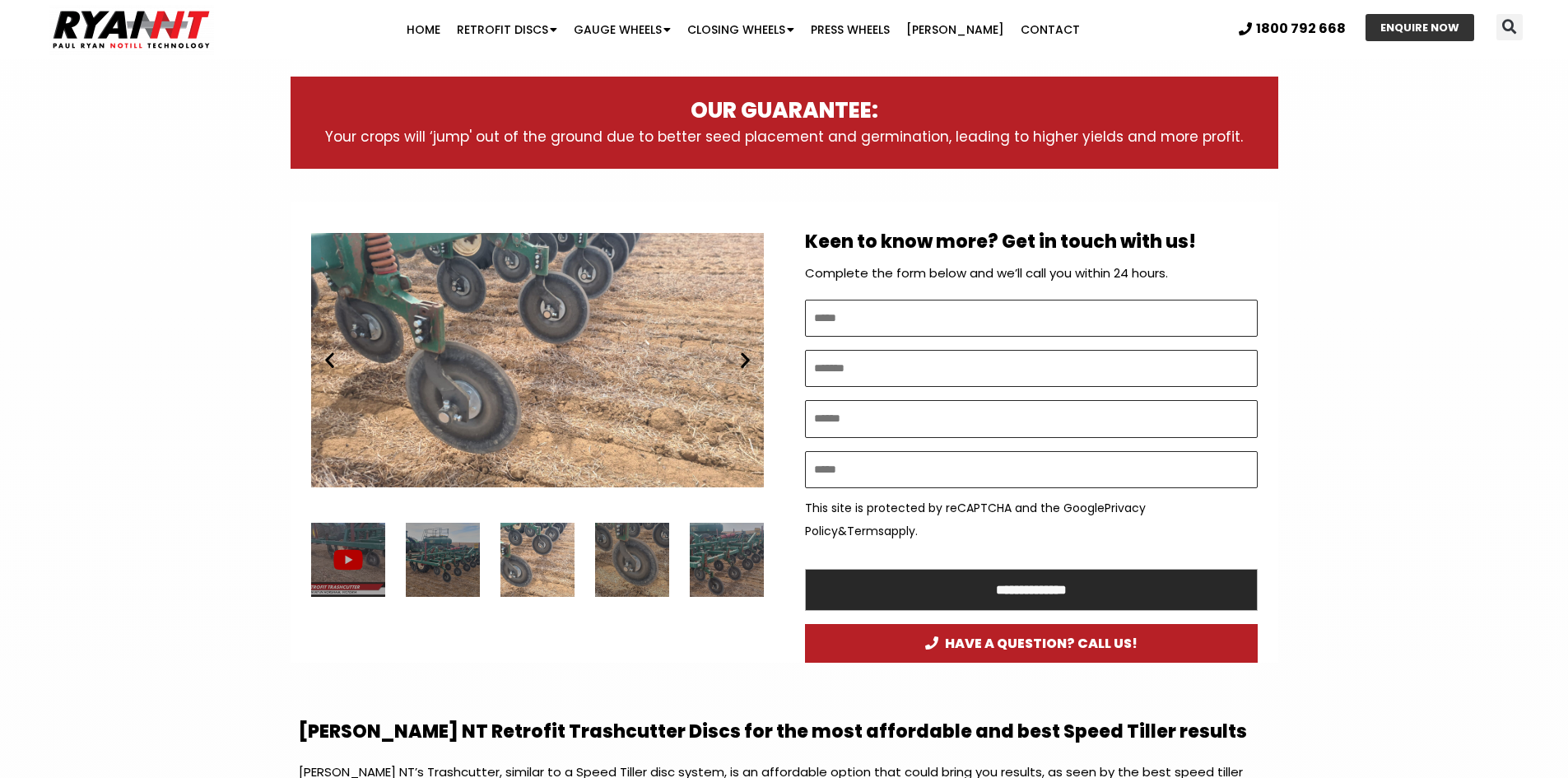
click at [646, 554] on div "4 / 7" at bounding box center [632, 559] width 74 height 74
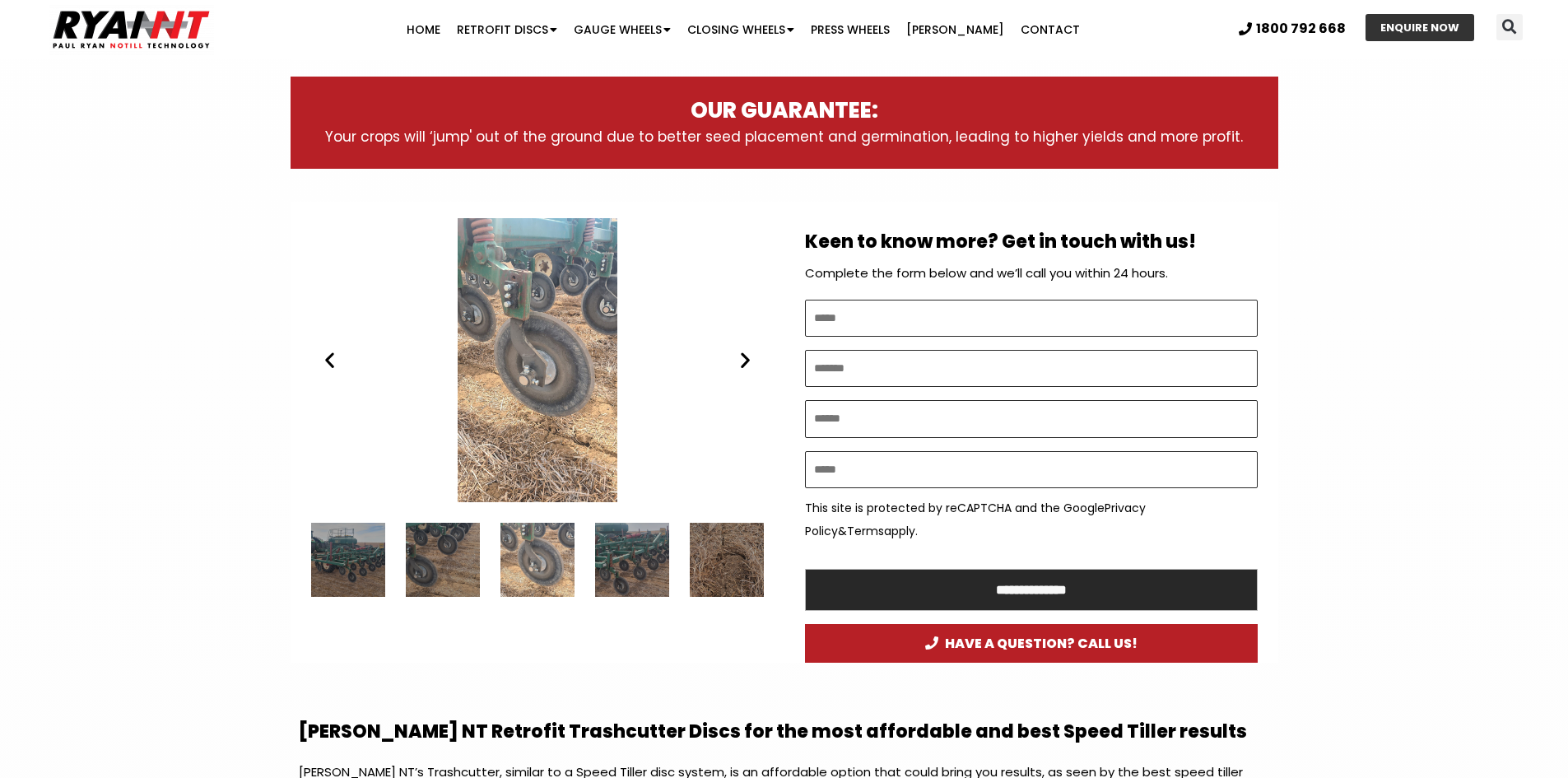
click at [663, 559] on div "5 / 7" at bounding box center [632, 559] width 74 height 74
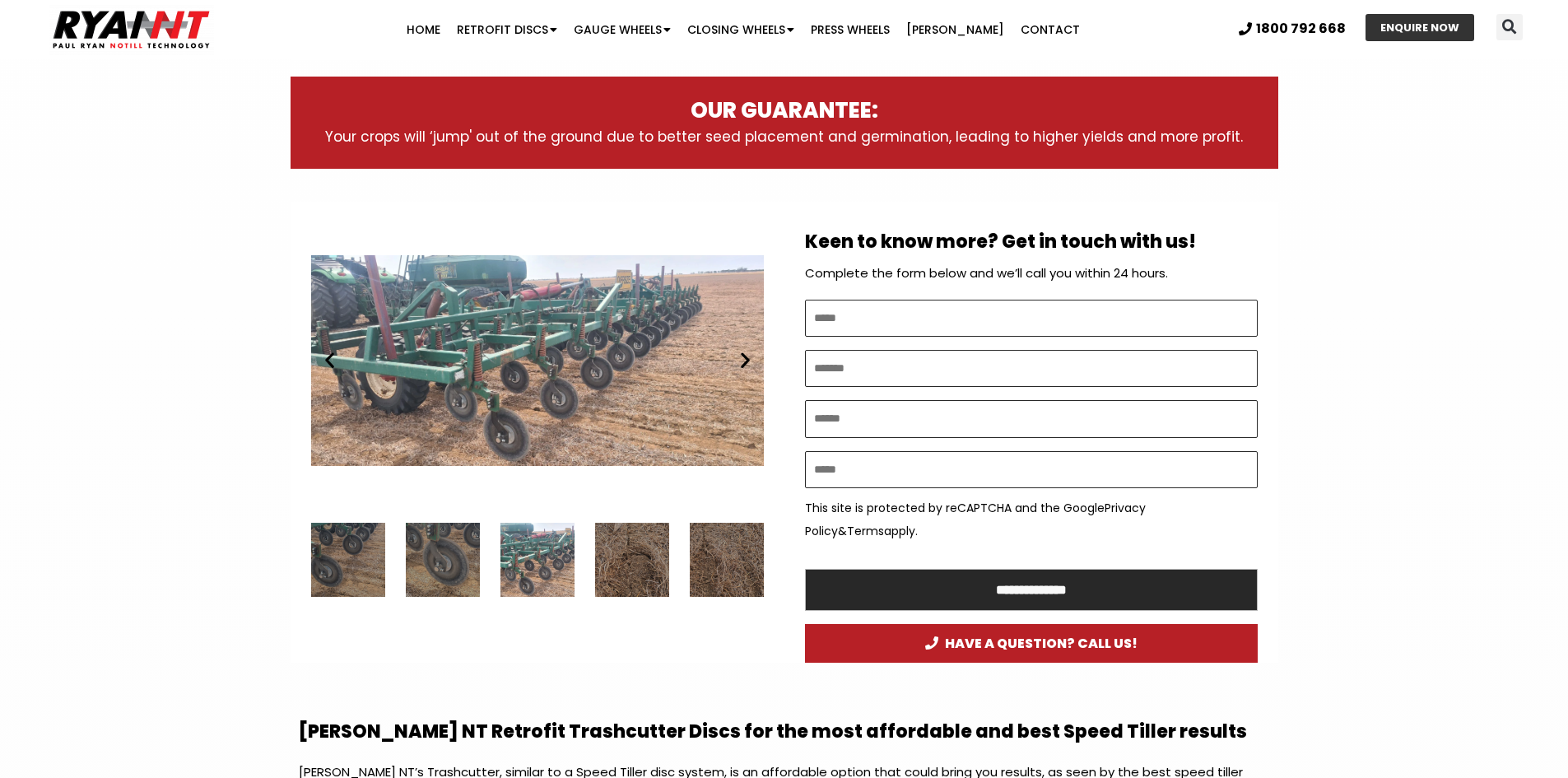
click at [655, 565] on div "6 / 7" at bounding box center [632, 559] width 74 height 74
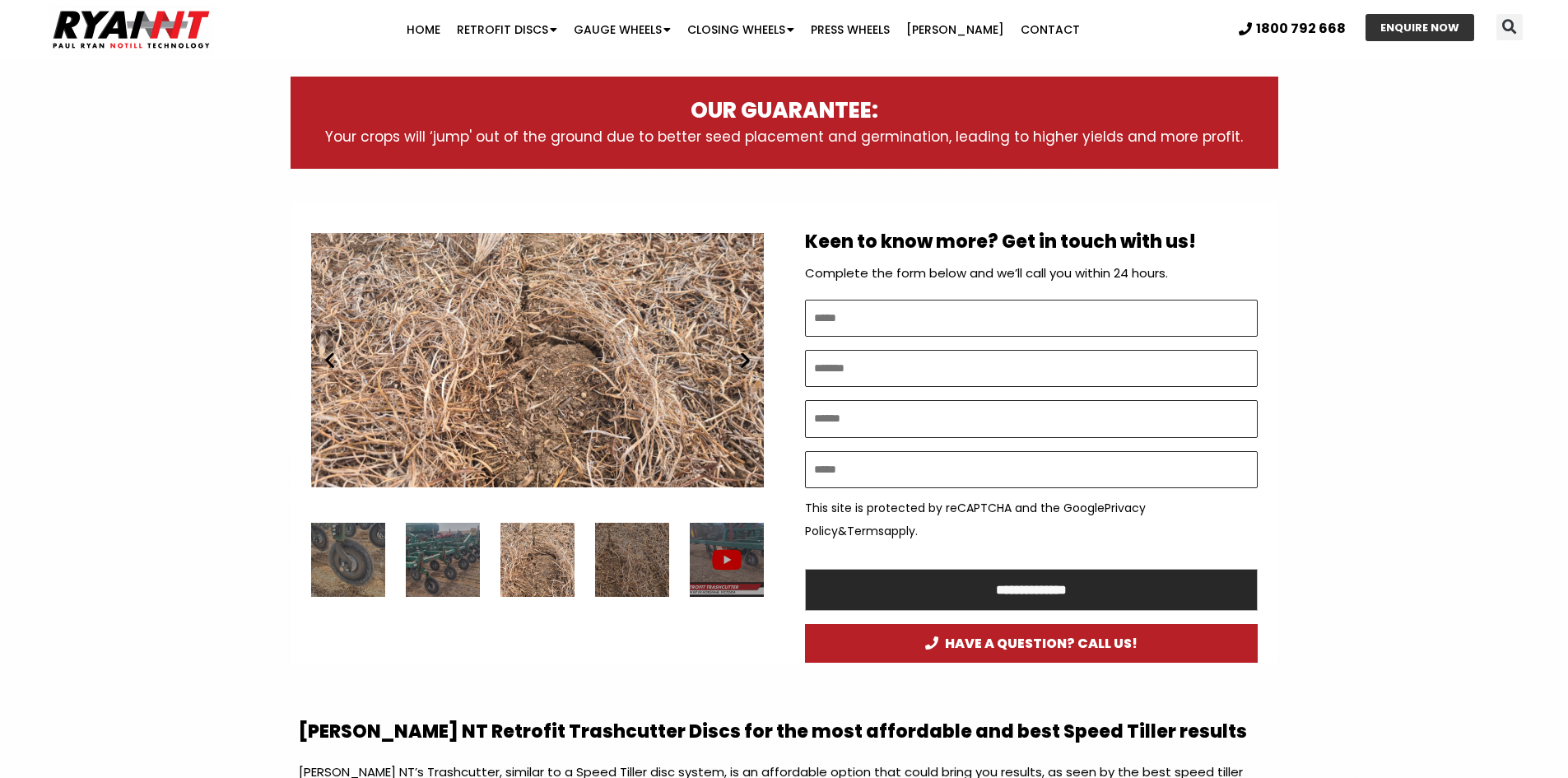
click at [657, 562] on div "7 / 7" at bounding box center [632, 559] width 74 height 74
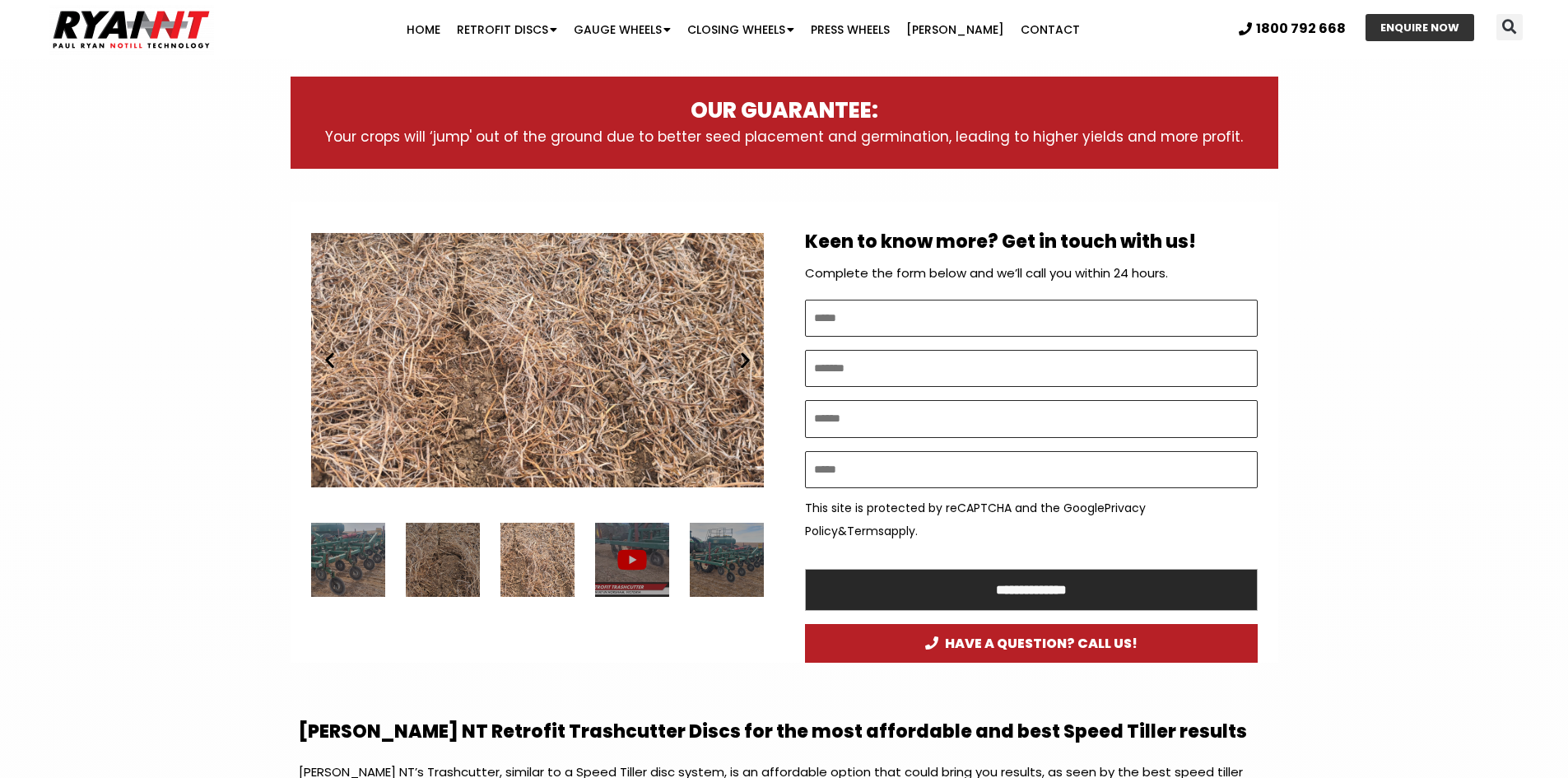
click at [659, 561] on div "1 / 7" at bounding box center [632, 559] width 74 height 74
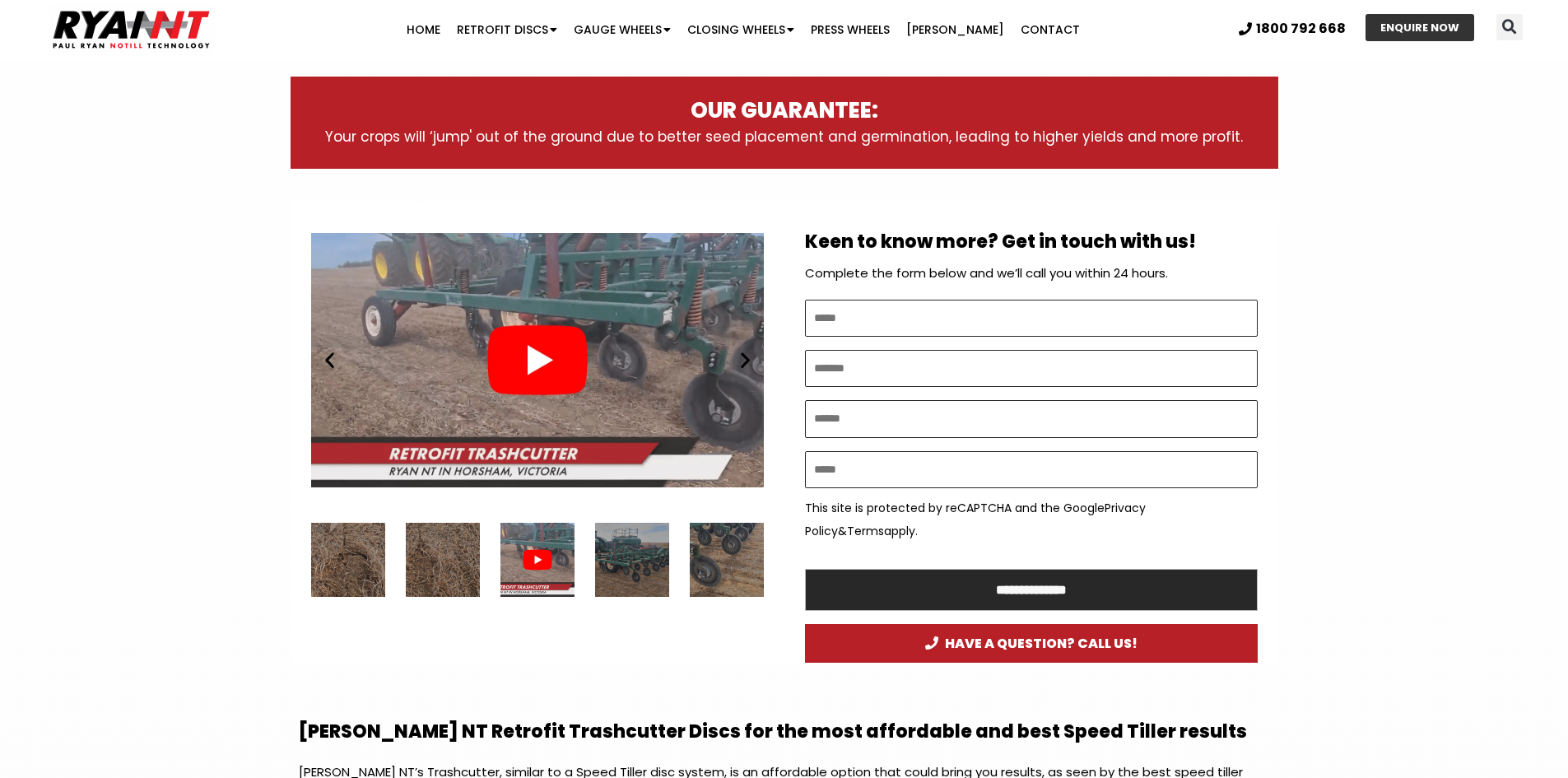
click at [641, 561] on div "2 / 7" at bounding box center [632, 559] width 74 height 74
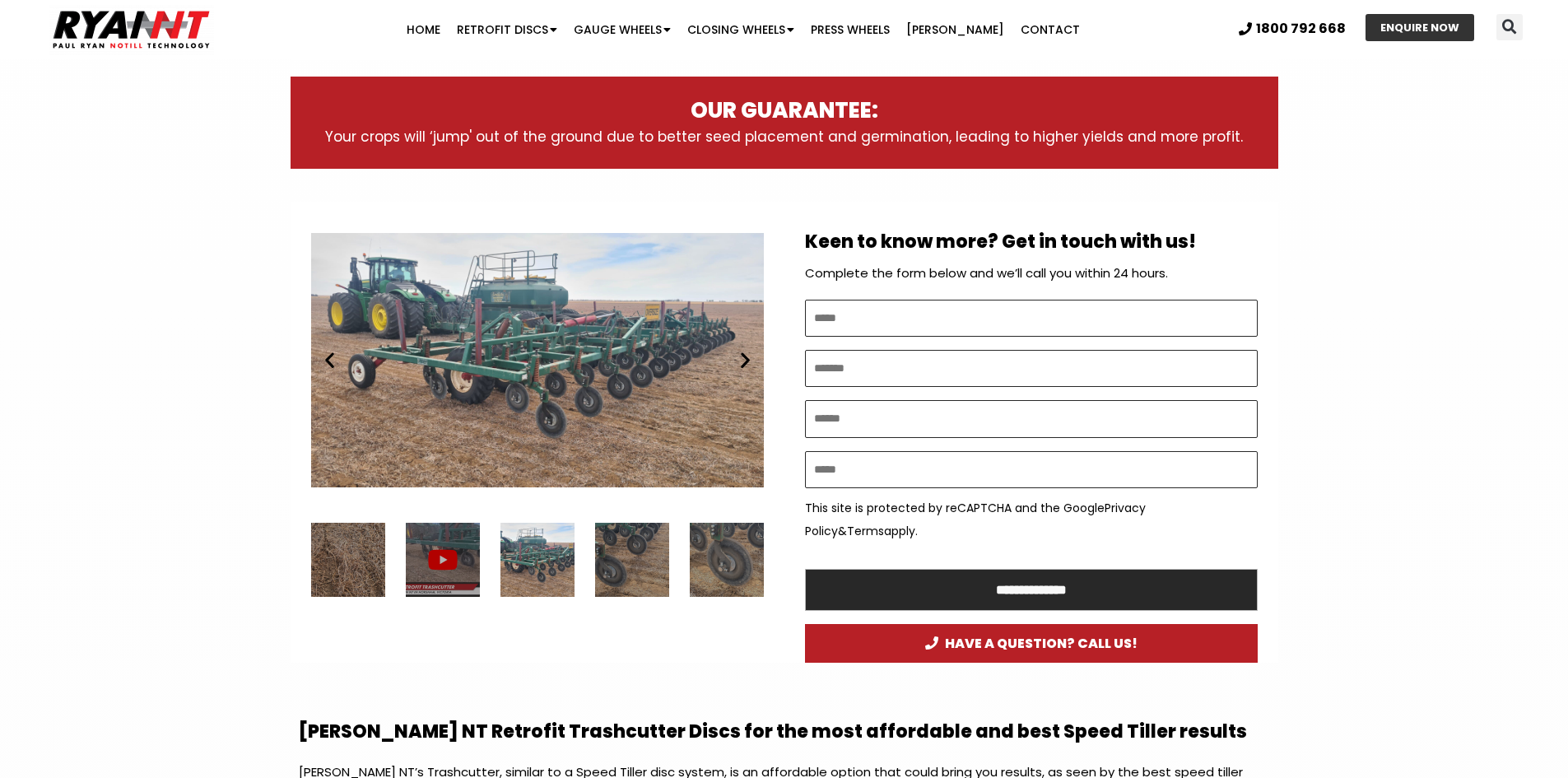
click at [642, 563] on div "3 / 7" at bounding box center [632, 559] width 74 height 74
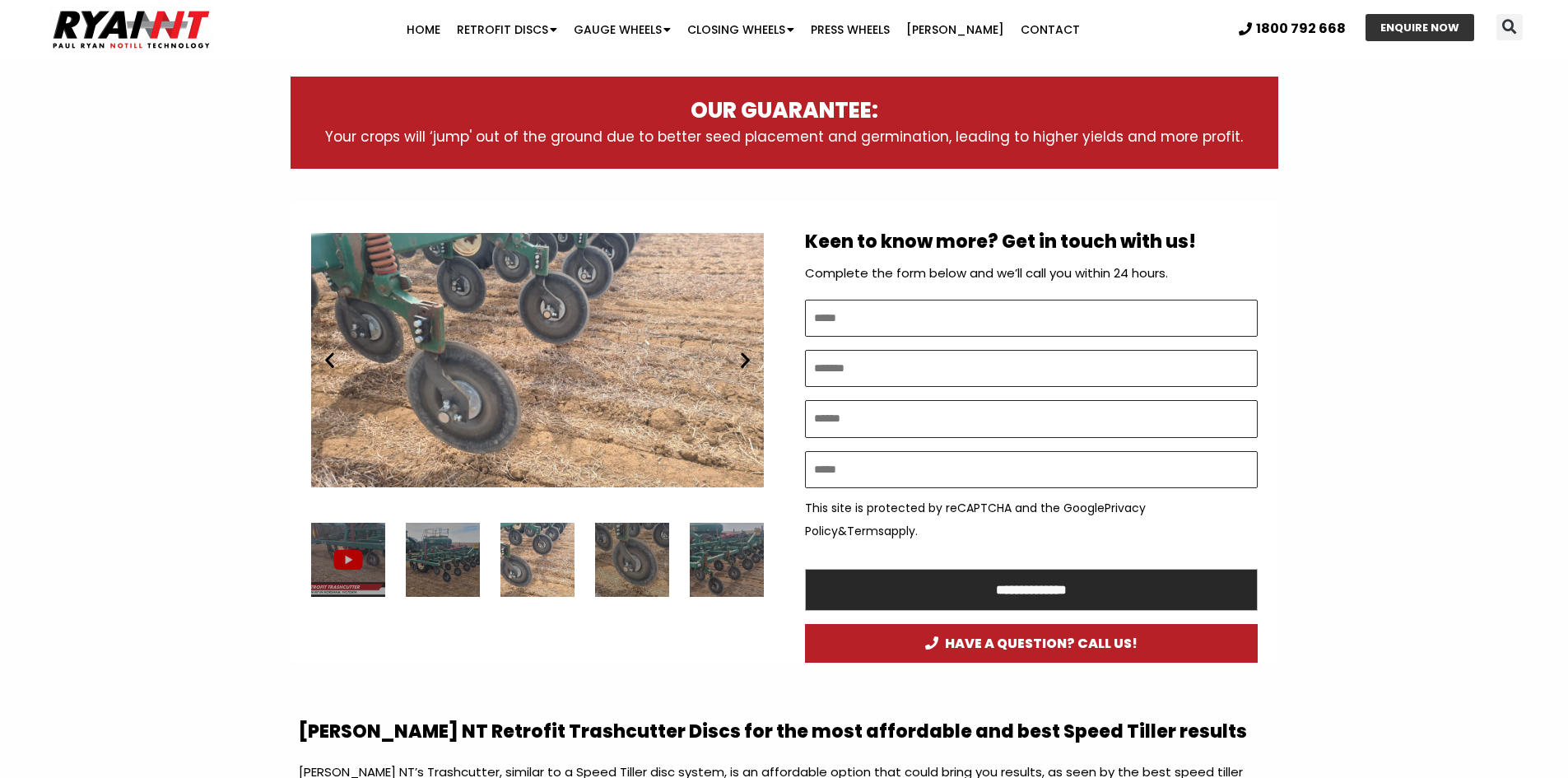
click at [643, 564] on div "4 / 7" at bounding box center [632, 559] width 74 height 74
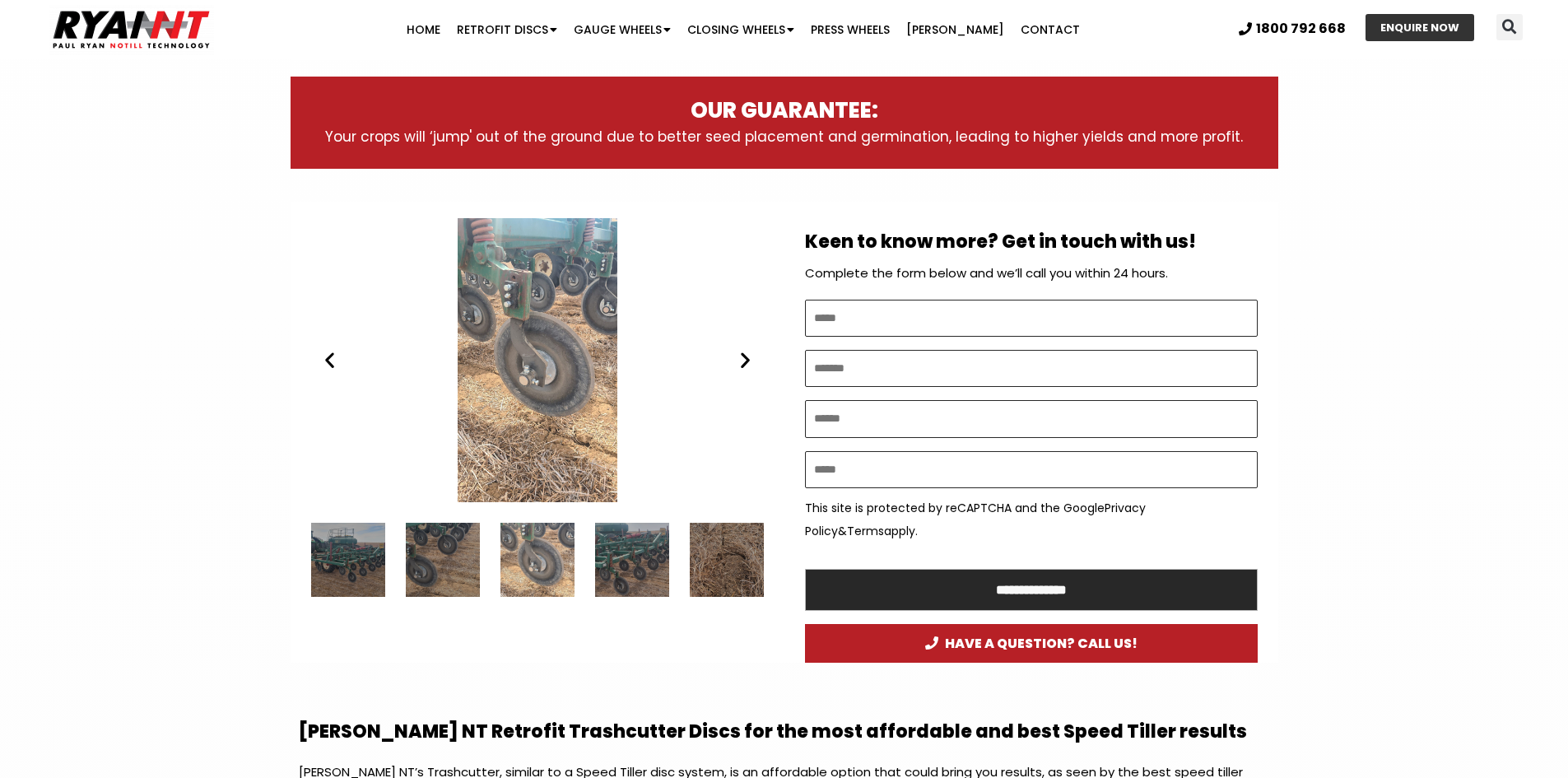
click at [650, 564] on div "5 / 7" at bounding box center [632, 559] width 74 height 74
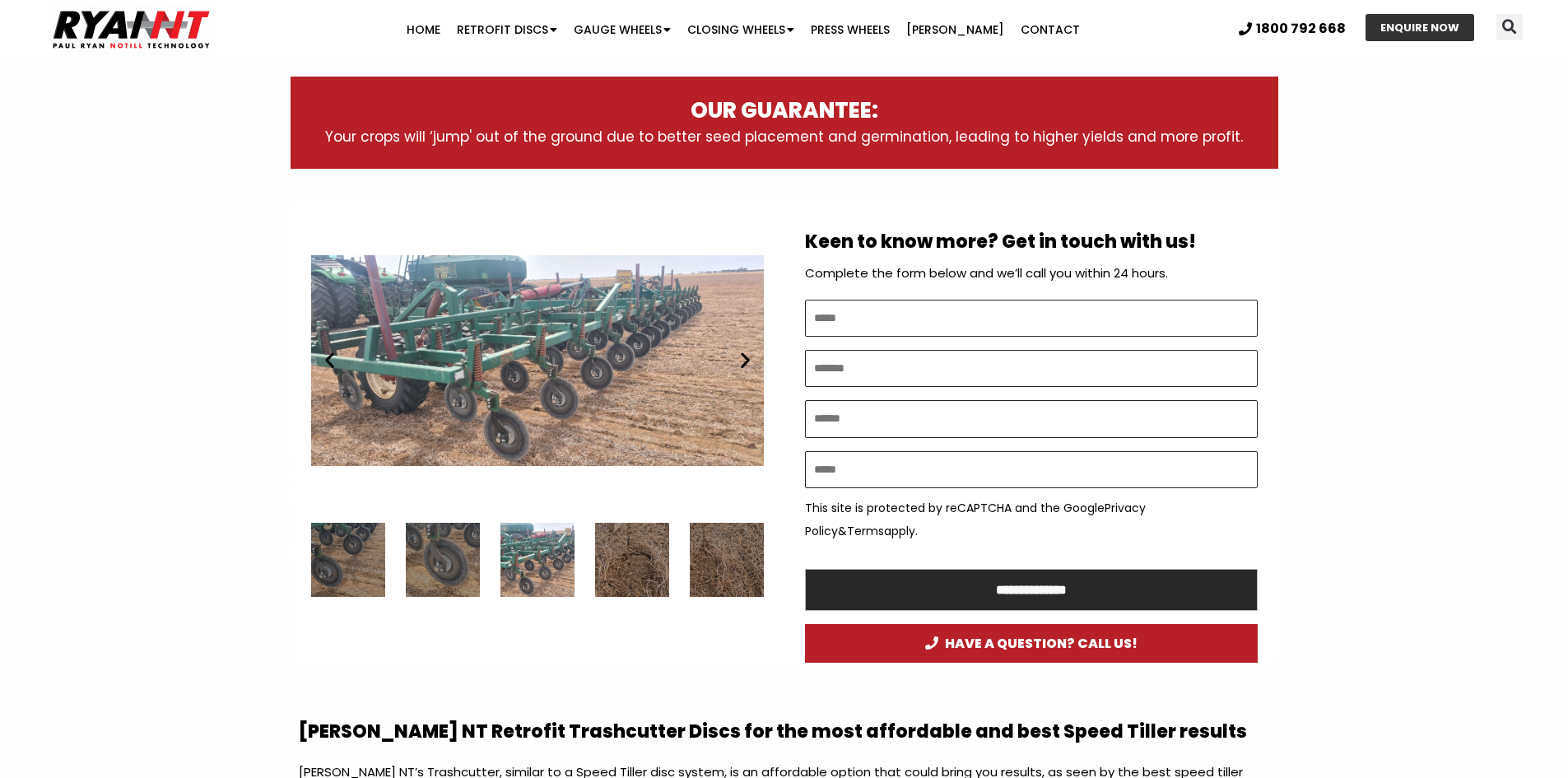
click at [662, 560] on div "6 / 7" at bounding box center [632, 559] width 74 height 74
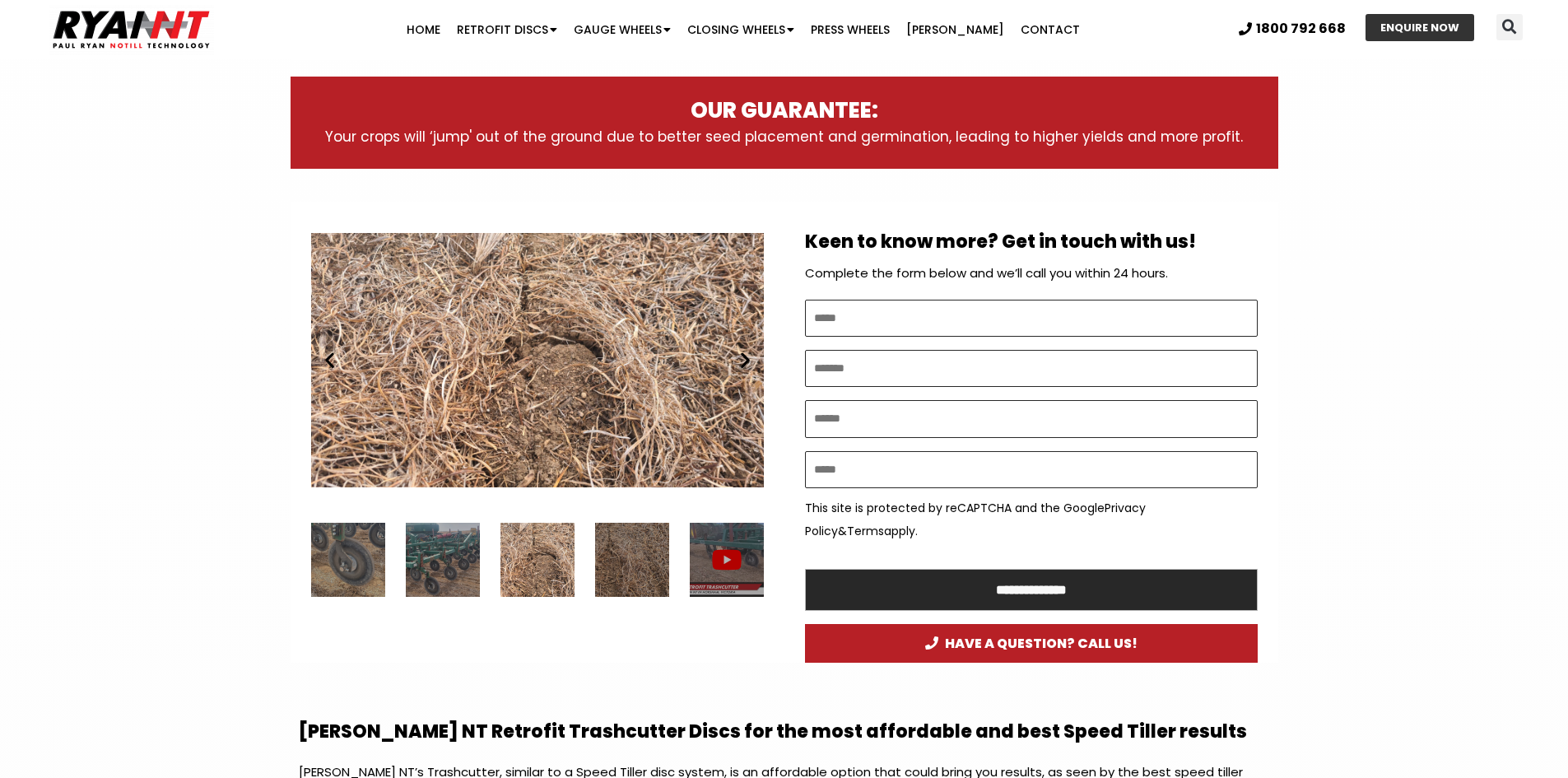
click at [662, 560] on div "7 / 7" at bounding box center [632, 559] width 74 height 74
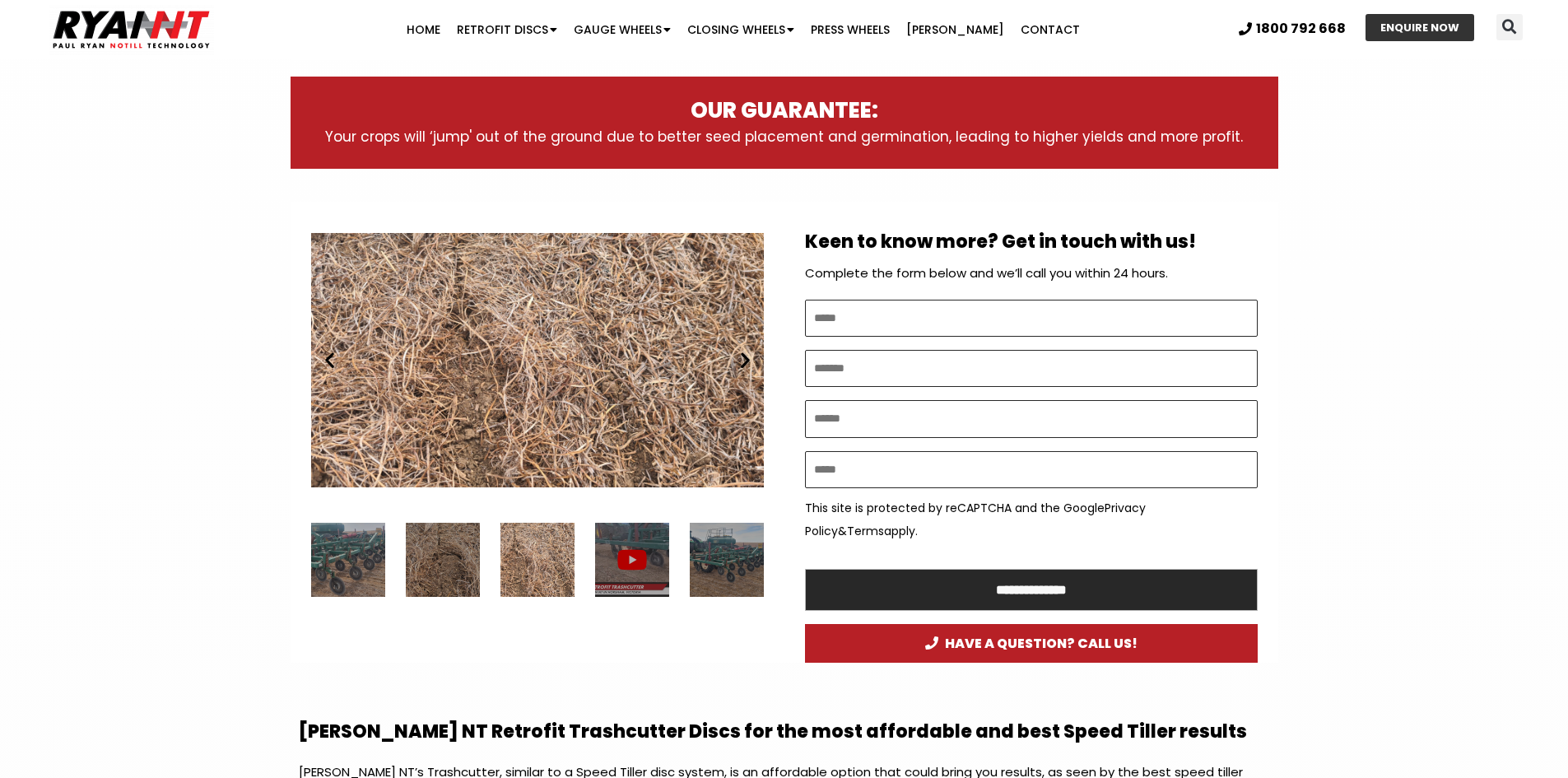
click at [698, 560] on div "2 / 7" at bounding box center [726, 559] width 74 height 74
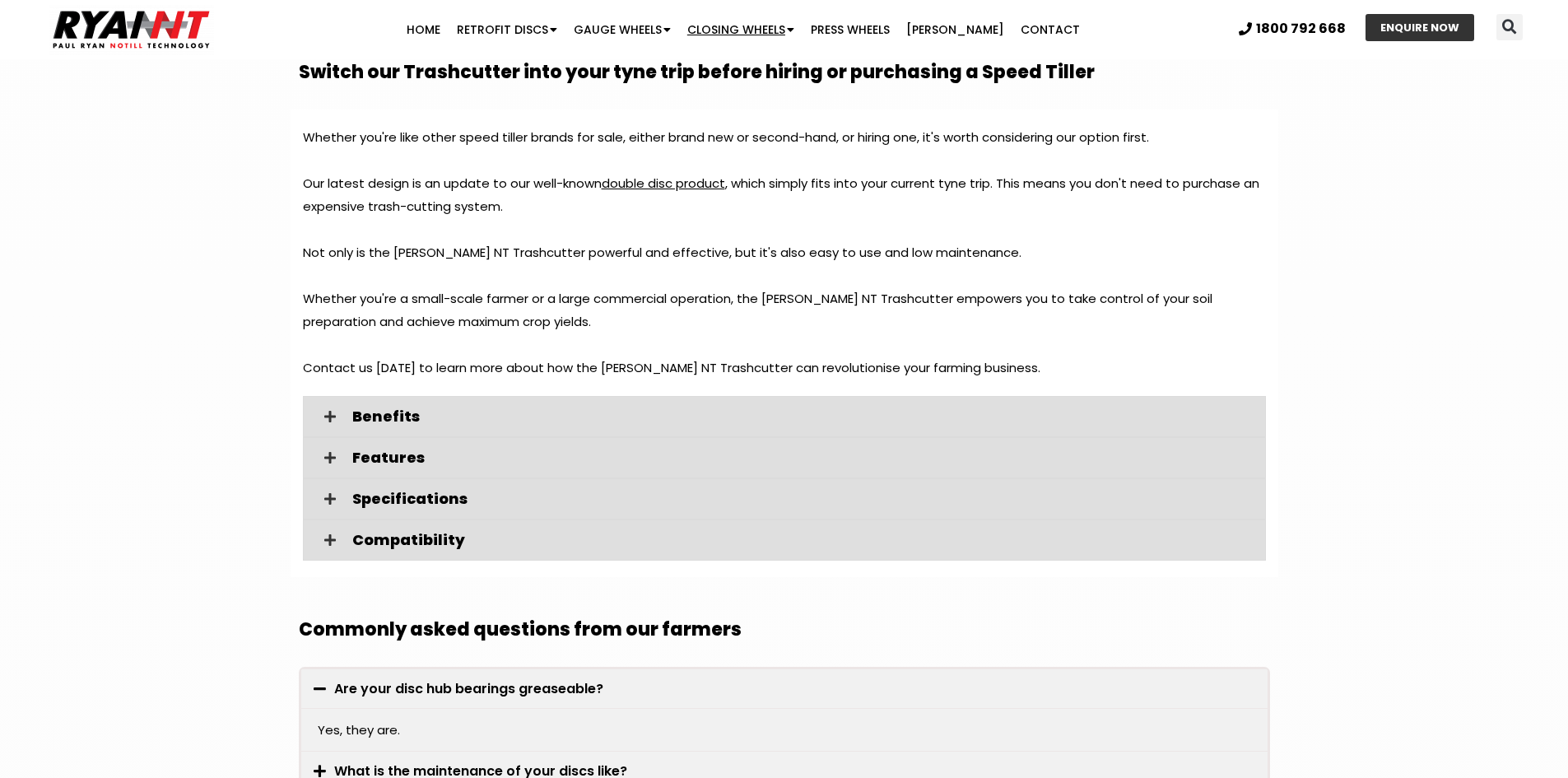
scroll to position [1602, 0]
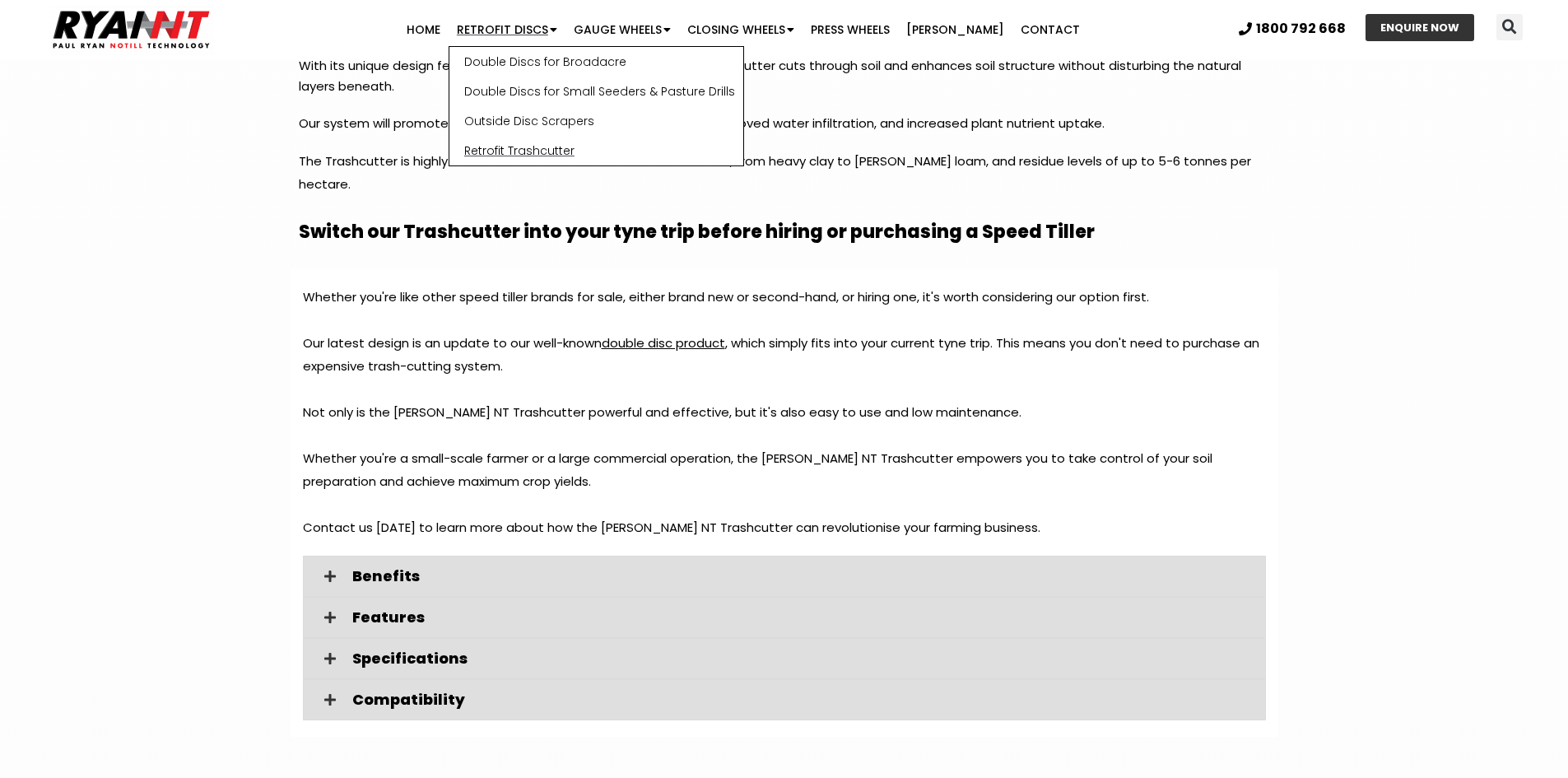
click at [531, 153] on link "Retrofit Trashcutter" at bounding box center [596, 151] width 294 height 30
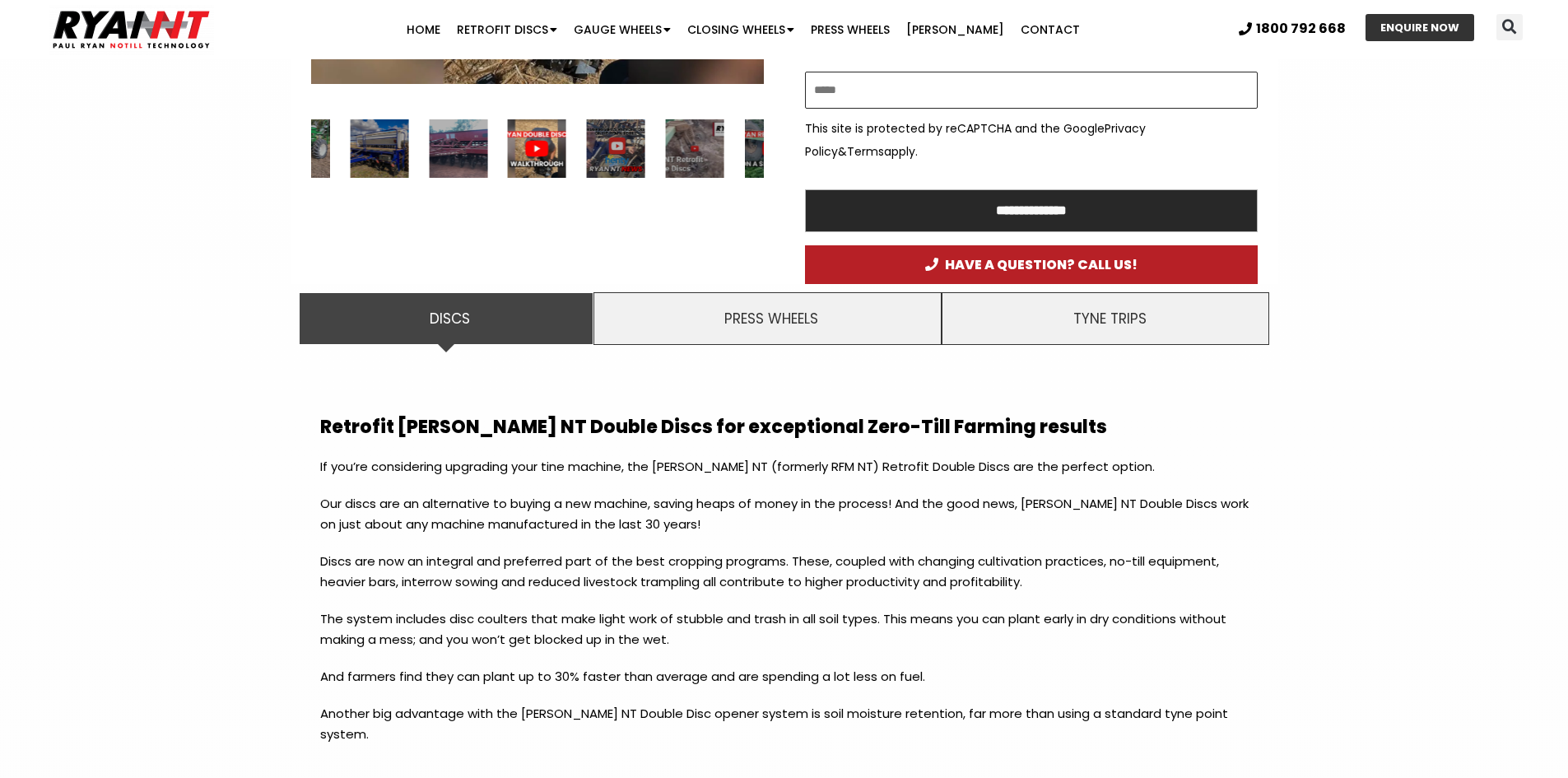
scroll to position [1069, 0]
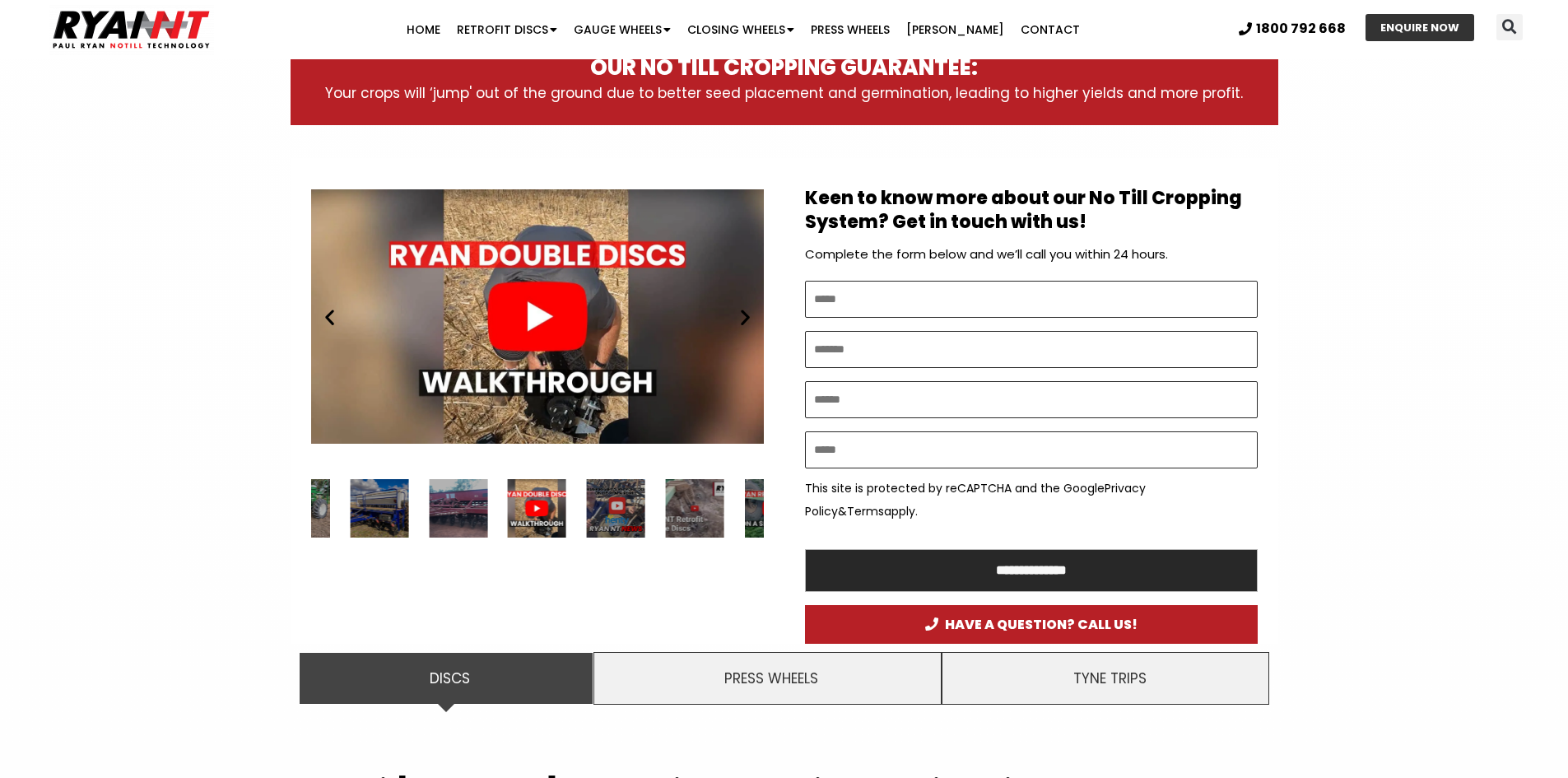
click at [766, 506] on div "Play Play Play Play Play Play Play Play Play Play Play Play Play Play Play" at bounding box center [537, 400] width 494 height 485
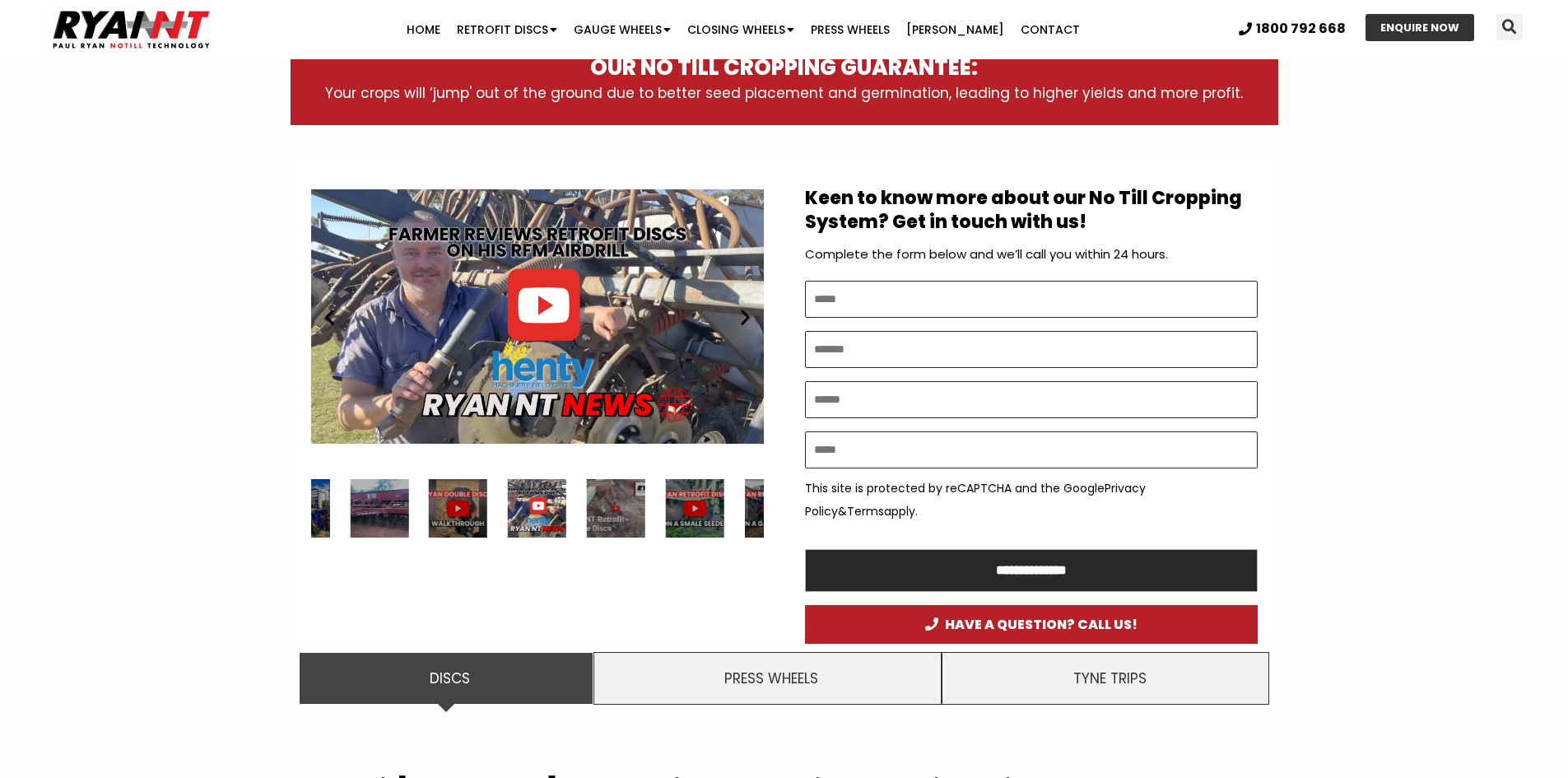
click at [755, 502] on div "Slides Slides" at bounding box center [537, 507] width 452 height 58
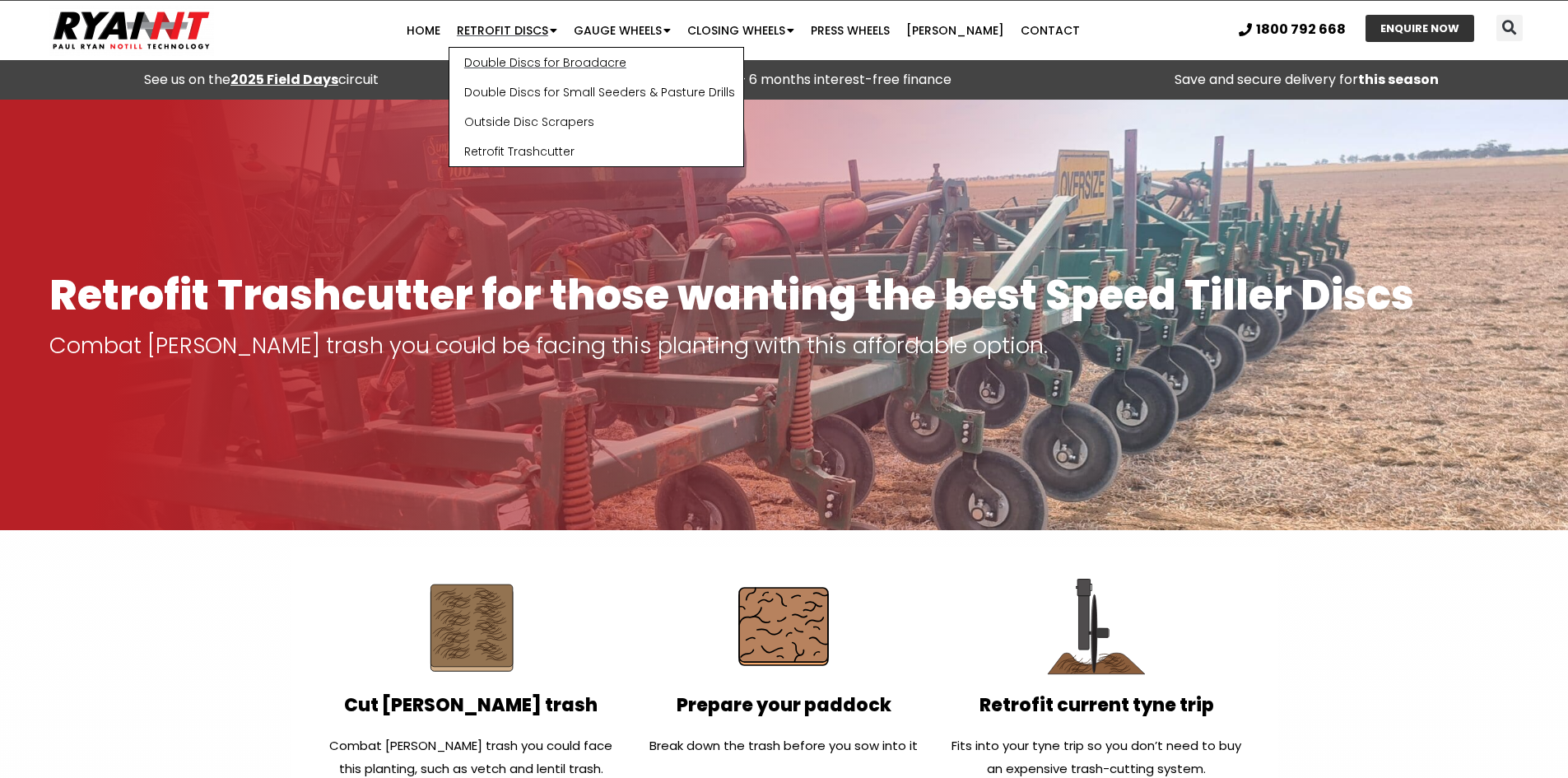
click at [540, 58] on link "Double Discs for Broadacre" at bounding box center [596, 62] width 294 height 30
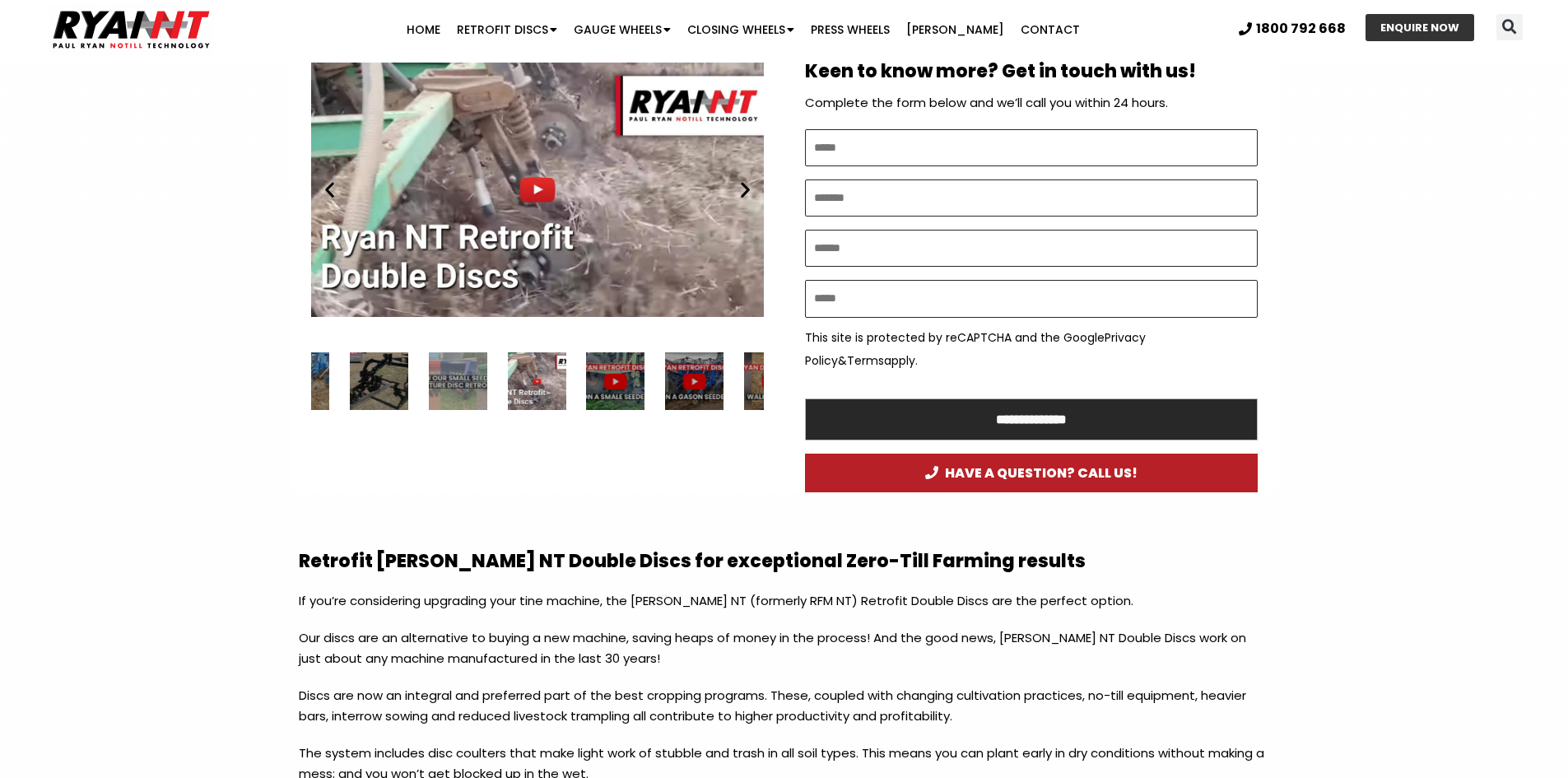
scroll to position [905, 0]
click at [387, 376] on div "33 / 34" at bounding box center [378, 382] width 58 height 58
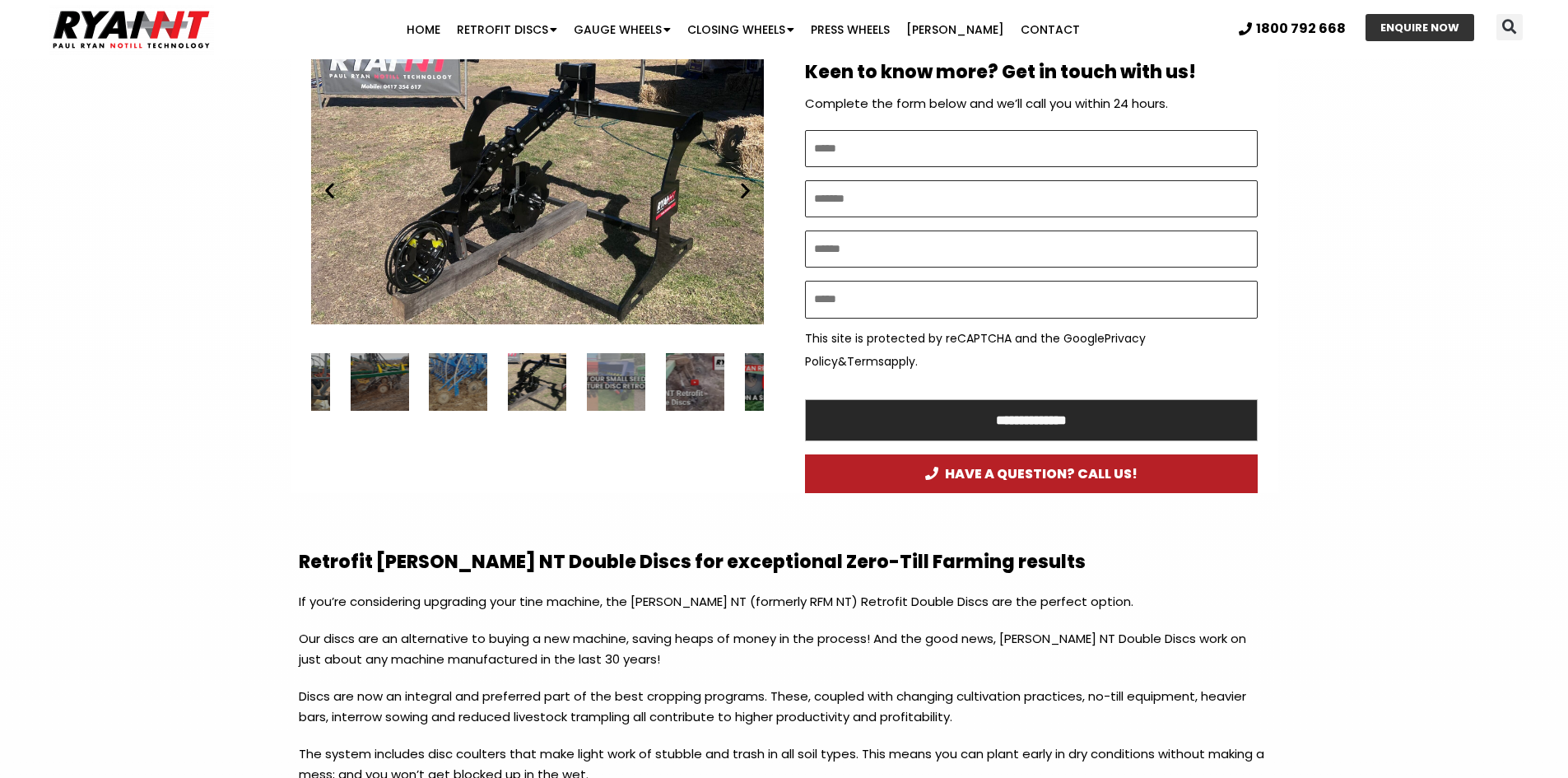
click at [392, 392] on div "31 / 34" at bounding box center [378, 382] width 58 height 58
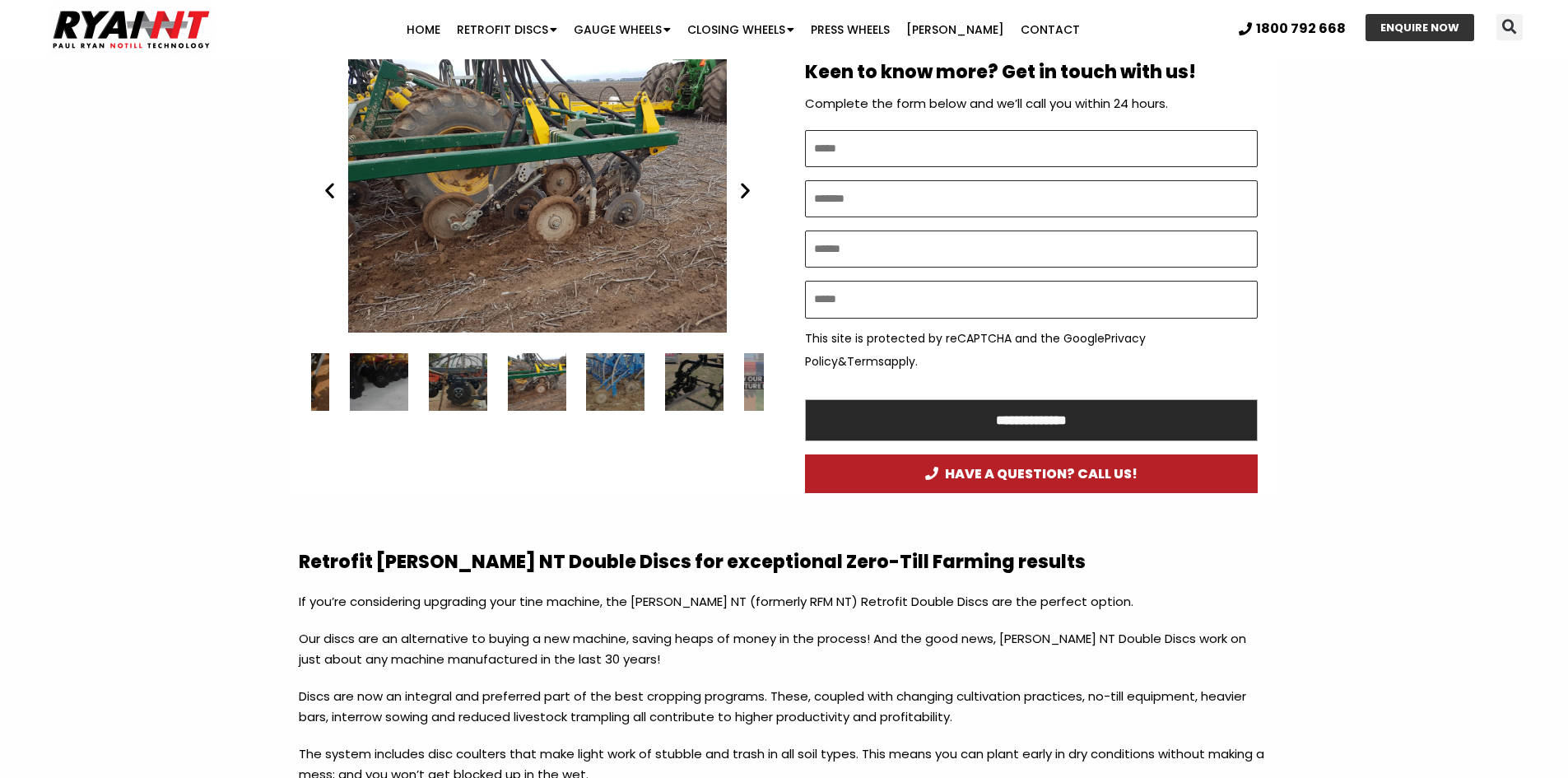
click at [385, 387] on div "29 / 34" at bounding box center [378, 382] width 58 height 58
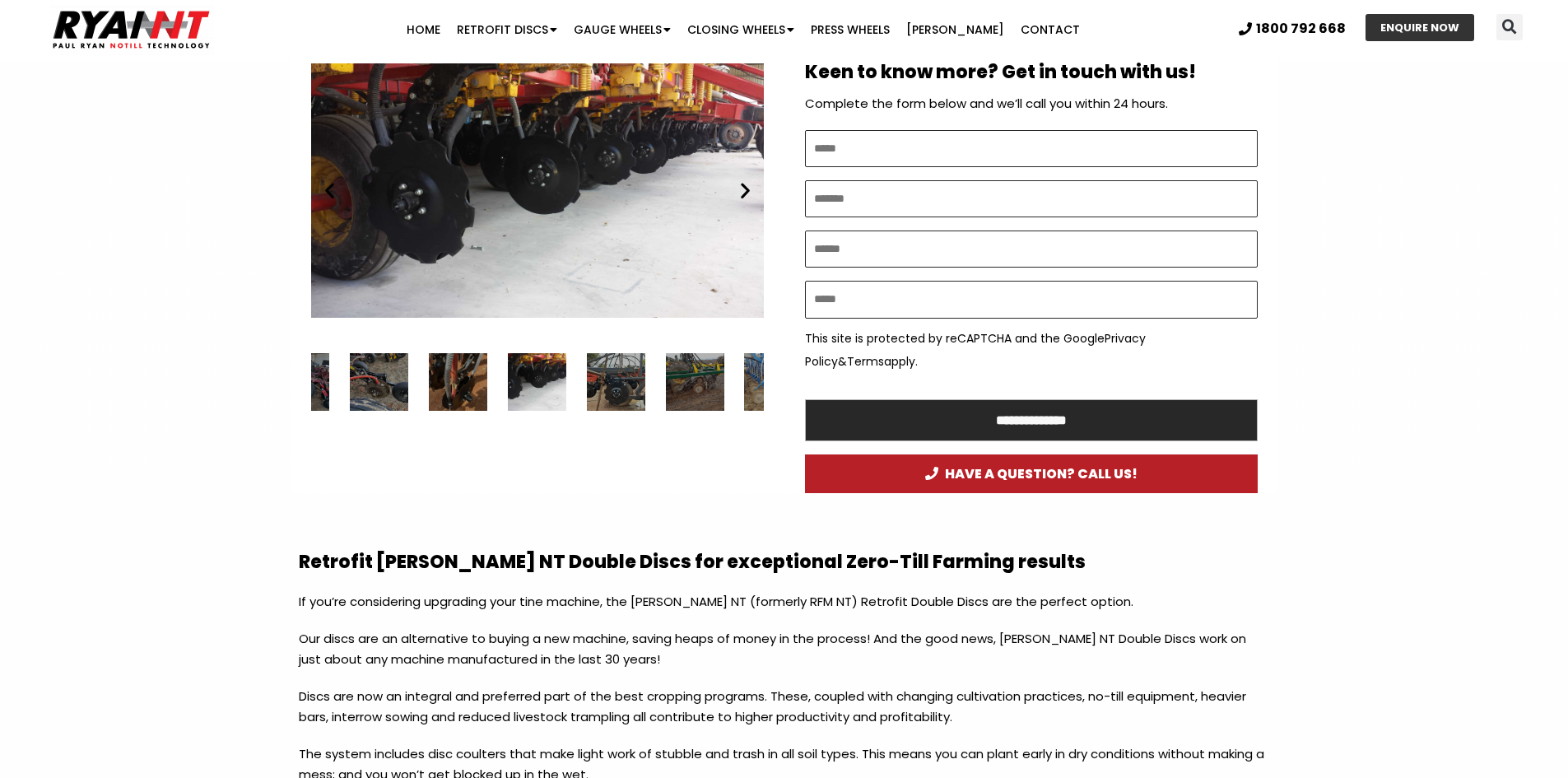
click at [353, 383] on div "27 / 34" at bounding box center [378, 382] width 58 height 58
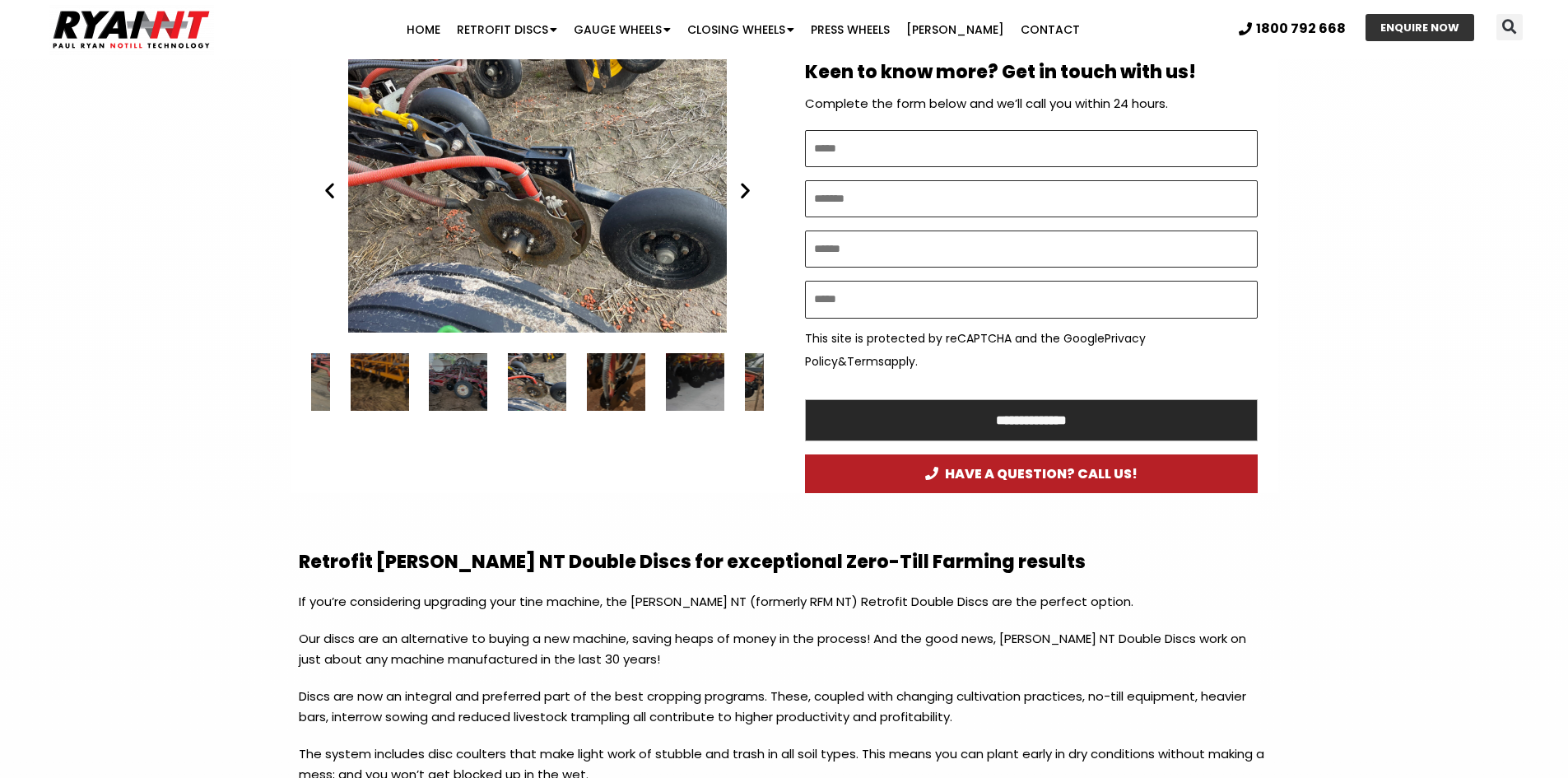
click at [361, 381] on div "25 / 34" at bounding box center [378, 382] width 58 height 58
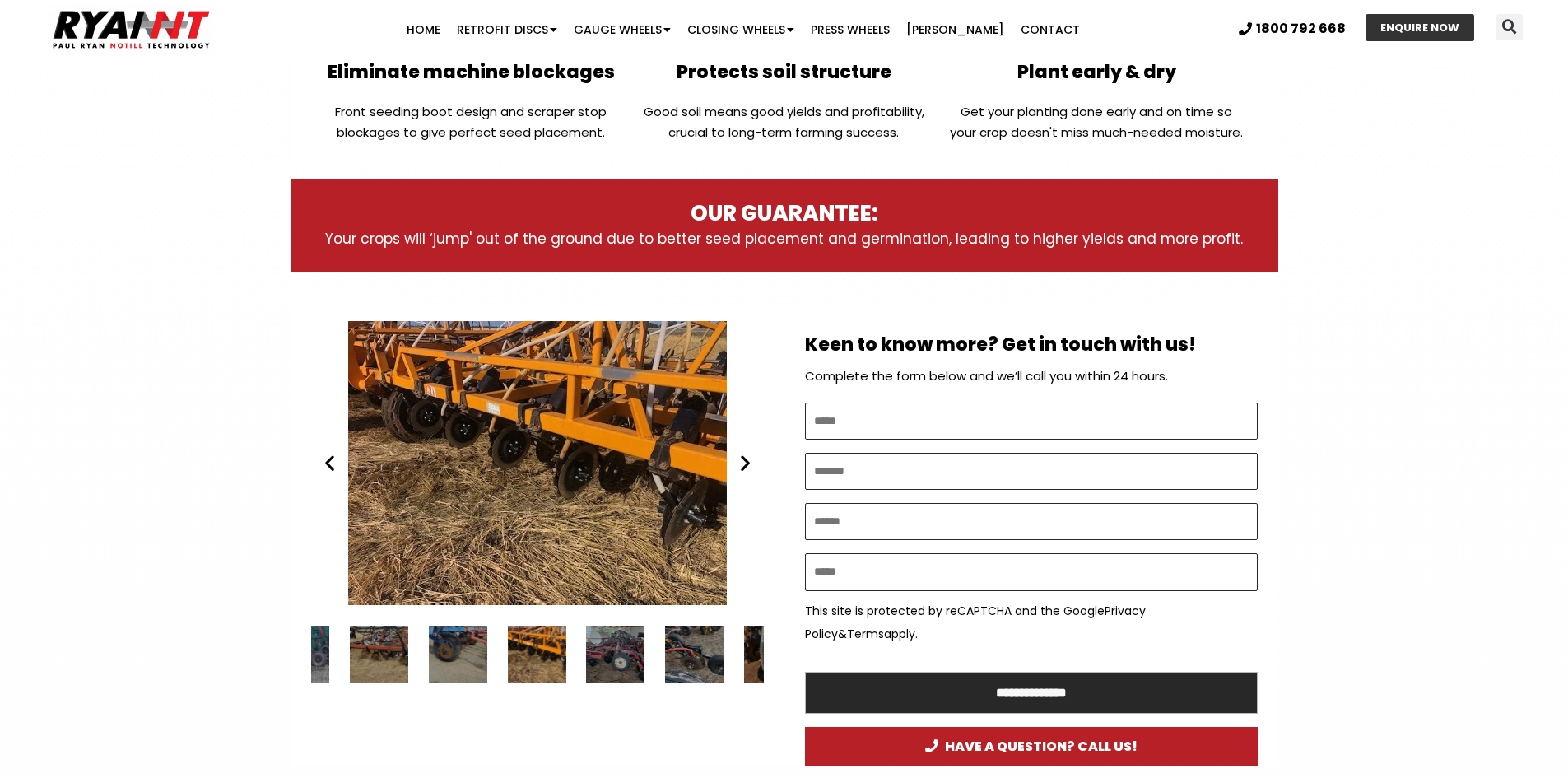
scroll to position [576, 0]
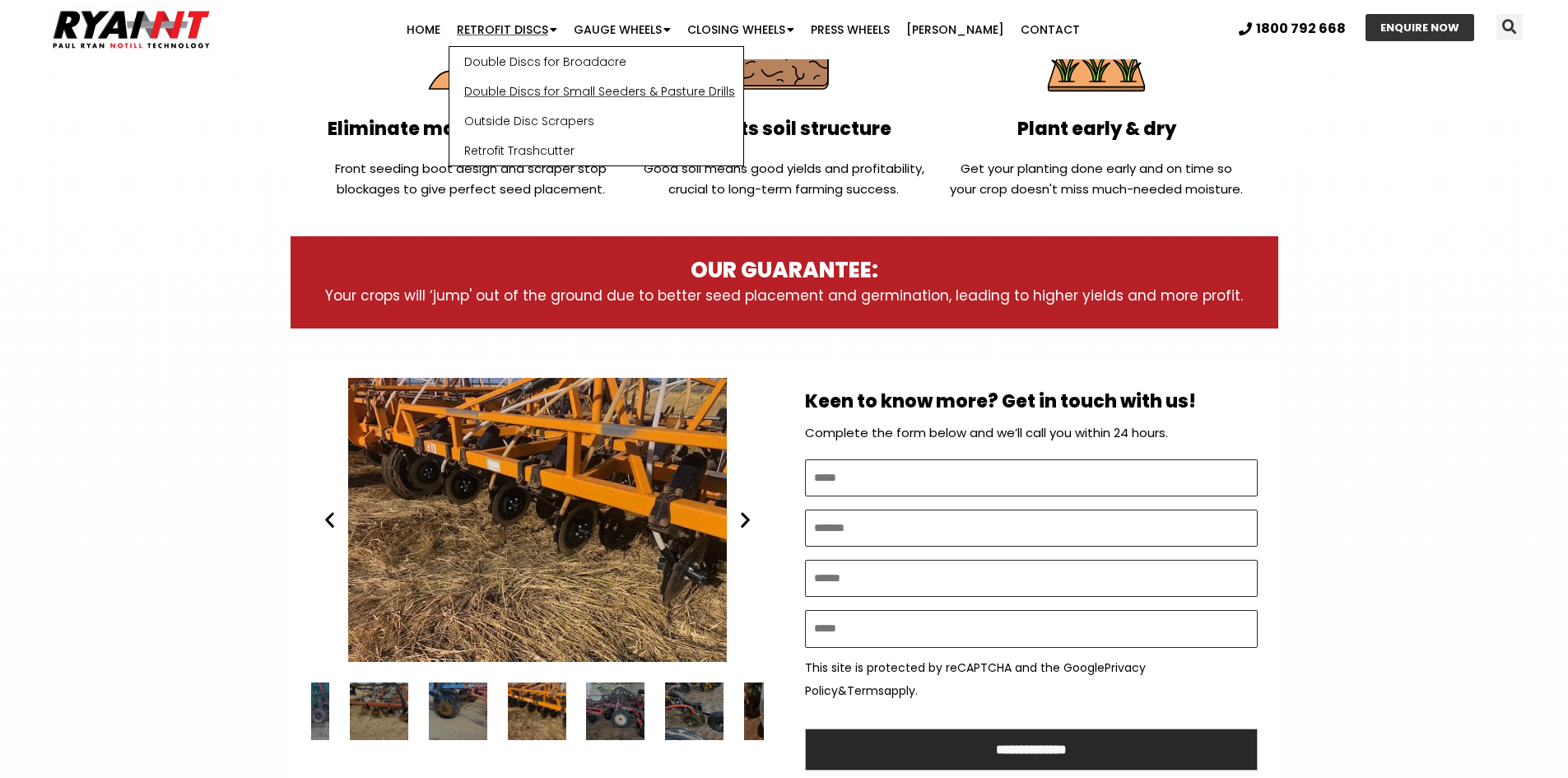
click at [551, 83] on link "Double Discs for Small Seeders & Pasture Drills" at bounding box center [596, 92] width 294 height 30
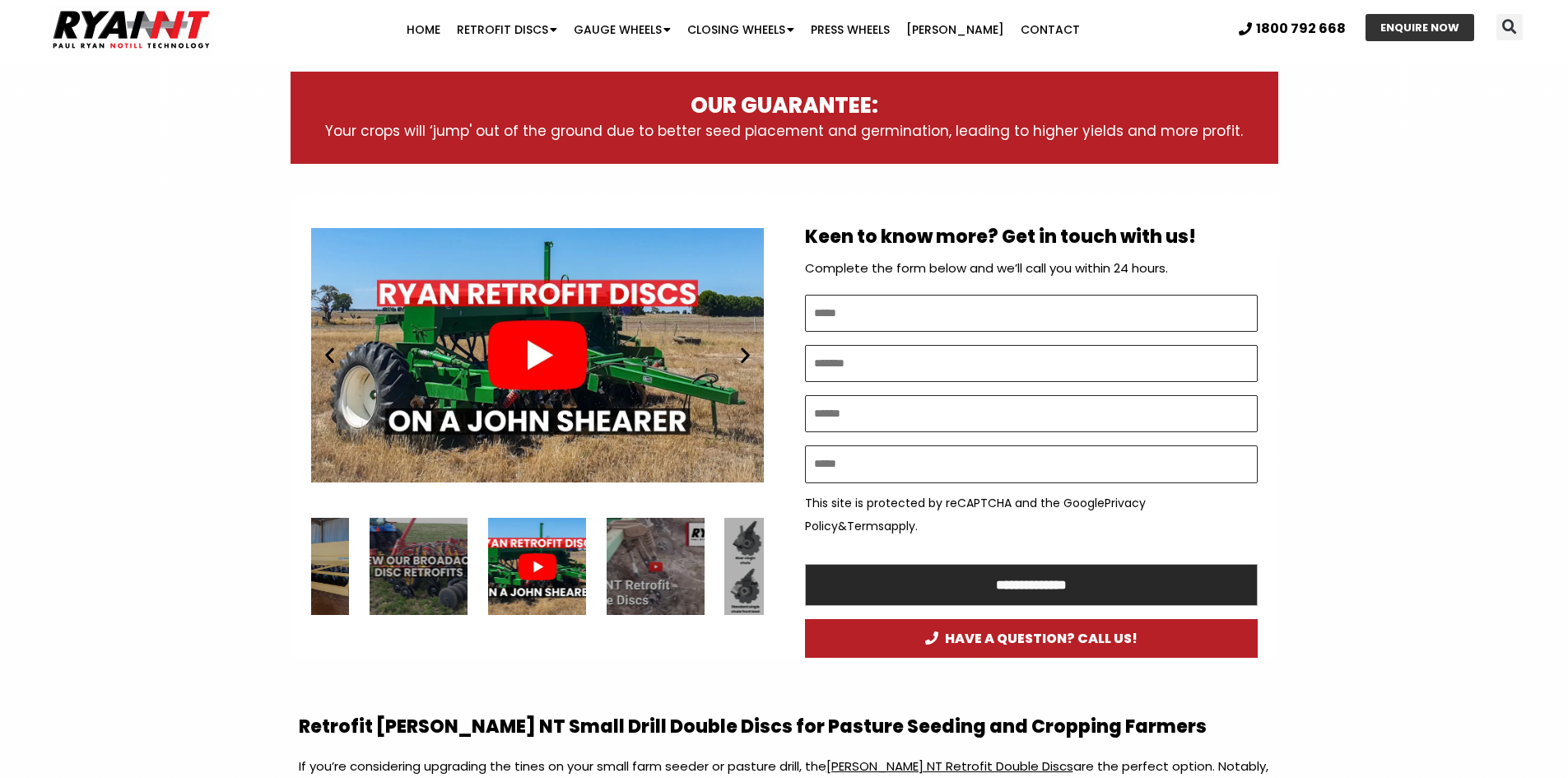
click at [541, 559] on div "RYAN NT John Shearer Retrofit Double Discs small farm disc seeder" at bounding box center [536, 566] width 98 height 98
